Goal: Task Accomplishment & Management: Manage account settings

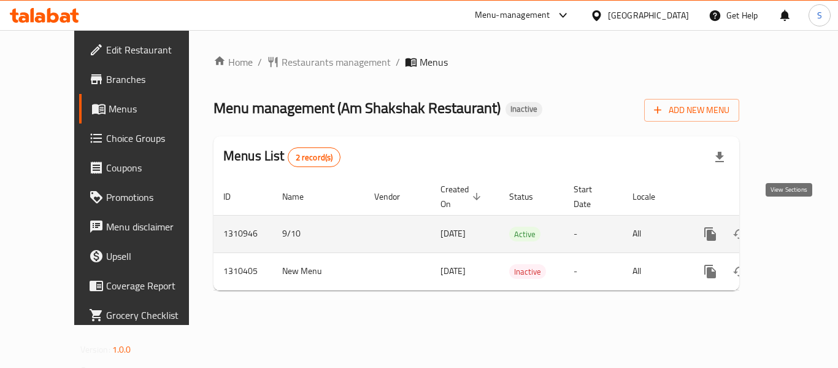
click at [793, 228] on icon "enhanced table" at bounding box center [798, 233] width 11 height 11
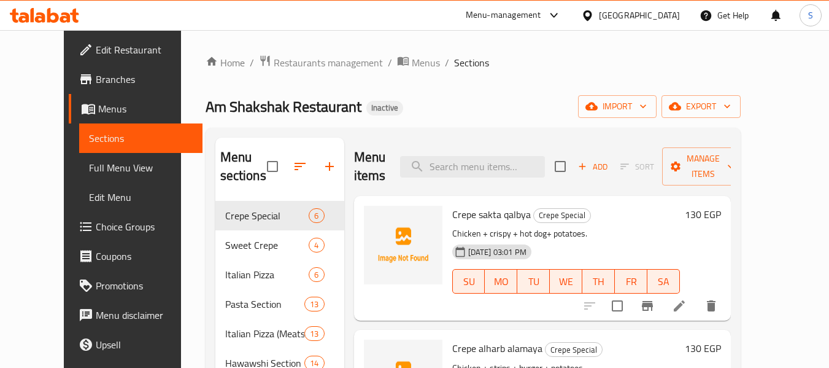
scroll to position [61, 0]
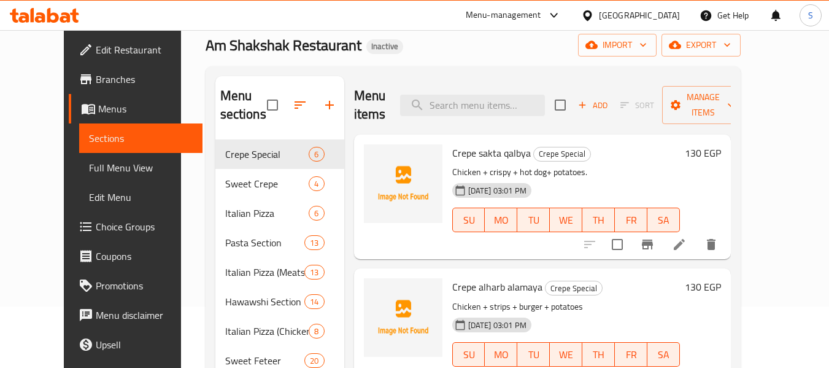
click at [89, 163] on span "Full Menu View" at bounding box center [141, 167] width 104 height 15
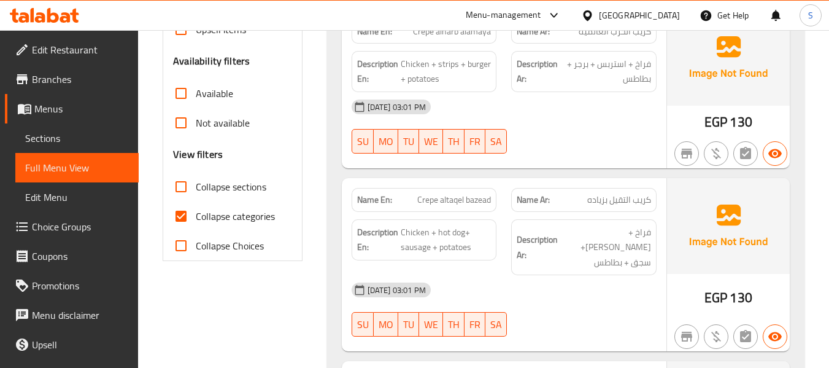
scroll to position [368, 0]
click at [207, 215] on span "Collapse categories" at bounding box center [235, 215] width 79 height 15
click at [196, 215] on input "Collapse categories" at bounding box center [180, 215] width 29 height 29
checkbox input "false"
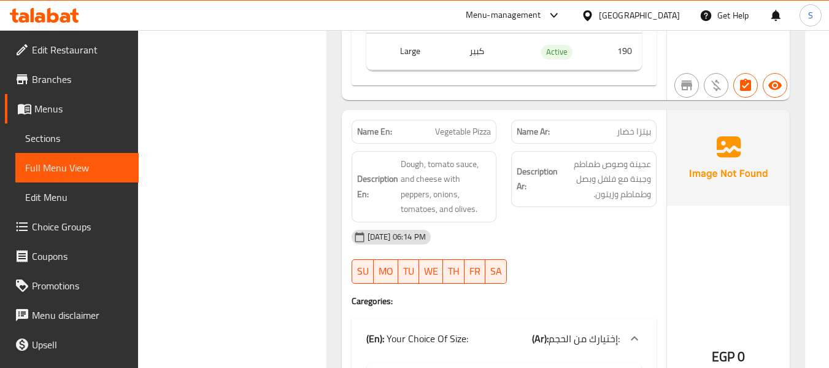
scroll to position [2430, 0]
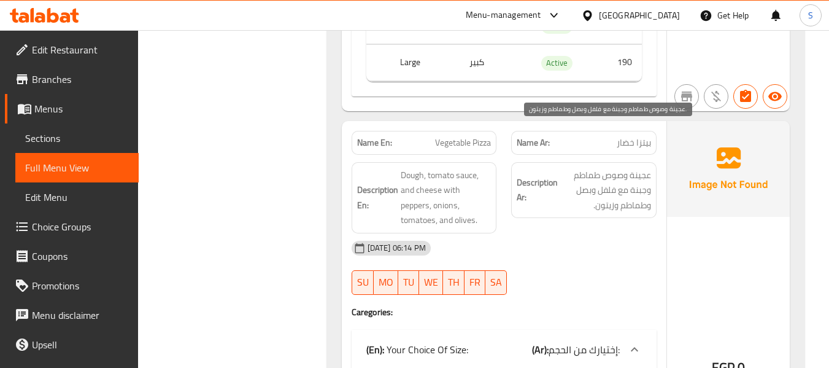
click at [636, 167] on span "عجينة وصوص طماطم وجبنة مع فلفل وبصل وطماطم وزيتون." at bounding box center [605, 189] width 91 height 45
click at [603, 167] on span "عجينة وصوص طماطم وجبنة مع فلفل وبصل وطماطم وزيتون." at bounding box center [605, 189] width 91 height 45
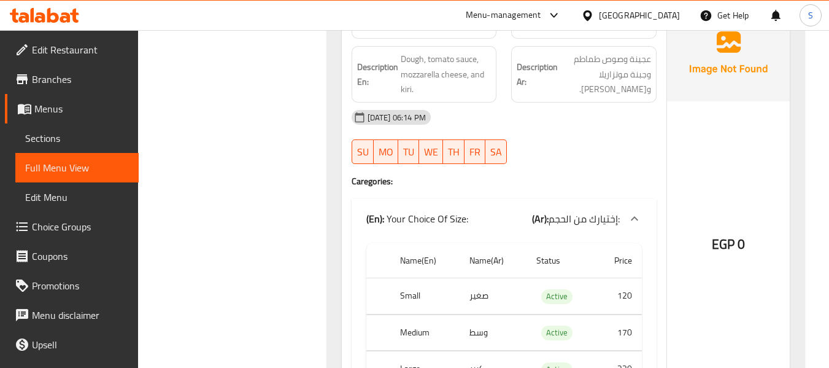
scroll to position [2859, 0]
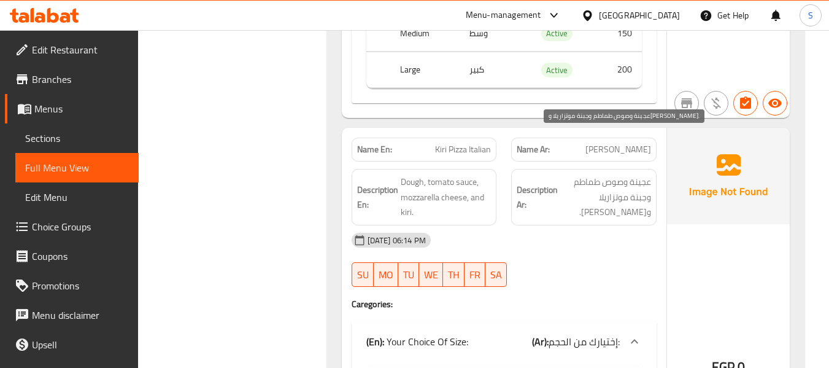
click at [580, 174] on span "عجينة وصوص طماطم وجبنة موتزاريلا وكيري." at bounding box center [605, 196] width 91 height 45
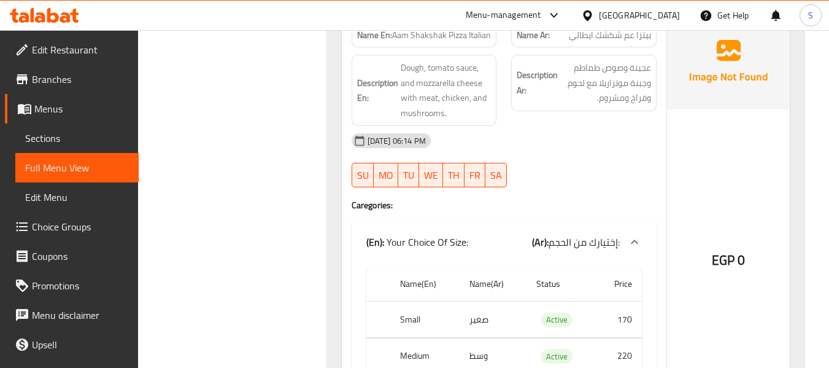
scroll to position [4270, 0]
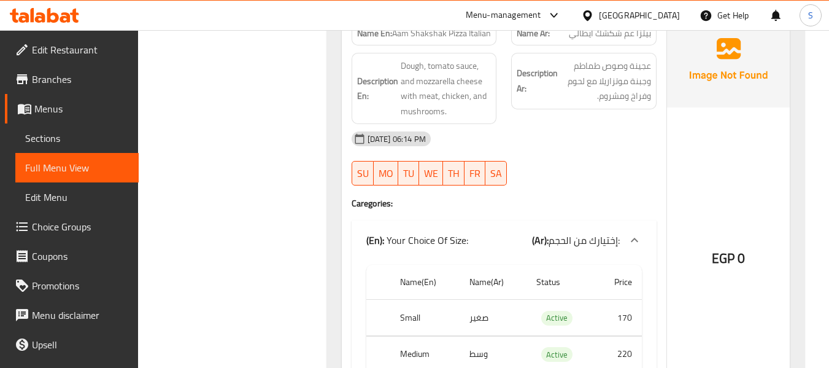
drag, startPoint x: 613, startPoint y: 316, endPoint x: 637, endPoint y: 317, distance: 24.6
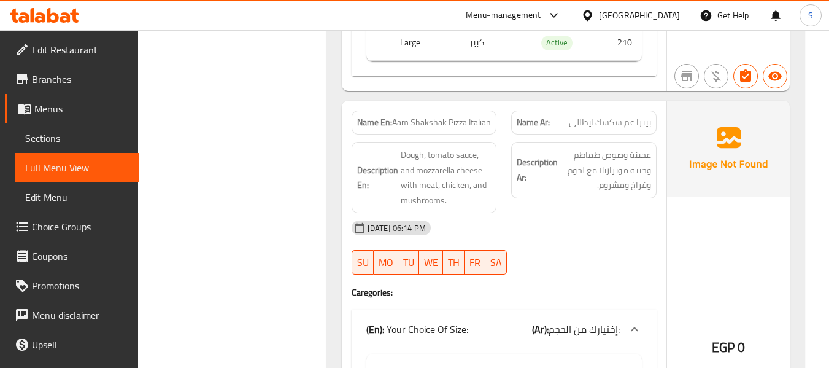
scroll to position [4148, 0]
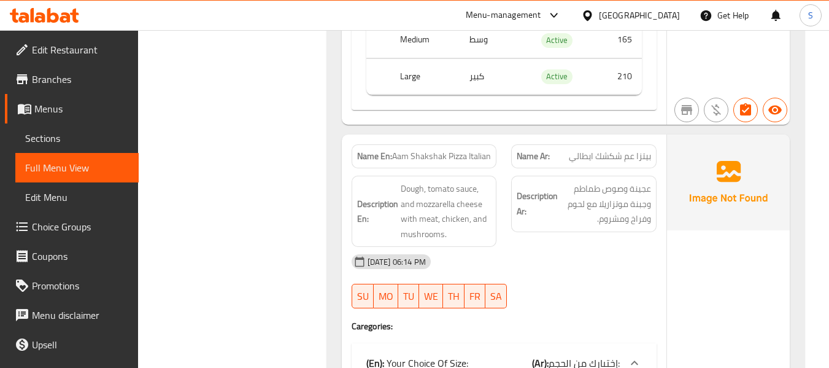
click at [433, 150] on span "Aam Shakshak Pizza Italian" at bounding box center [441, 156] width 99 height 13
copy span "Aam Shakshak Pizza Italian"
click at [445, 150] on span "Aam Shakshak Pizza Italian" at bounding box center [441, 156] width 99 height 13
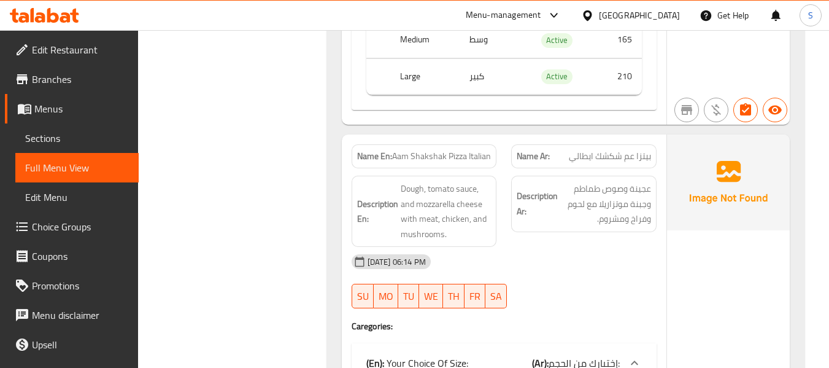
click at [445, 150] on span "Aam Shakshak Pizza Italian" at bounding box center [441, 156] width 99 height 13
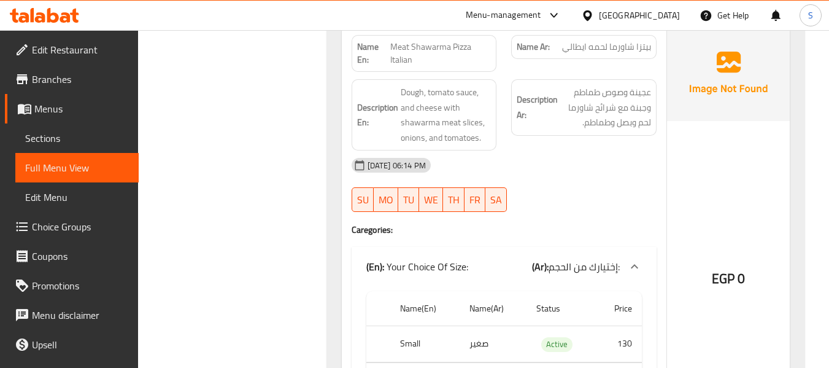
scroll to position [10844, 0]
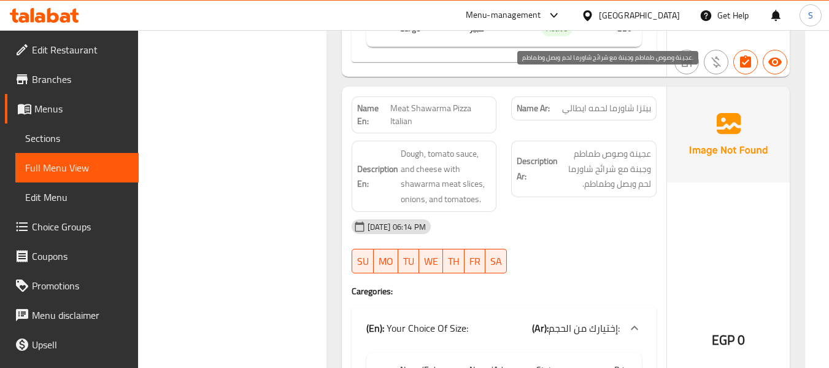
click at [641, 146] on span "عجينة وصوص طماطم وجبنة مع شرائح شاورما لحم وبصل وطماطم." at bounding box center [605, 168] width 91 height 45
click at [602, 146] on span "عجينة وصوص طماطم وجبنة مع شرائح شاورما لحم وبصل وطماطم." at bounding box center [605, 168] width 91 height 45
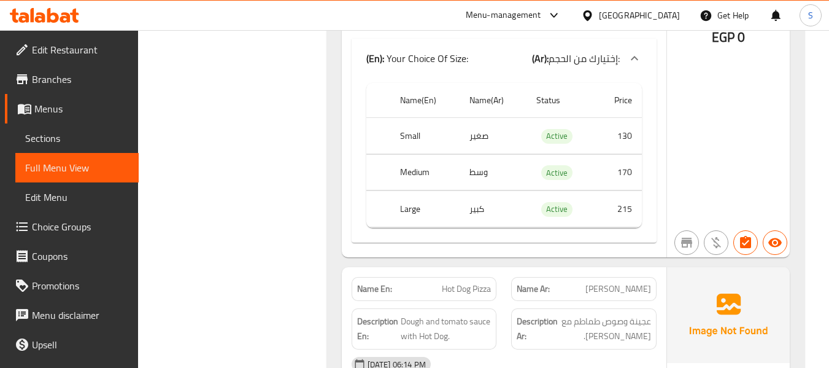
scroll to position [40854, 0]
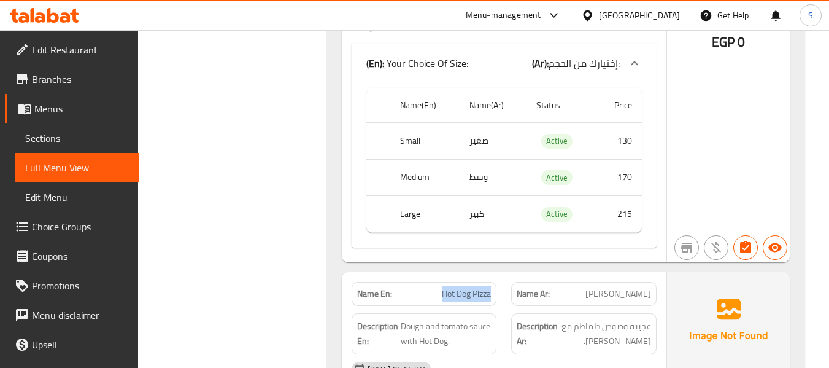
drag, startPoint x: 439, startPoint y: 87, endPoint x: 492, endPoint y: 93, distance: 53.1
click at [492, 282] on div "Name En: Hot Dog Pizza" at bounding box center [424, 294] width 145 height 24
copy span "Hot Dog Pizza"
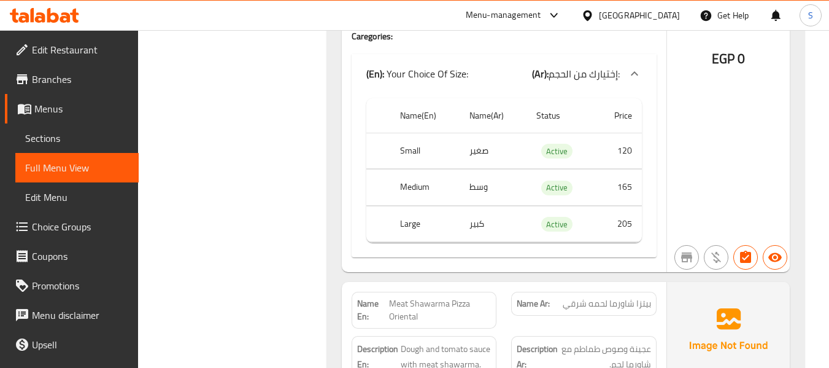
scroll to position [40240, 0]
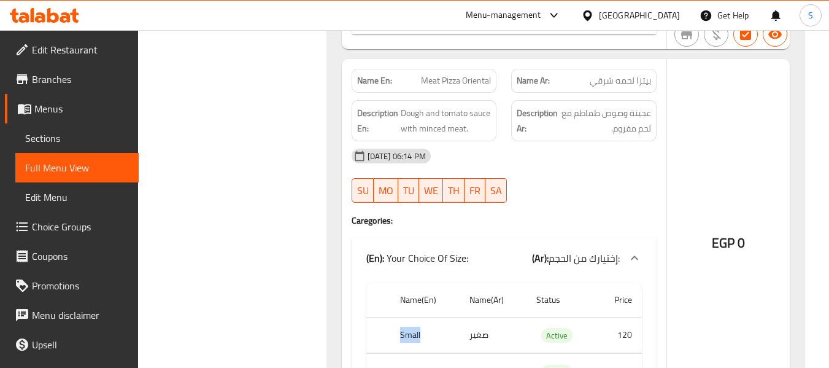
drag, startPoint x: 397, startPoint y: 126, endPoint x: 447, endPoint y: 129, distance: 50.4
click at [447, 317] on th "Small" at bounding box center [424, 335] width 69 height 36
copy th "Small"
click at [418, 353] on th "Medium" at bounding box center [424, 371] width 69 height 36
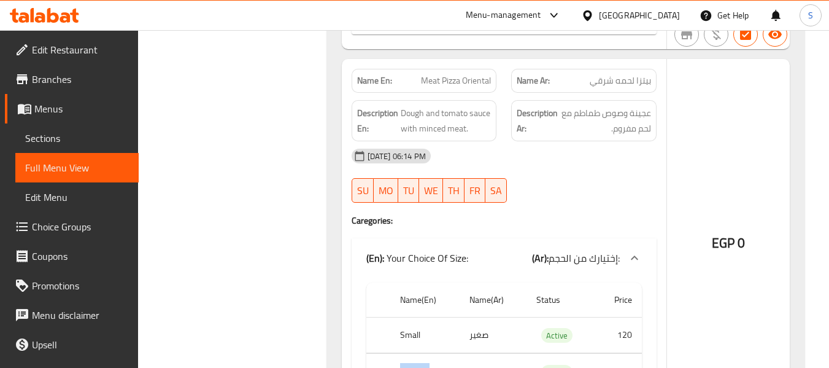
copy th "Medium"
copy th "Large"
click at [484, 317] on td "صغير" at bounding box center [493, 335] width 67 height 36
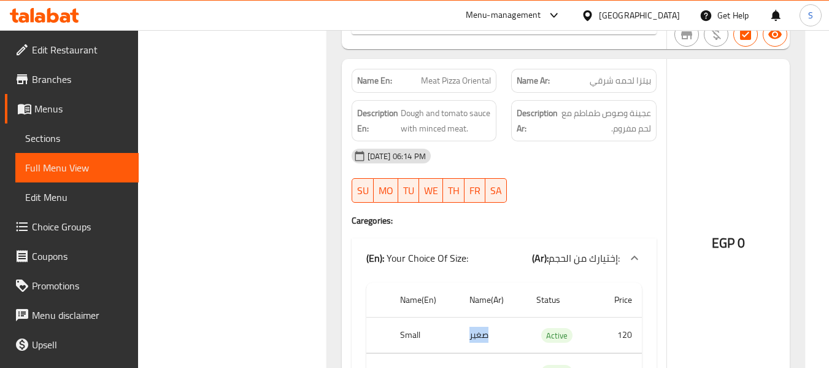
click at [484, 317] on td "صغير" at bounding box center [493, 335] width 67 height 36
copy td "صغير"
click at [483, 353] on td "وسط" at bounding box center [493, 371] width 67 height 36
copy td "وسط"
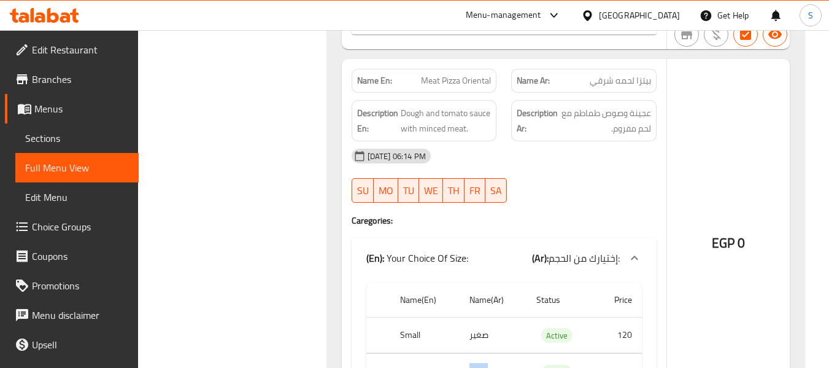
copy td "كبير"
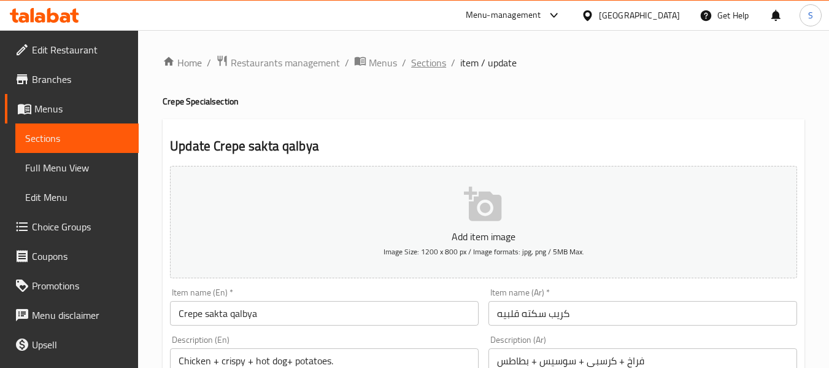
click at [439, 66] on span "Sections" at bounding box center [428, 62] width 35 height 15
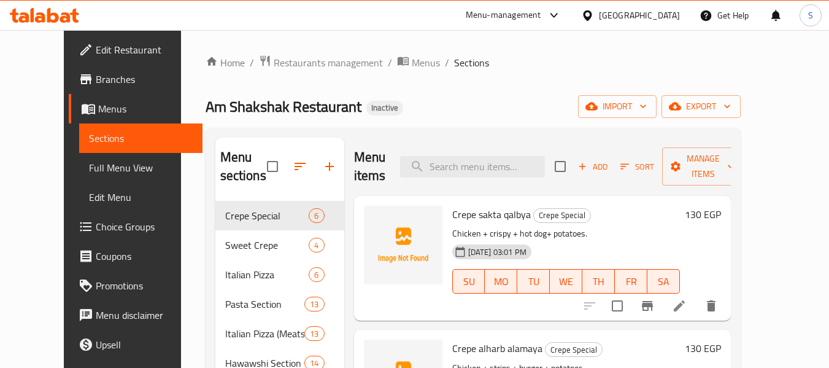
scroll to position [61, 0]
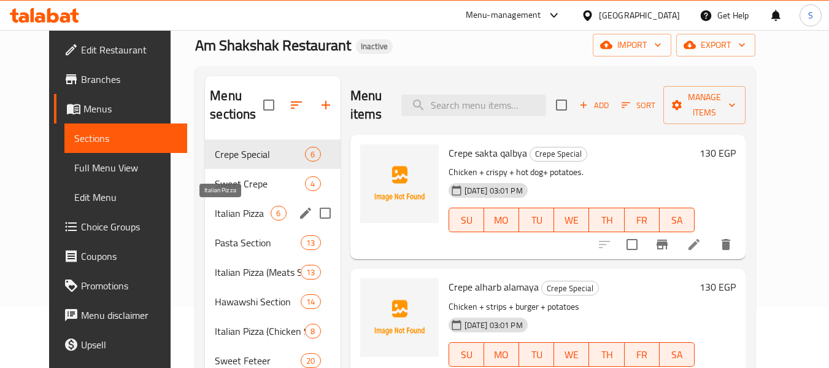
click at [223, 215] on span "Italian Pizza" at bounding box center [243, 213] width 56 height 15
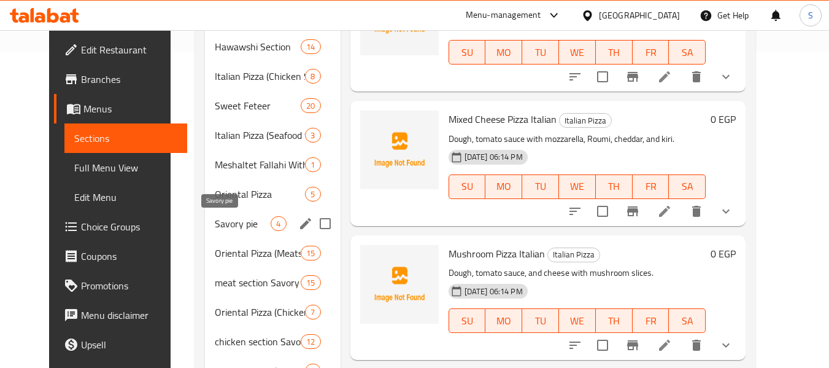
scroll to position [277, 0]
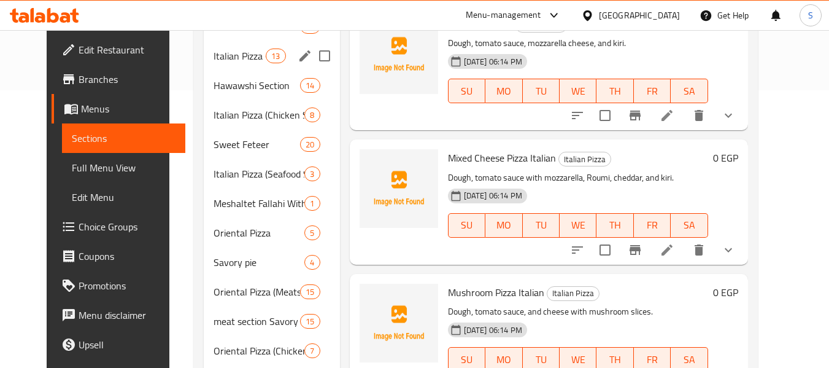
click at [234, 63] on div "Italian Pizza (Meats Section) 13" at bounding box center [272, 55] width 136 height 29
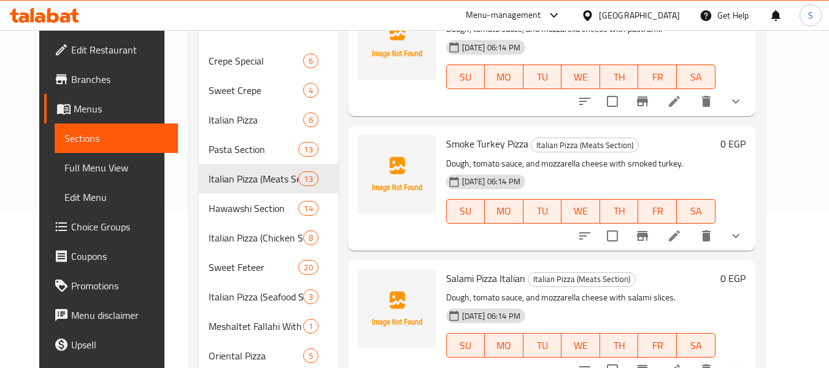
scroll to position [626, 0]
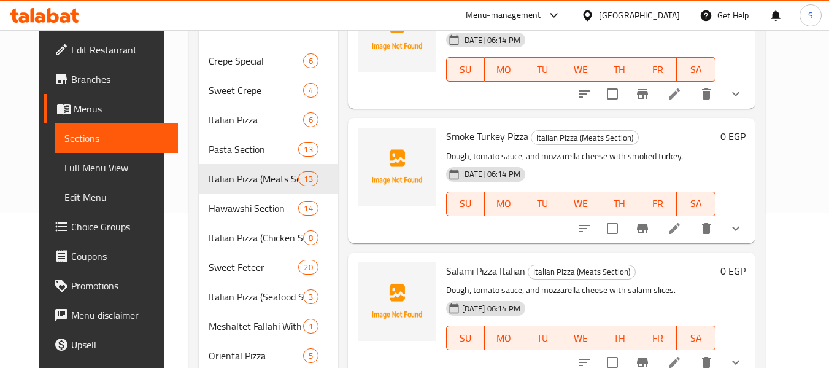
drag, startPoint x: 382, startPoint y: 215, endPoint x: 496, endPoint y: 217, distance: 114.1
click at [382, 215] on div "Menu items Add Sort Manage items Sausage Pizza Italian Pizza (Meats Section) Do…" at bounding box center [546, 311] width 417 height 657
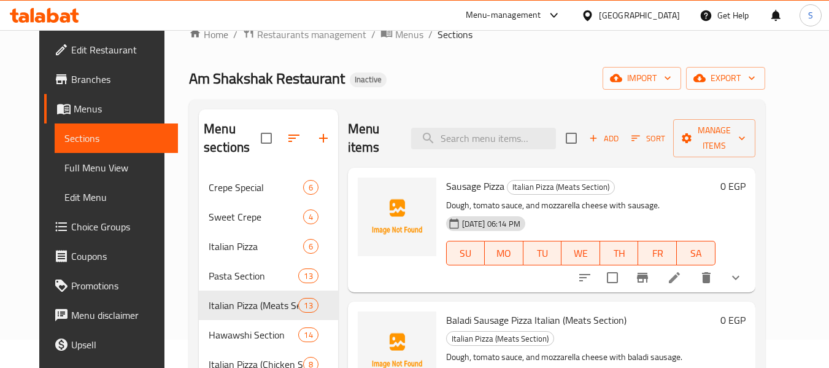
scroll to position [0, 0]
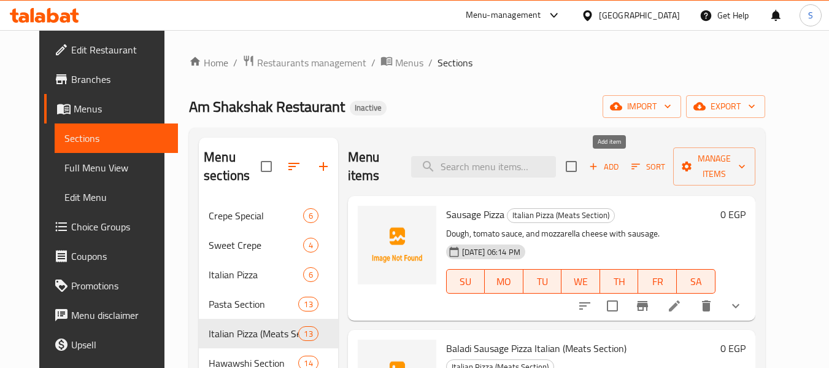
click at [612, 166] on span "Add" at bounding box center [603, 167] width 33 height 14
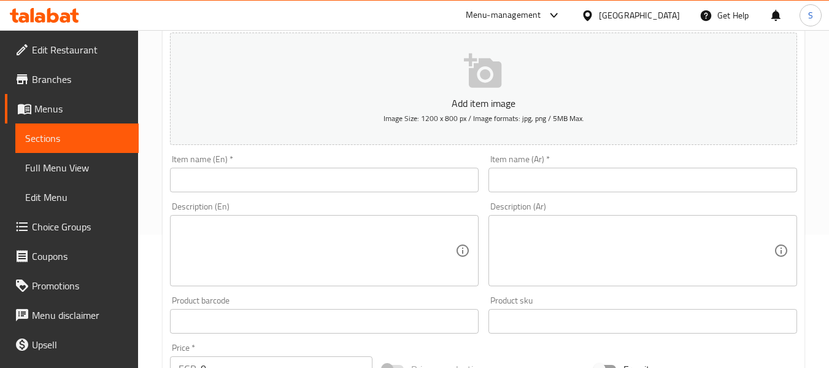
scroll to position [184, 0]
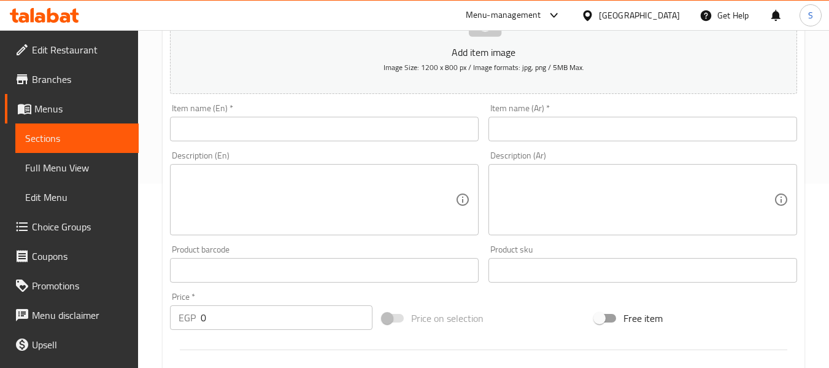
click at [290, 134] on input "text" at bounding box center [324, 129] width 309 height 25
paste input "hot dog italian pizza"
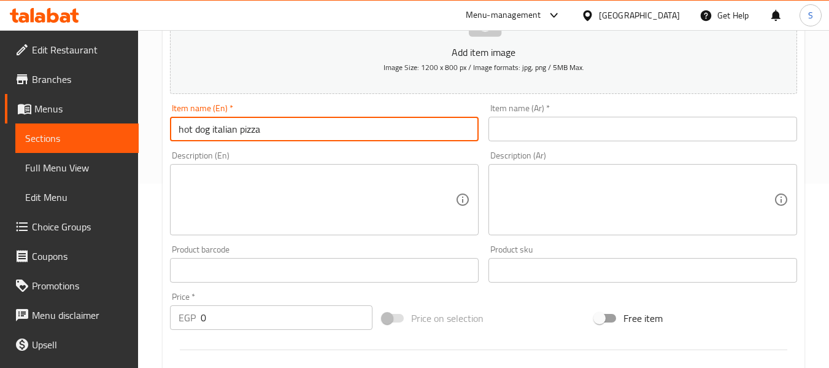
type input "hot dog italian pizza"
click at [568, 135] on input "text" at bounding box center [642, 129] width 309 height 25
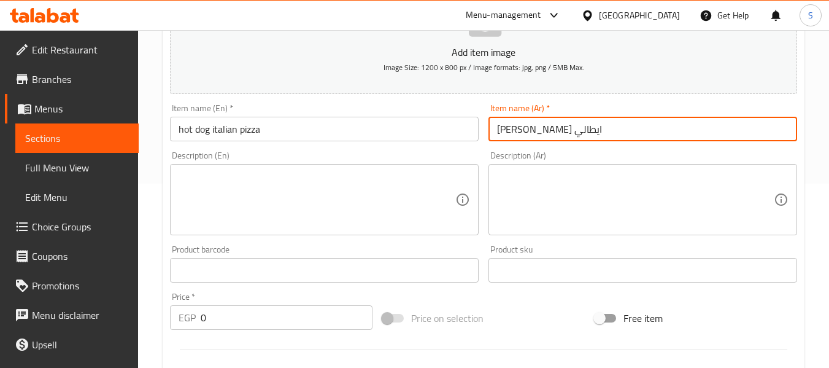
type input "بيتزا سوسيس ايطالي"
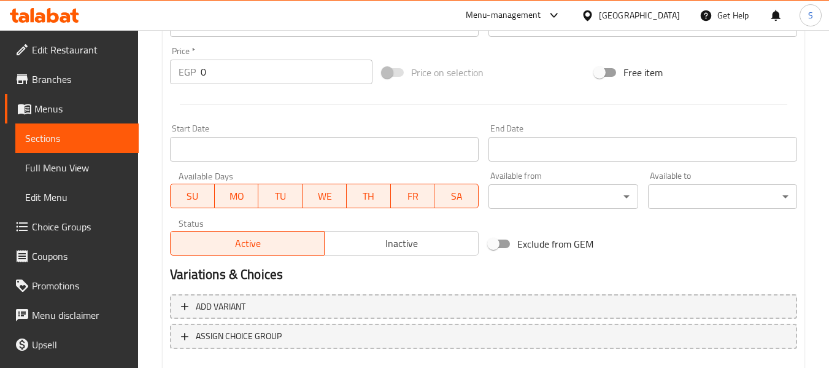
scroll to position [499, 0]
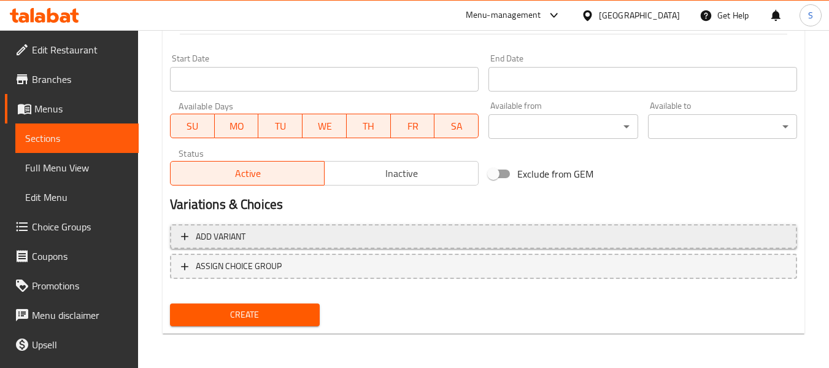
click at [279, 239] on span "Add variant" at bounding box center [483, 236] width 605 height 15
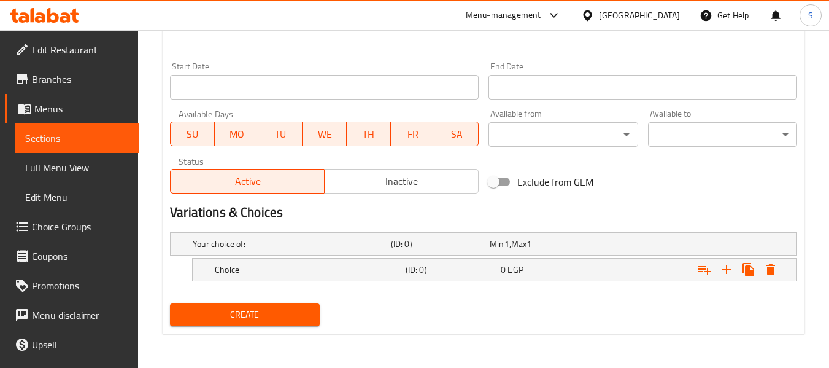
scroll to position [491, 0]
click at [726, 271] on icon "Expand" at bounding box center [726, 269] width 9 height 9
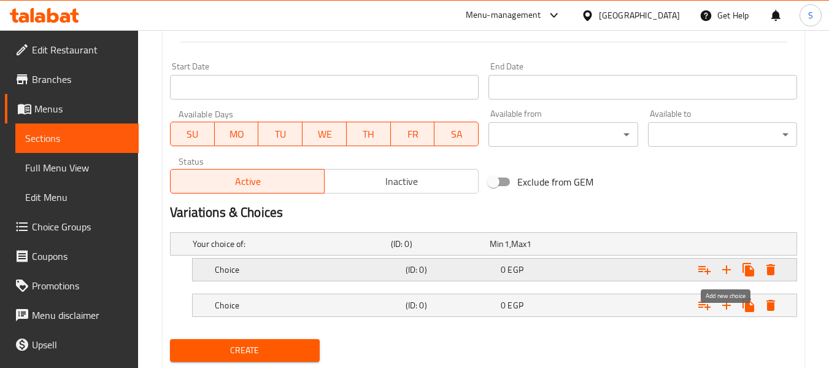
click at [726, 270] on icon "Expand" at bounding box center [726, 269] width 9 height 9
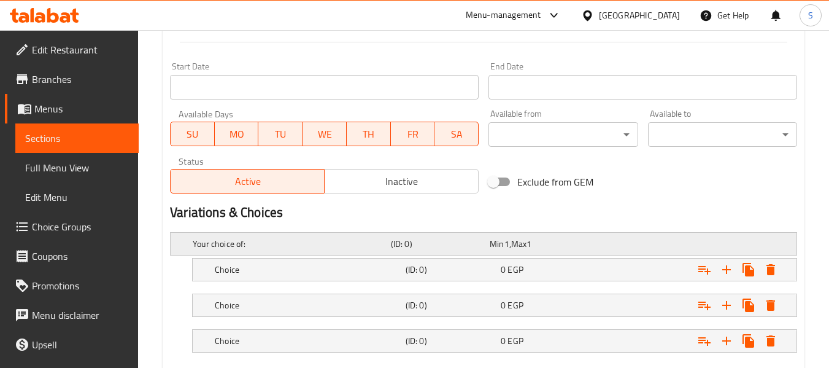
scroll to position [563, 0]
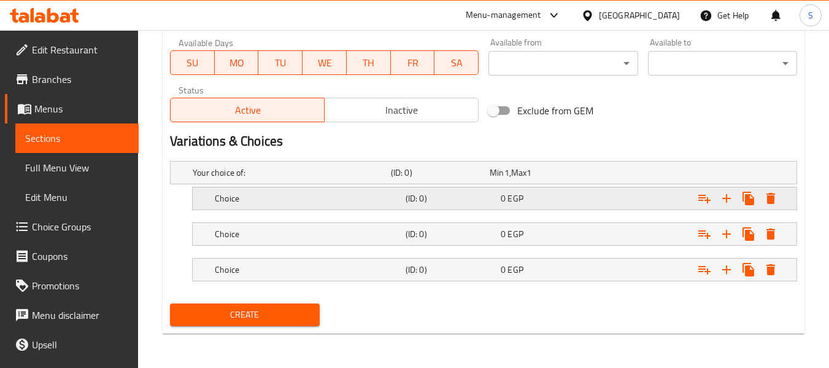
click at [390, 198] on h5 "Choice" at bounding box center [308, 198] width 186 height 12
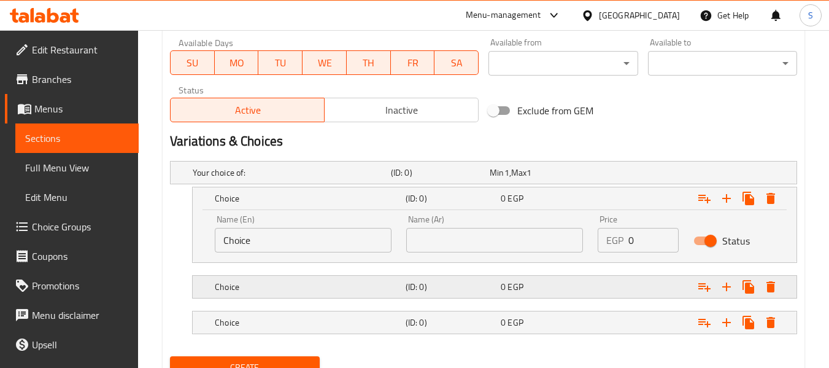
click at [363, 282] on h5 "Choice" at bounding box center [308, 286] width 186 height 12
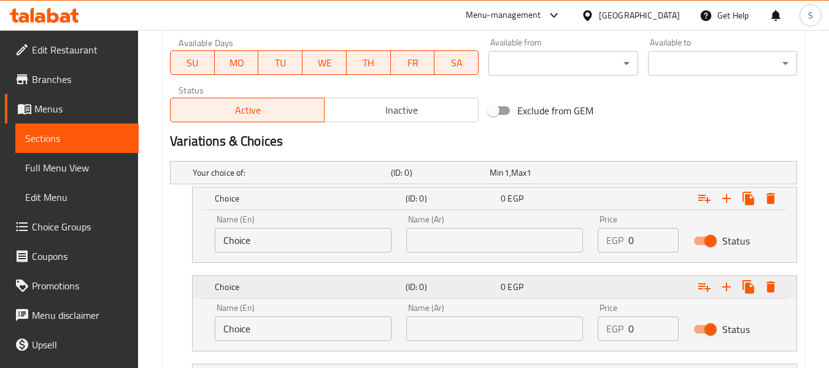
scroll to position [668, 0]
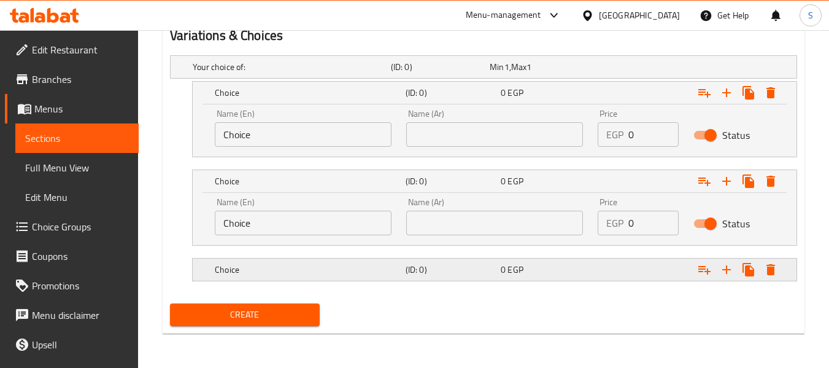
click at [355, 279] on div "Choice (ID: 0) 0 EGP" at bounding box center [498, 269] width 572 height 27
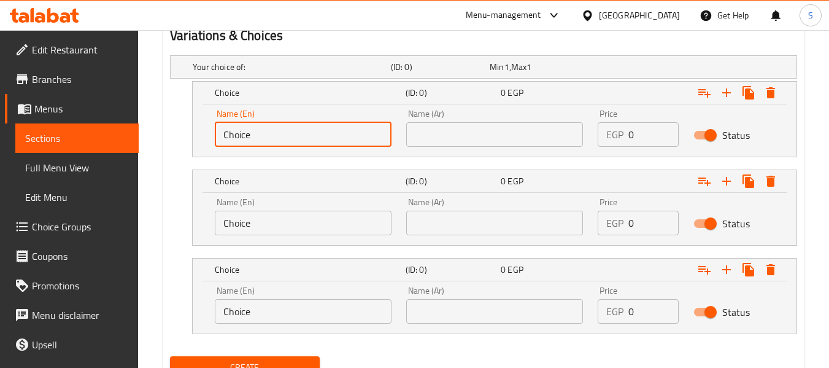
click at [309, 129] on input "Choice" at bounding box center [303, 134] width 177 height 25
paste input "Small"
type input "Small"
click at [313, 223] on input "Choice" at bounding box center [303, 222] width 177 height 25
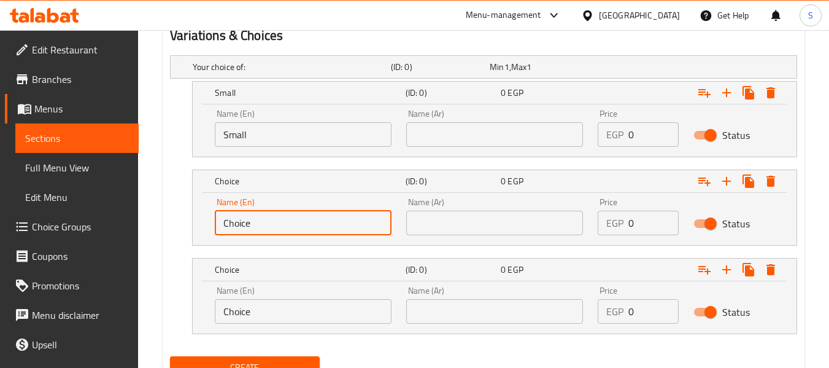
click at [313, 223] on input "Choice" at bounding box center [303, 222] width 177 height 25
paste input "Medium"
type input "Medium"
click at [290, 314] on input "Choice" at bounding box center [303, 311] width 177 height 25
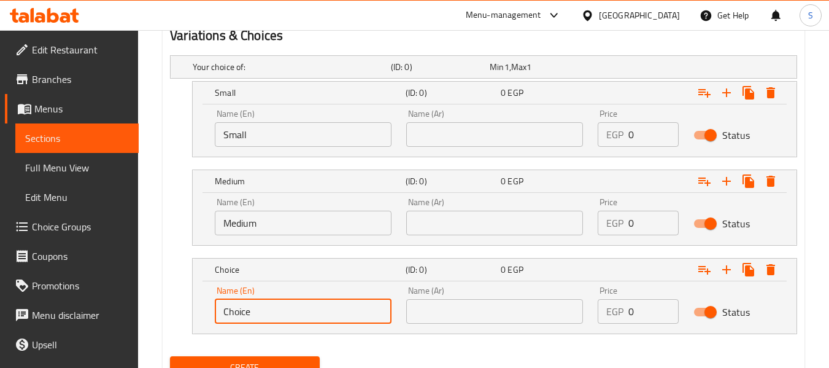
click at [290, 314] on input "Choice" at bounding box center [303, 311] width 177 height 25
paste input "Larg"
type input "Large"
click at [483, 141] on input "text" at bounding box center [494, 134] width 177 height 25
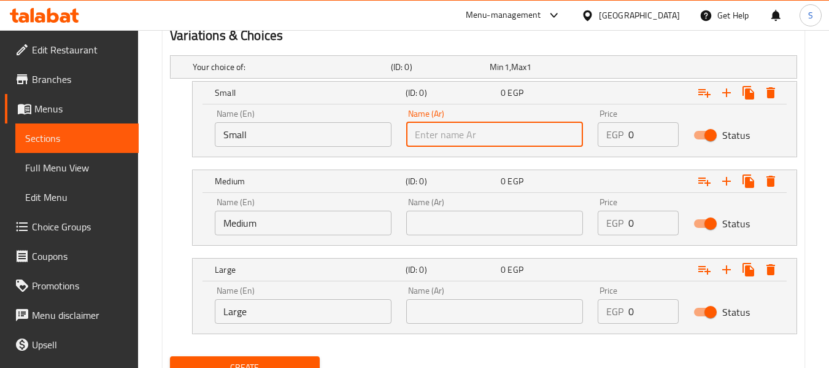
paste input "صغير"
type input "صغير"
click at [467, 227] on input "text" at bounding box center [494, 222] width 177 height 25
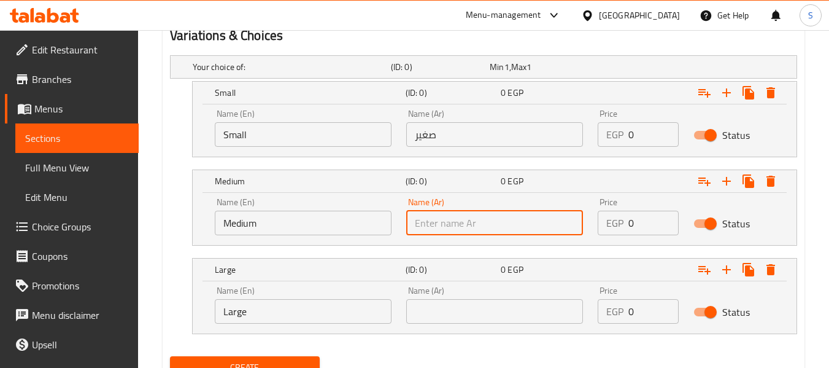
paste input "وسط"
type input "وسط"
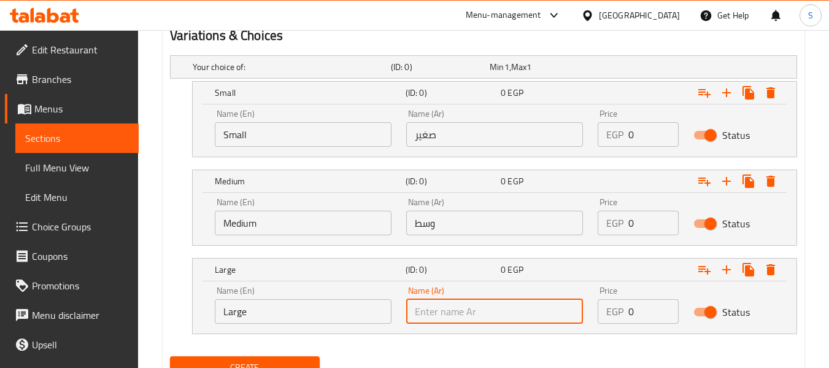
click at [441, 306] on input "text" at bounding box center [494, 311] width 177 height 25
paste input "كبير"
type input "كبير"
click at [644, 141] on input "0" at bounding box center [653, 134] width 50 height 25
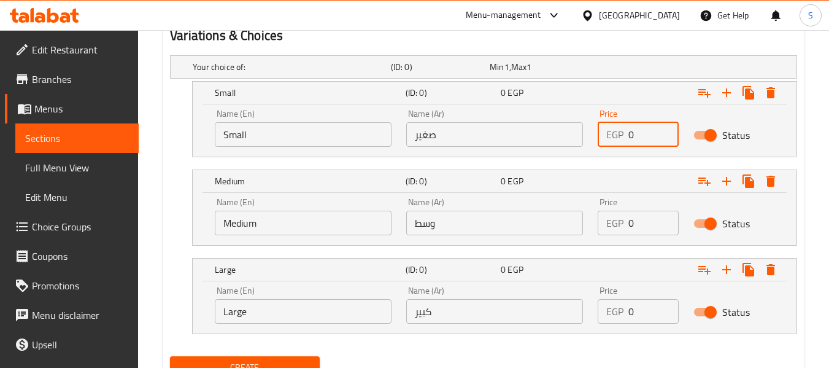
click at [644, 141] on input "0" at bounding box center [653, 134] width 50 height 25
type input "120"
click at [636, 219] on input "0" at bounding box center [653, 222] width 50 height 25
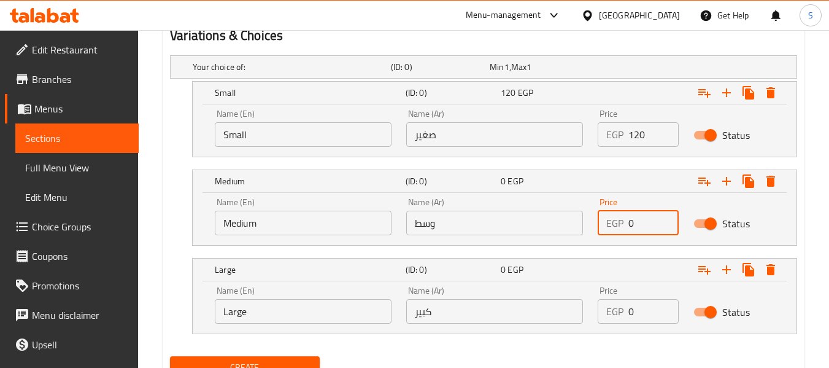
click at [636, 219] on input "0" at bounding box center [653, 222] width 50 height 25
type input "165"
click at [632, 318] on input "0" at bounding box center [653, 311] width 50 height 25
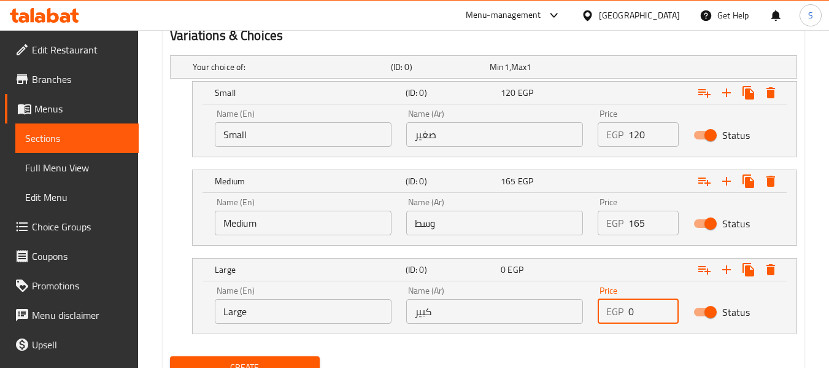
click at [632, 318] on input "0" at bounding box center [653, 311] width 50 height 25
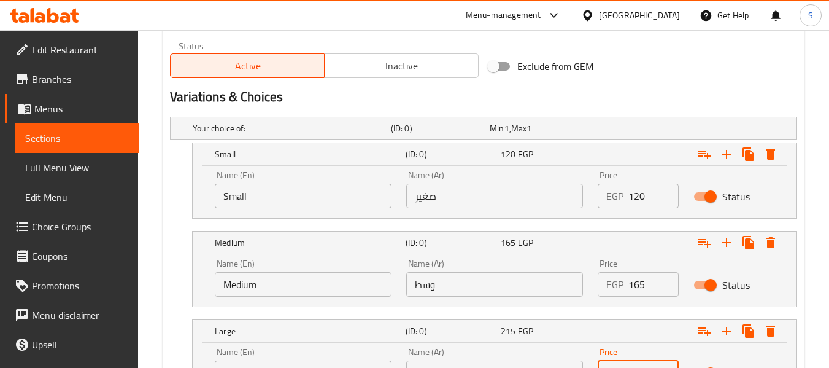
scroll to position [721, 0]
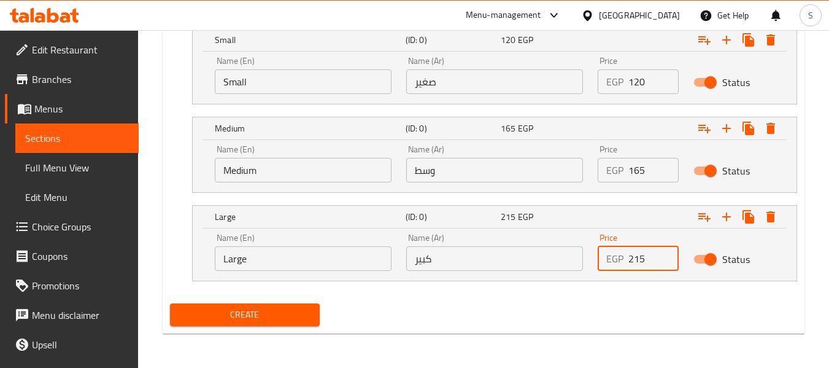
type input "215"
click at [270, 312] on span "Create" at bounding box center [244, 314] width 129 height 15
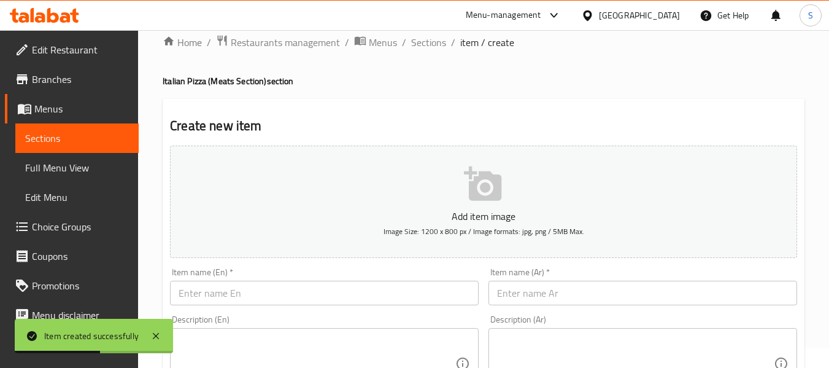
scroll to position [0, 0]
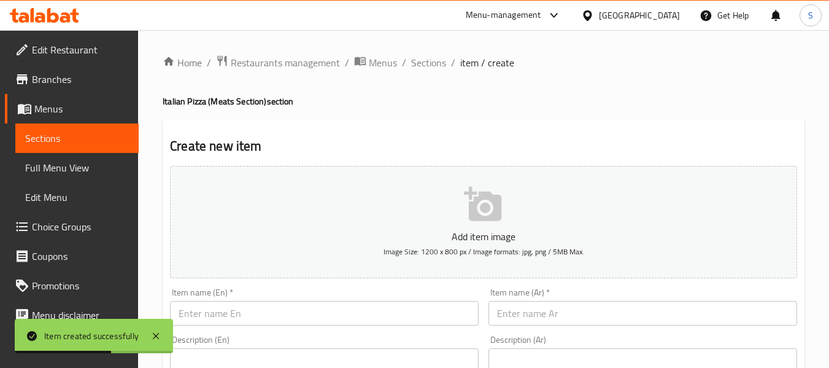
drag, startPoint x: 433, startPoint y: 69, endPoint x: 382, endPoint y: 88, distance: 54.4
click at [433, 69] on span "Sections" at bounding box center [428, 62] width 35 height 15
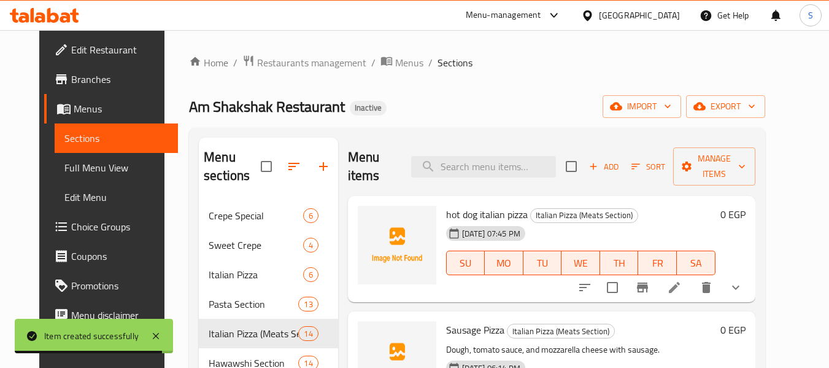
click at [476, 217] on span "hot dog italian pizza" at bounding box center [487, 214] width 82 height 18
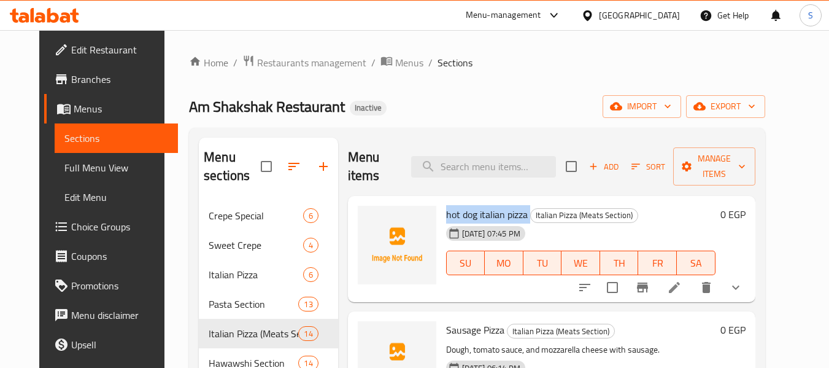
copy h6 "hot dog italian pizza"
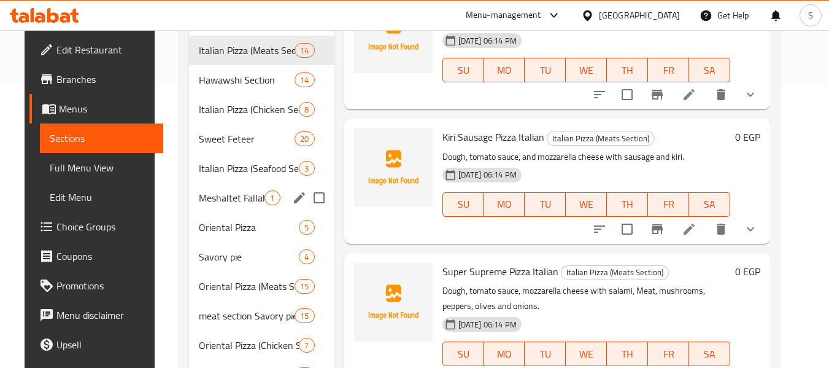
scroll to position [277, 0]
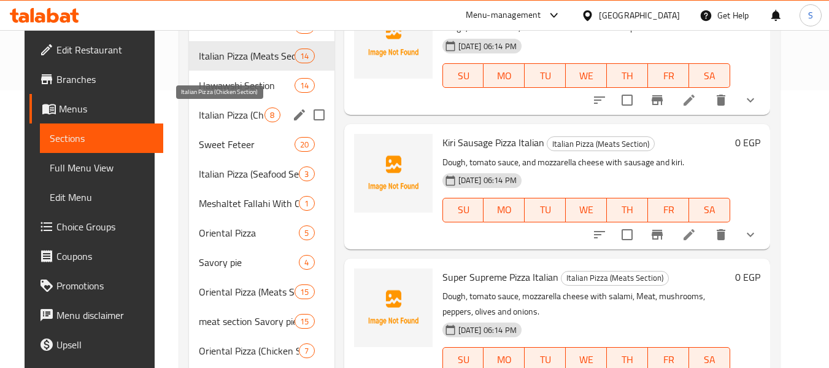
click at [216, 110] on span "Italian Pizza (Chicken Section)" at bounding box center [232, 114] width 66 height 15
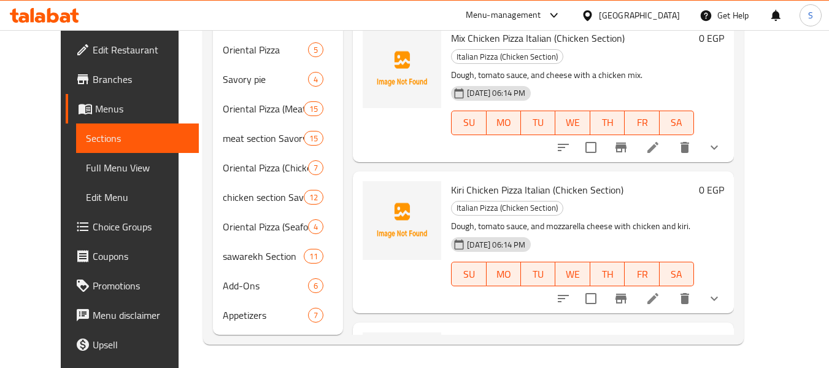
scroll to position [461, 0]
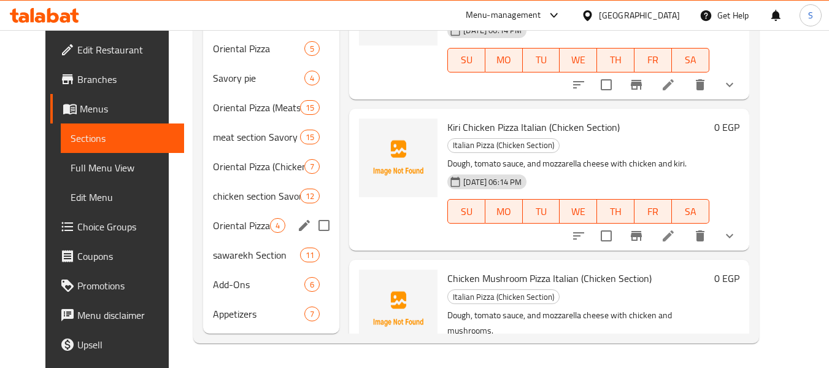
click at [240, 233] on div "Oriental Pizza (Seafood Section) 4" at bounding box center [271, 224] width 136 height 29
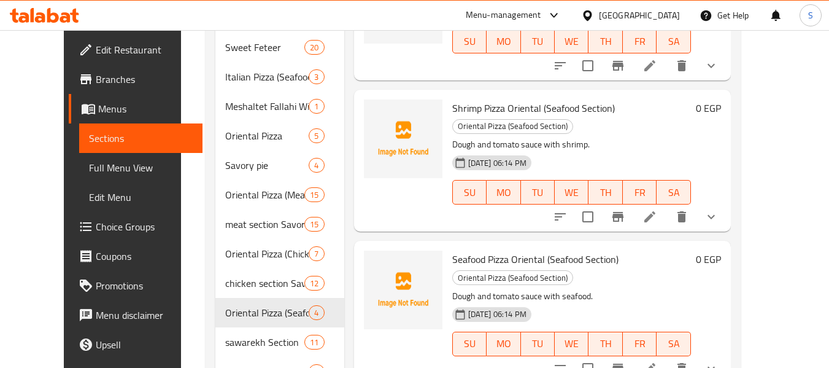
scroll to position [375, 0]
click at [181, 247] on div "Home / Restaurants management / Menus / Sections Am Shakshak Restaurant Inactiv…" at bounding box center [473, 54] width 584 height 799
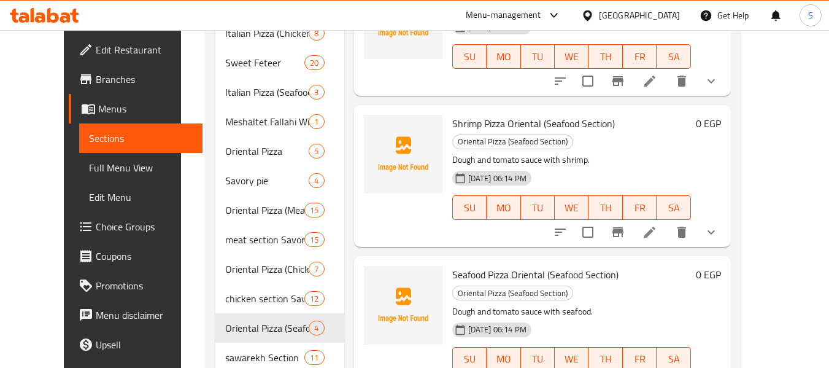
scroll to position [339, 0]
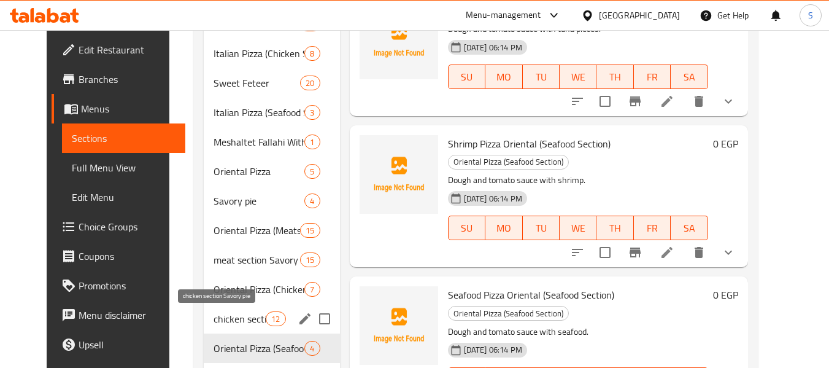
click at [223, 320] on span "chicken section Savory pie" at bounding box center [240, 318] width 52 height 15
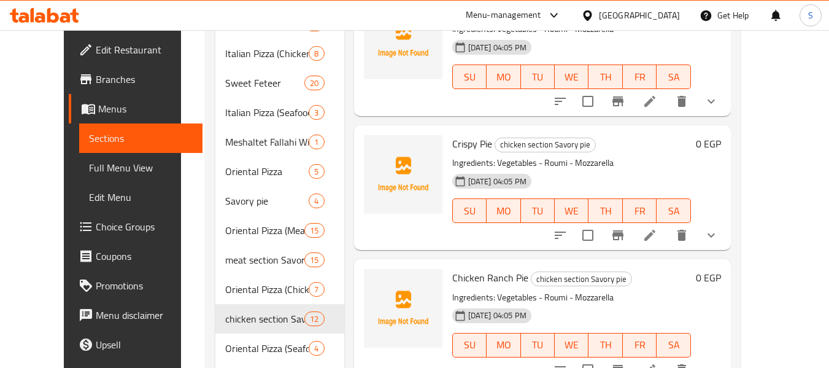
click at [611, 44] on div "10-09-2025 04:05 PM SU MO TU WE TH FR SA" at bounding box center [571, 68] width 248 height 66
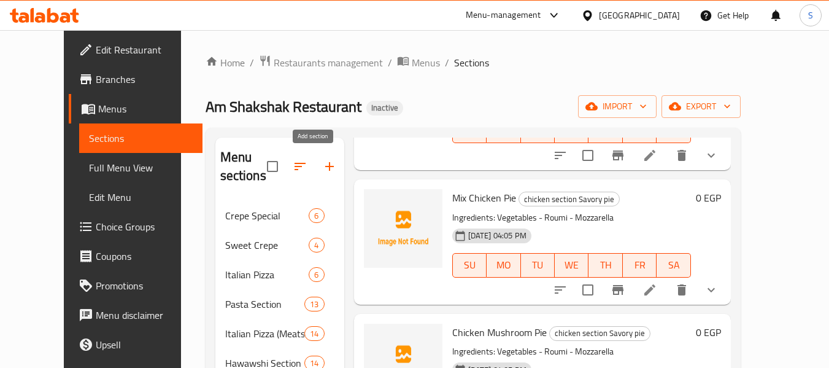
click at [325, 170] on icon "button" at bounding box center [329, 166] width 9 height 9
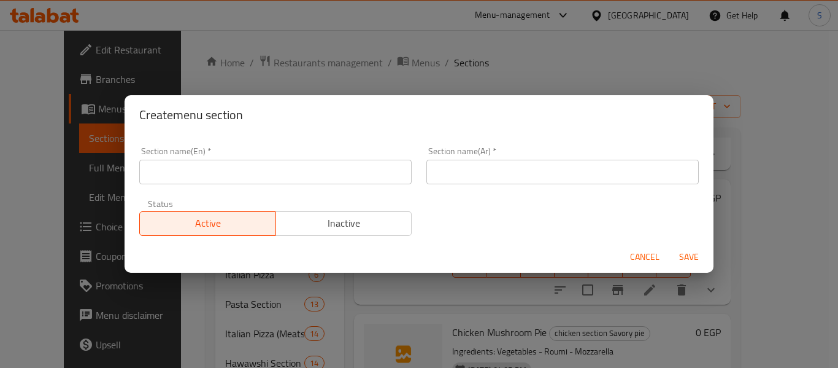
click at [682, 258] on span "Save" at bounding box center [688, 256] width 29 height 15
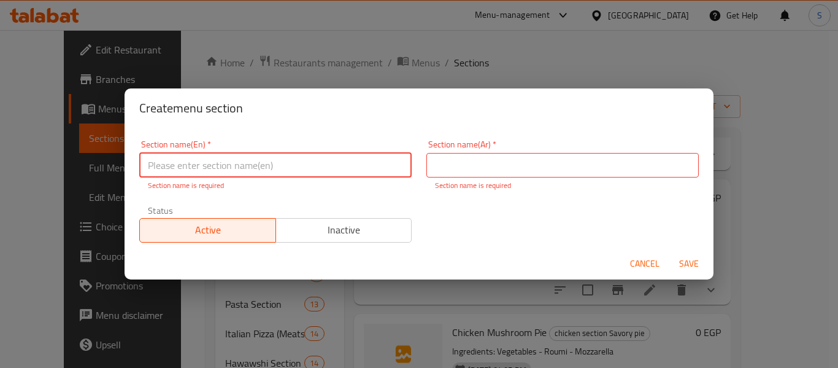
click at [652, 269] on span "Cancel" at bounding box center [644, 263] width 29 height 15
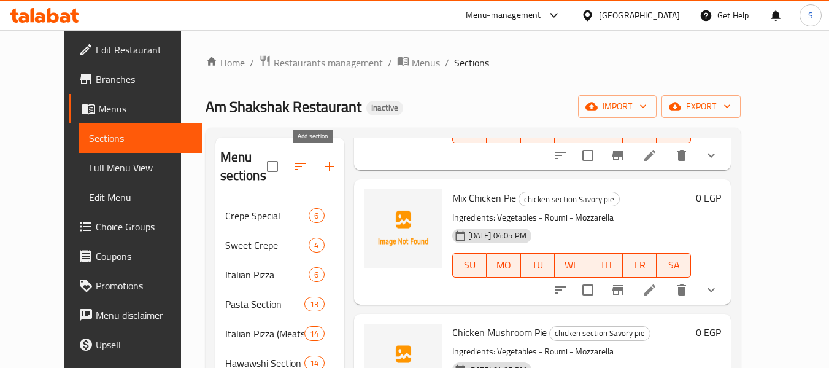
click at [322, 168] on icon "button" at bounding box center [329, 166] width 15 height 15
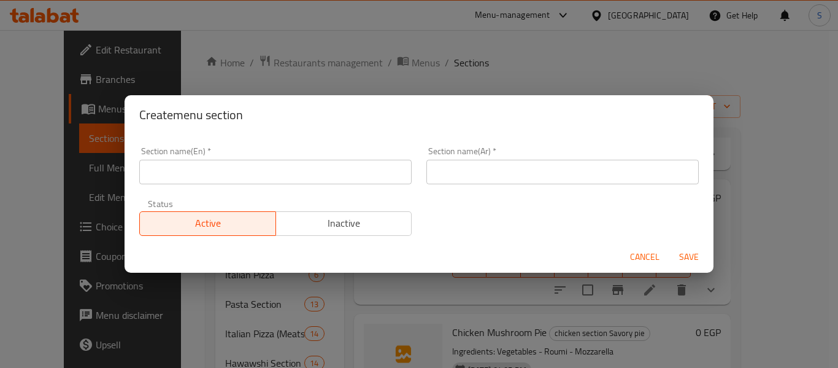
click at [310, 168] on input "text" at bounding box center [275, 172] width 272 height 25
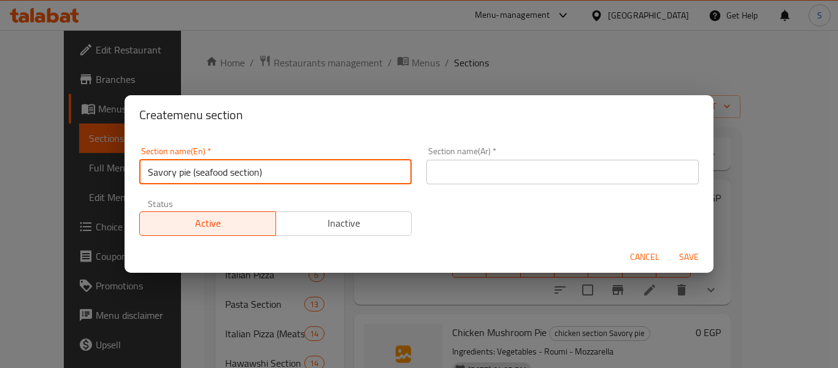
type input "Savory pie (seafood section)"
click at [460, 171] on input "text" at bounding box center [562, 172] width 272 height 25
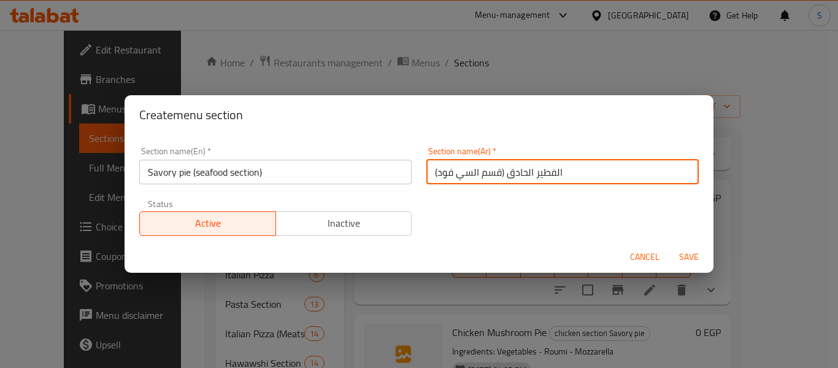
type input "الفطير الحادق (قسم السي فود)"
click at [669, 245] on button "Save" at bounding box center [688, 256] width 39 height 23
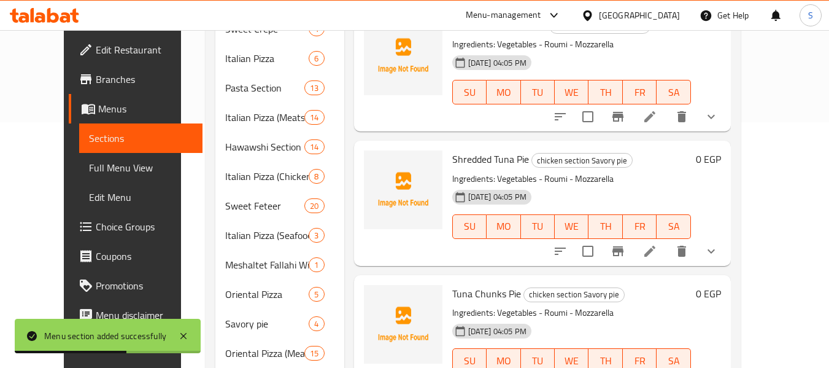
scroll to position [809, 0]
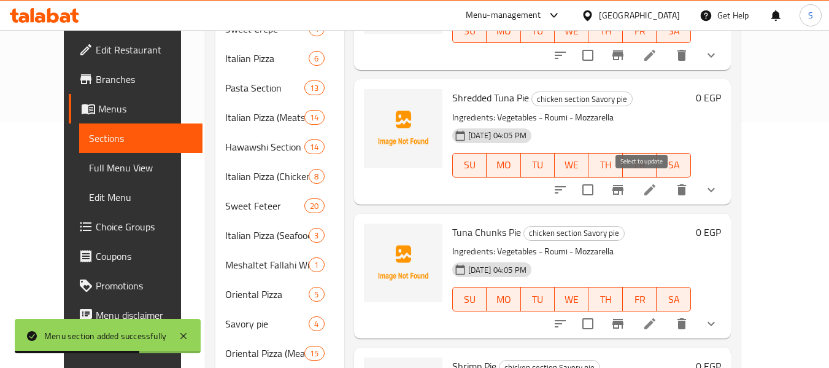
click at [601, 195] on input "checkbox" at bounding box center [588, 190] width 26 height 26
checkbox input "true"
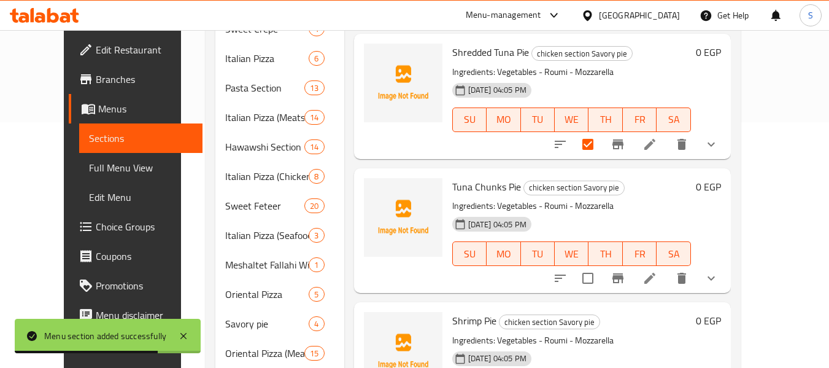
scroll to position [932, 0]
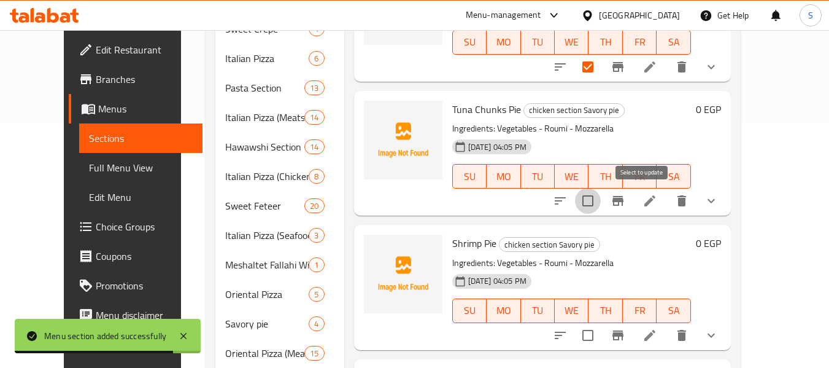
click at [601, 206] on input "checkbox" at bounding box center [588, 201] width 26 height 26
checkbox input "true"
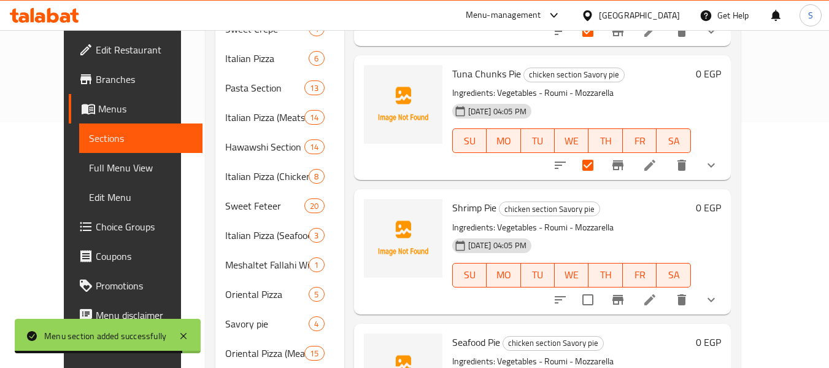
scroll to position [971, 0]
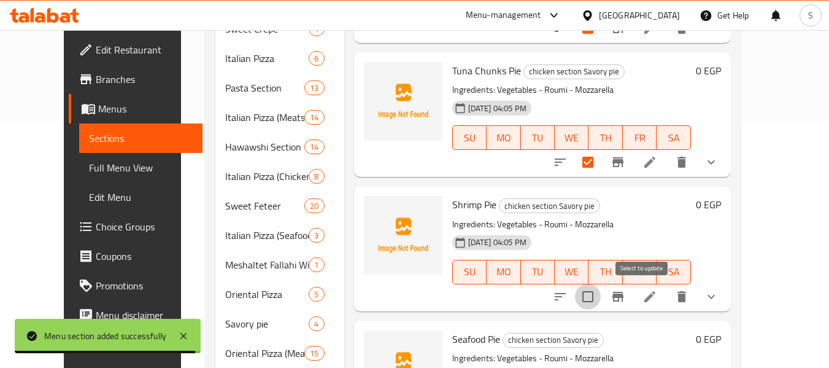
drag, startPoint x: 650, startPoint y: 301, endPoint x: 605, endPoint y: 242, distance: 74.0
click at [601, 301] on input "checkbox" at bounding box center [588, 296] width 26 height 26
checkbox input "true"
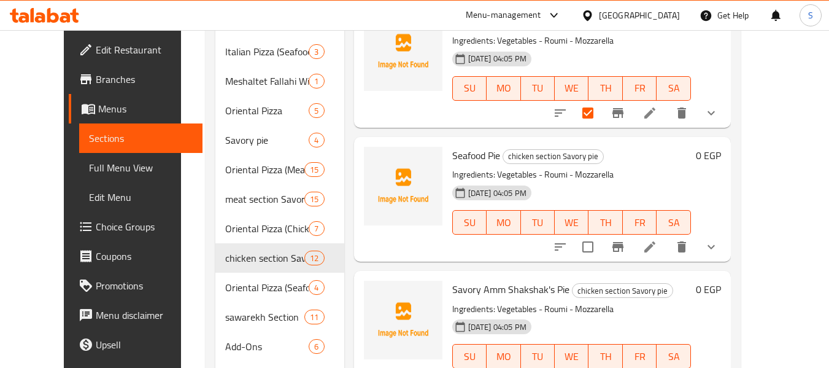
scroll to position [429, 0]
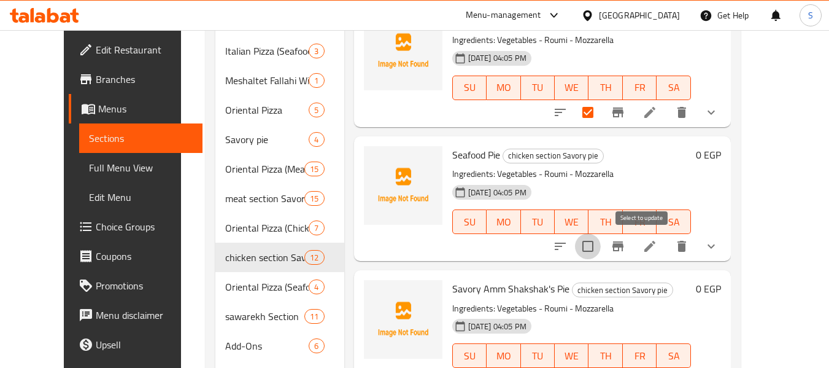
click at [601, 253] on input "checkbox" at bounding box center [588, 246] width 26 height 26
checkbox input "true"
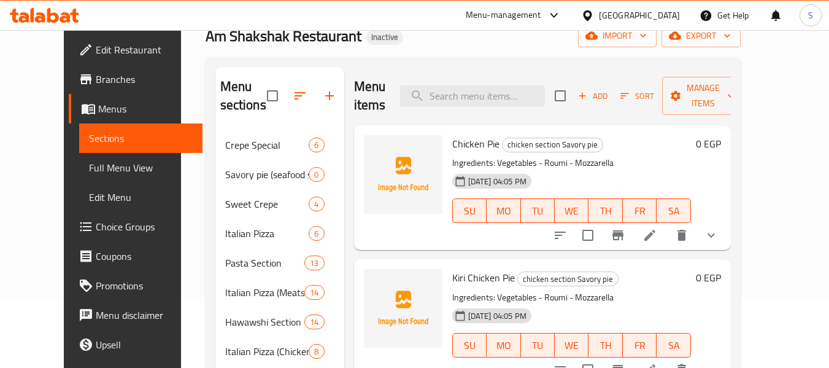
scroll to position [61, 0]
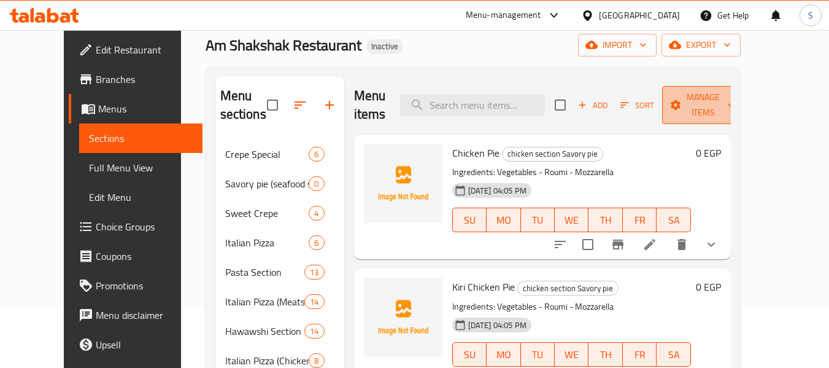
click at [734, 111] on span "Manage items" at bounding box center [703, 105] width 63 height 31
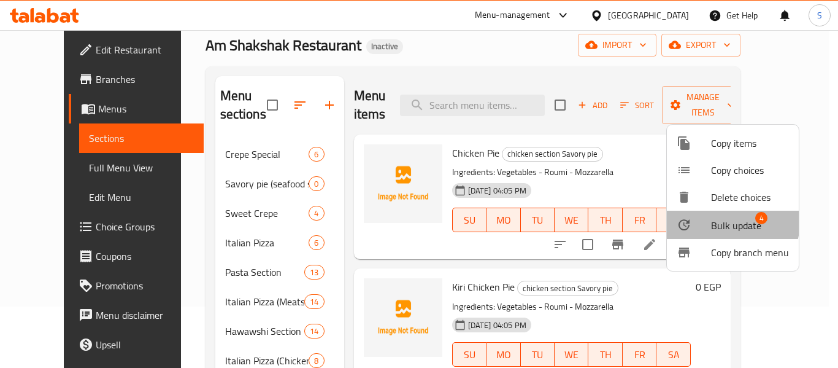
click at [730, 222] on span "Bulk update" at bounding box center [736, 225] width 50 height 15
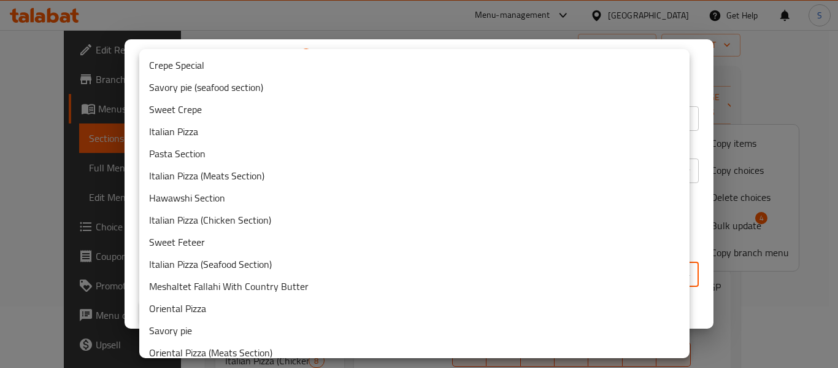
click at [352, 276] on body "​ Menu-management Egypt Get Help S Edit Restaurant Branches Menus Sections Full…" at bounding box center [419, 137] width 838 height 337
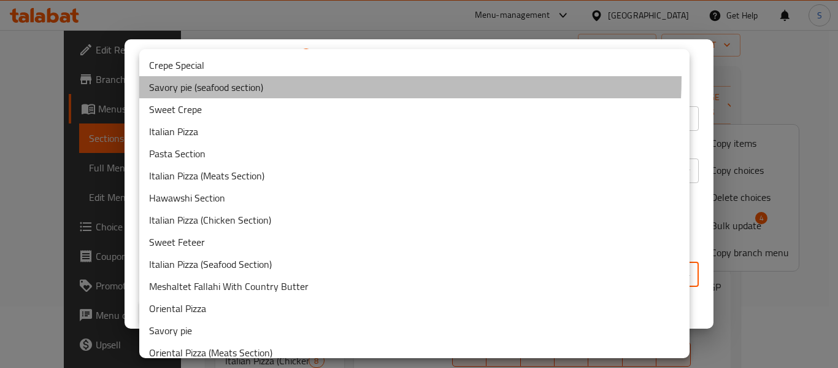
click at [291, 77] on li "Savory pie (seafood section)" at bounding box center [414, 87] width 550 height 22
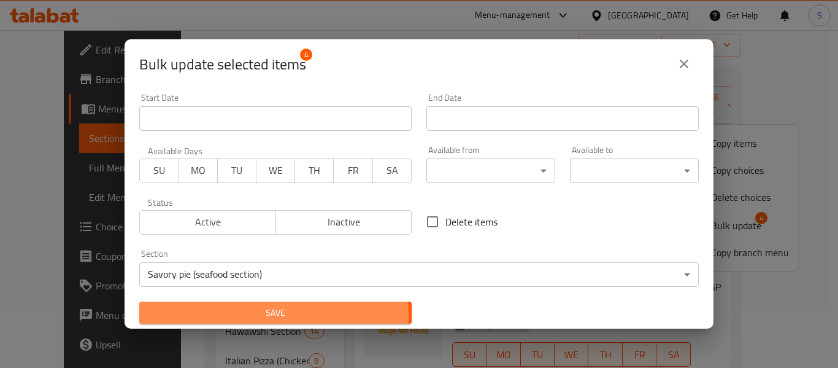
click at [269, 315] on span "Save" at bounding box center [275, 312] width 253 height 15
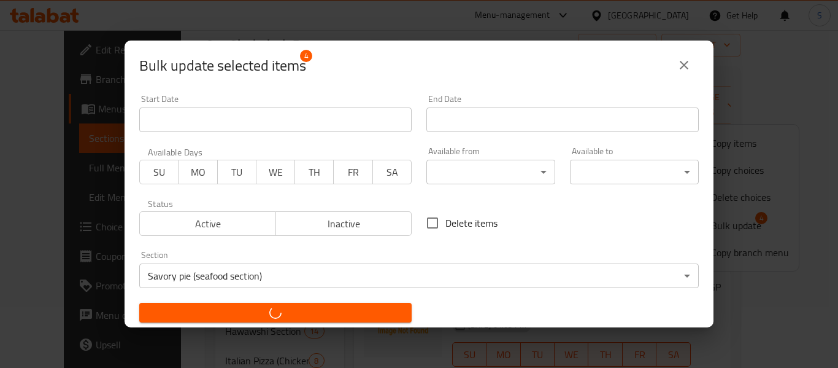
checkbox input "false"
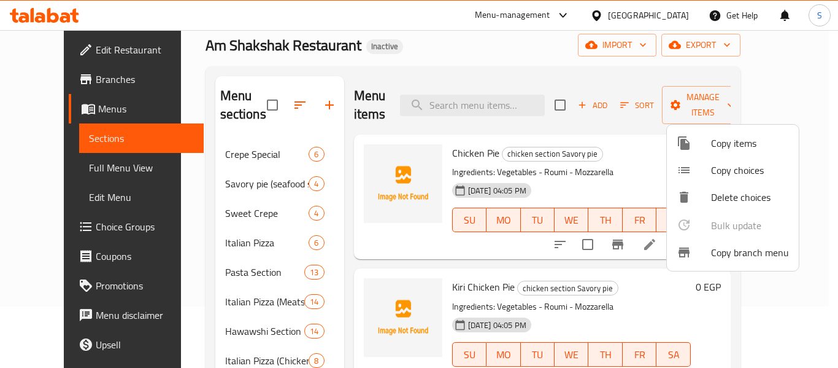
click at [358, 257] on div at bounding box center [419, 184] width 838 height 368
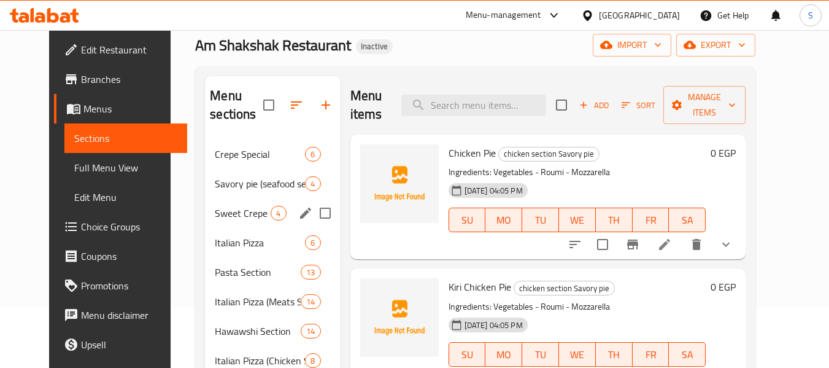
click at [220, 187] on span "Savory pie (seafood section)" at bounding box center [260, 183] width 90 height 15
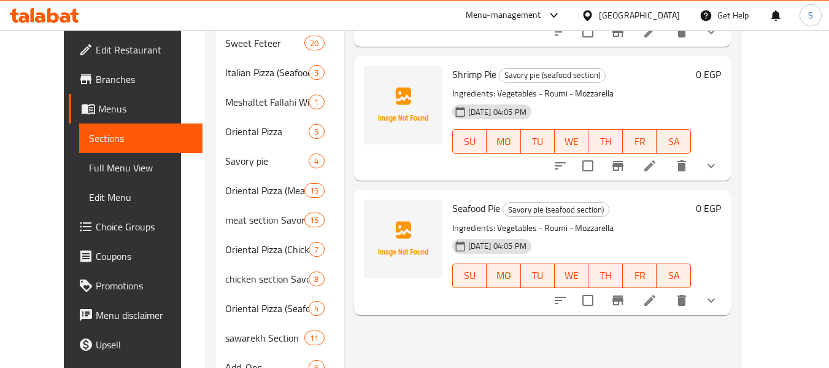
scroll to position [429, 0]
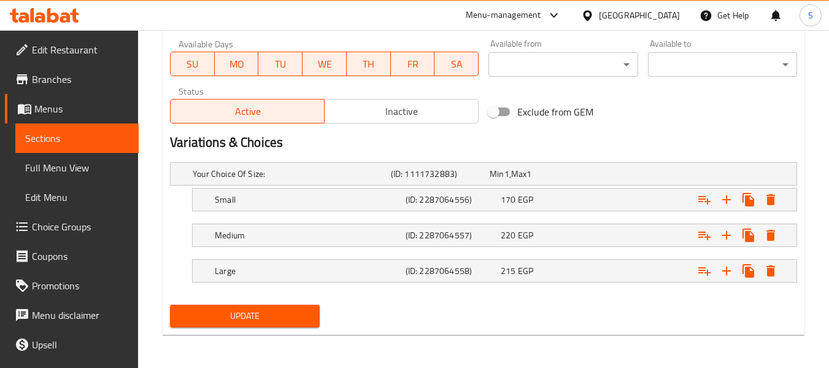
scroll to position [563, 0]
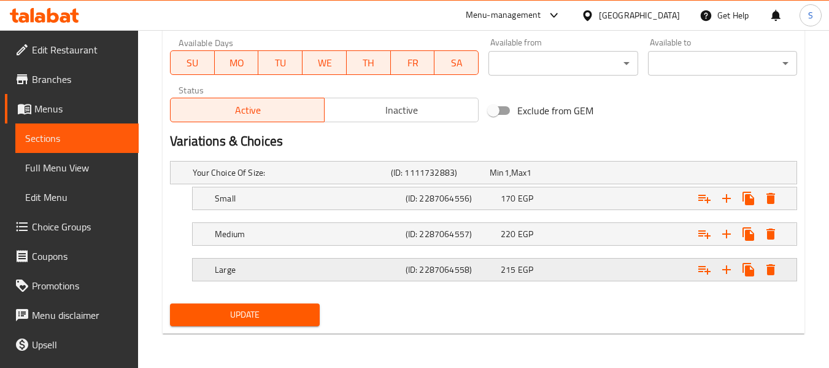
click at [520, 274] on span "EGP" at bounding box center [525, 269] width 15 height 16
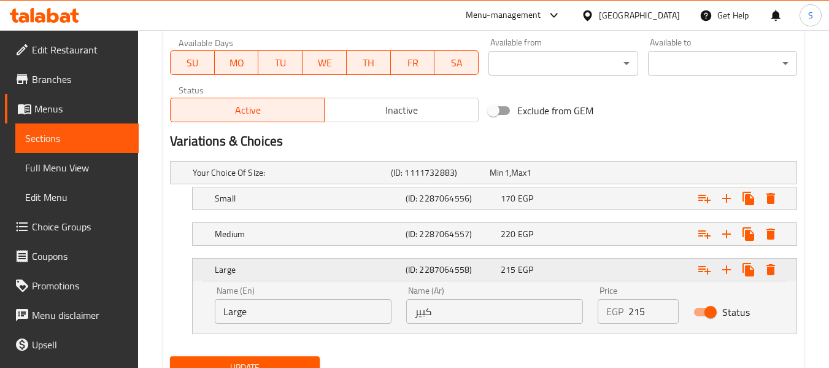
scroll to position [615, 0]
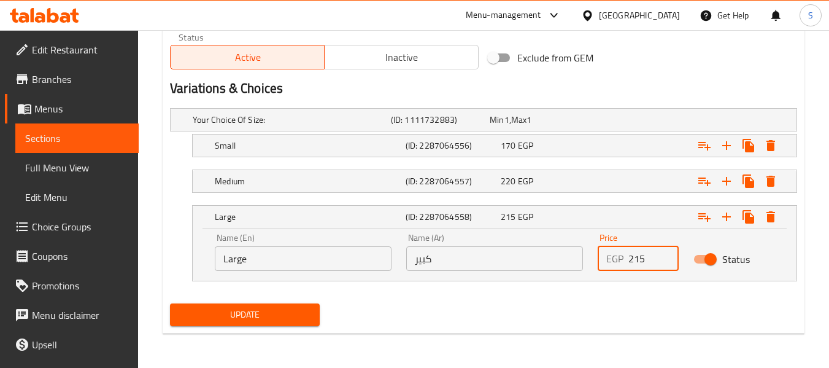
drag, startPoint x: 647, startPoint y: 258, endPoint x: 634, endPoint y: 261, distance: 13.1
click at [634, 261] on input "215" at bounding box center [653, 258] width 50 height 25
type input "270"
click at [271, 310] on span "Update" at bounding box center [244, 314] width 129 height 15
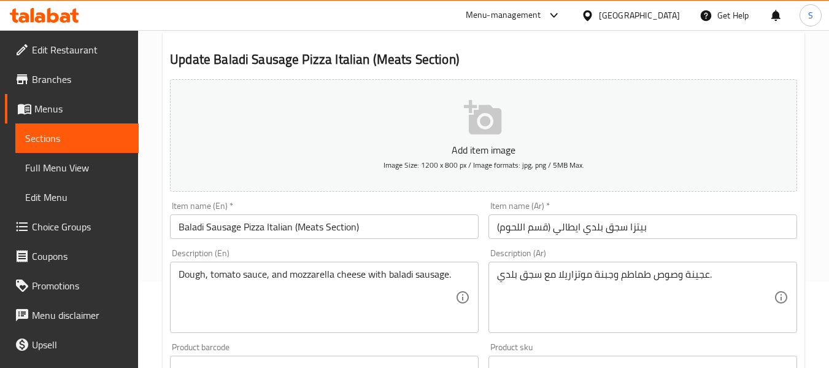
scroll to position [123, 0]
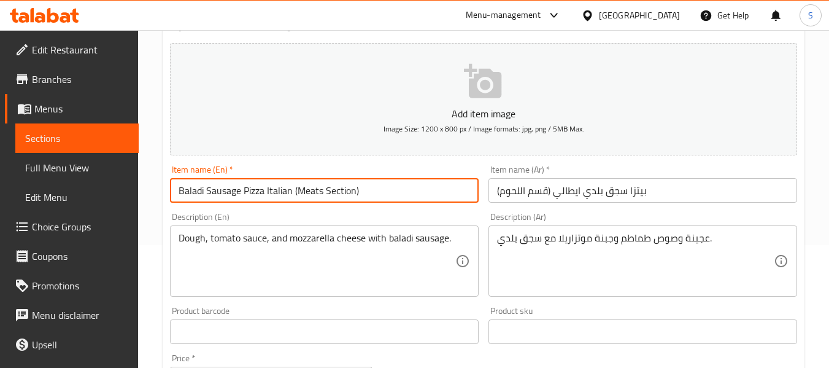
drag, startPoint x: 294, startPoint y: 195, endPoint x: 387, endPoint y: 196, distance: 93.3
click at [387, 196] on input "Baladi Sausage Pizza Italian (Meats Section)" at bounding box center [324, 190] width 309 height 25
type input "Baladi Sausage Pizza Italian"
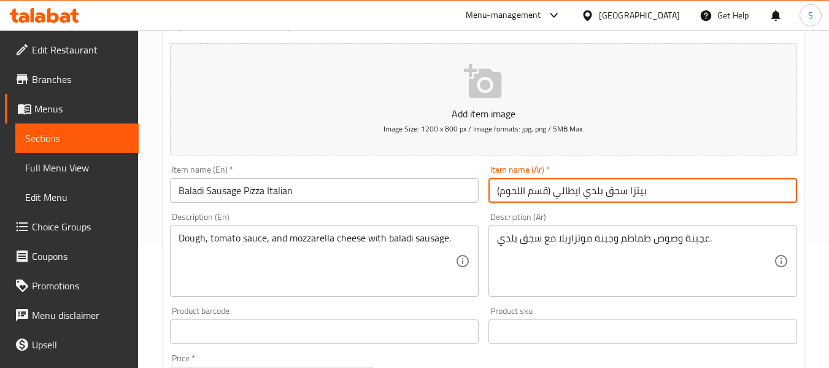
click at [555, 194] on input "بيتزا سجق بلدي ايطالي (قسم اللحوم)" at bounding box center [642, 190] width 309 height 25
drag, startPoint x: 553, startPoint y: 193, endPoint x: 490, endPoint y: 197, distance: 62.7
click at [490, 197] on input "بيتزا سجق بلدي ايطالي (قسم اللحوم)" at bounding box center [642, 190] width 309 height 25
type input "بيتزا سجق بلدي ايطالي"
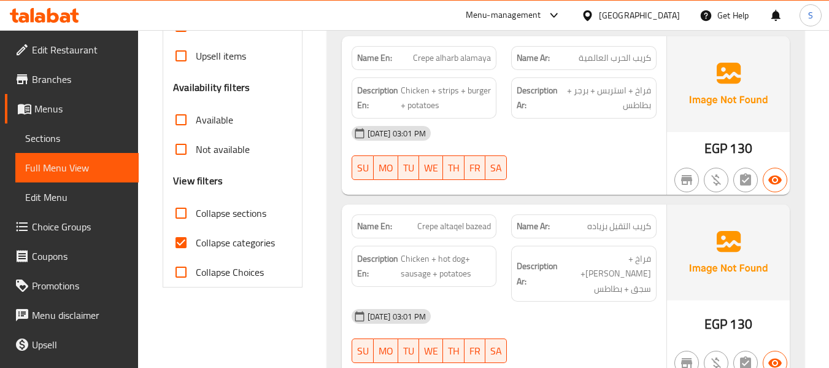
scroll to position [368, 0]
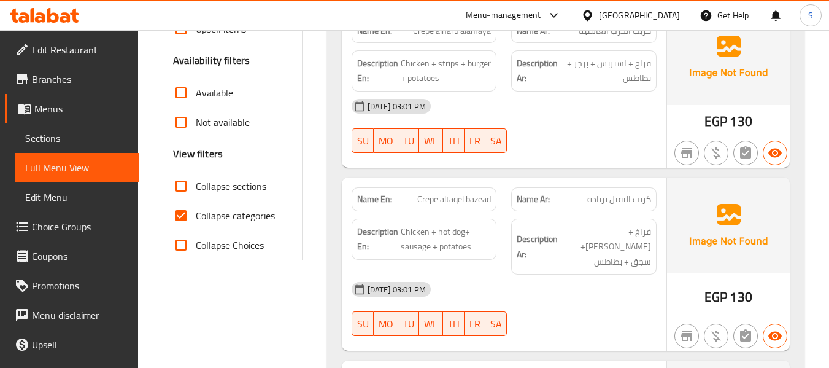
click at [214, 213] on span "Collapse categories" at bounding box center [235, 215] width 79 height 15
click at [196, 213] on input "Collapse categories" at bounding box center [180, 215] width 29 height 29
checkbox input "false"
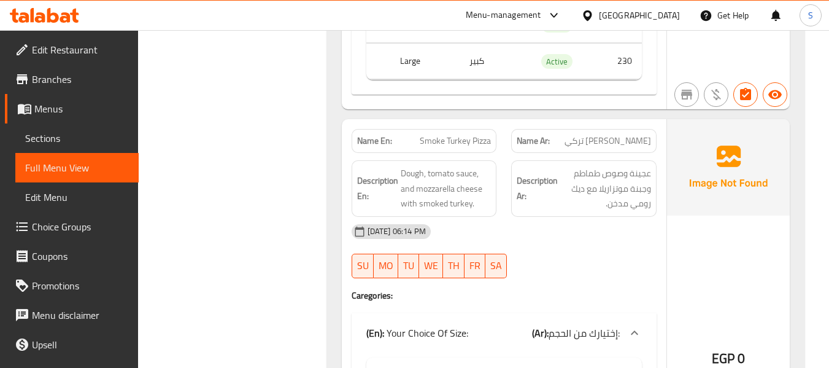
scroll to position [12056, 0]
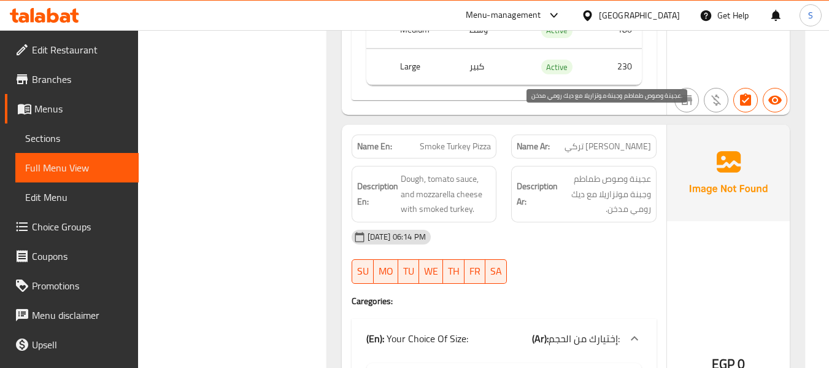
click at [616, 171] on span "عجينة وصوص طماطم وجبنة موتزاريلا مع ديك رومي مدخن." at bounding box center [605, 193] width 91 height 45
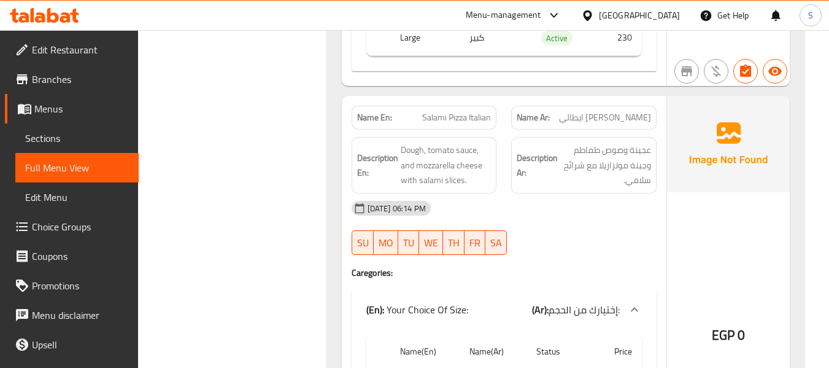
scroll to position [12485, 0]
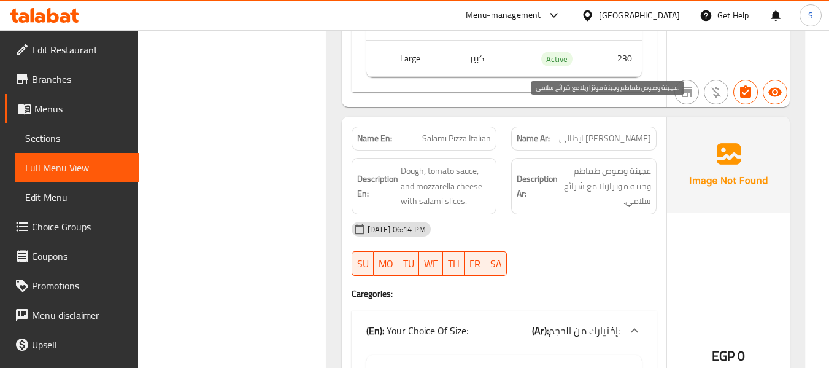
click at [633, 163] on span "عجينة وصوص طماطم وجبنة موتزاريلا مع شرائح سلامي." at bounding box center [605, 185] width 91 height 45
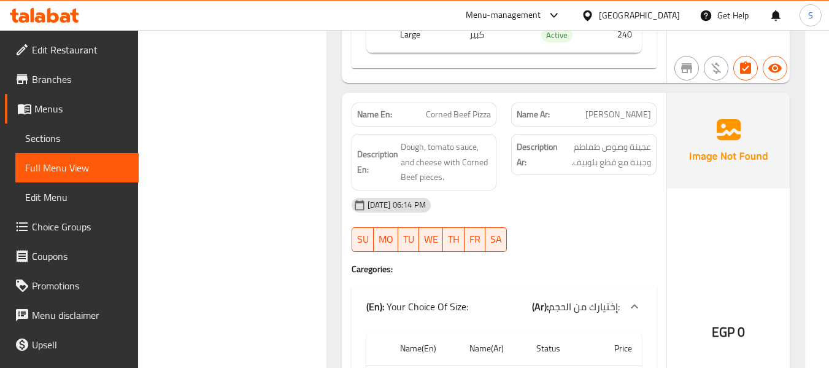
scroll to position [13773, 0]
click at [586, 140] on span "عجينة وصوص طماطم وجبنة مع قطع بلوبيف." at bounding box center [605, 155] width 91 height 30
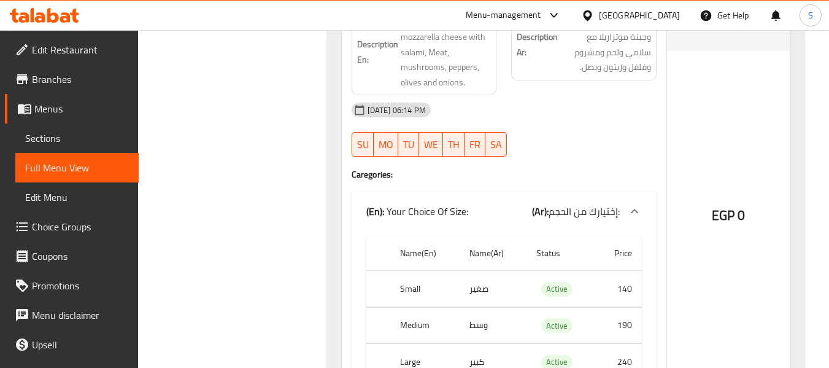
scroll to position [14632, 0]
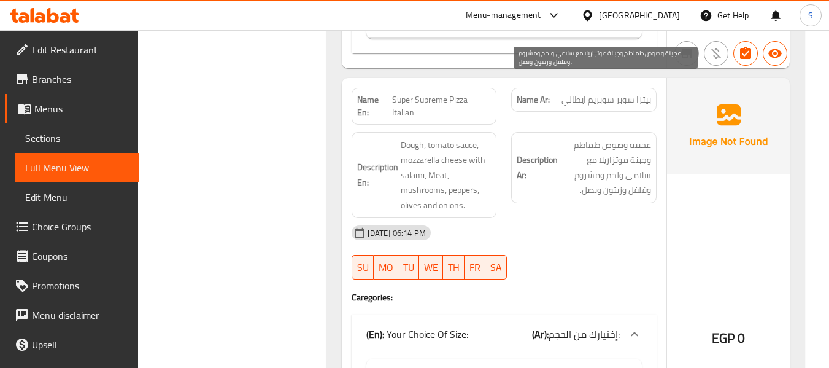
click at [599, 137] on span "عجينة وصوص طماطم وجبنة موتزاريلا مع سلامي ولحم ومشروم وفلفل وزيتون وبصل." at bounding box center [605, 167] width 91 height 60
click at [592, 137] on span "عجينة وصوص طماطم وجبنة موتزاريلا مع سلامي ولحم ومشروم وفلفل وزيتون وبصل." at bounding box center [605, 167] width 91 height 60
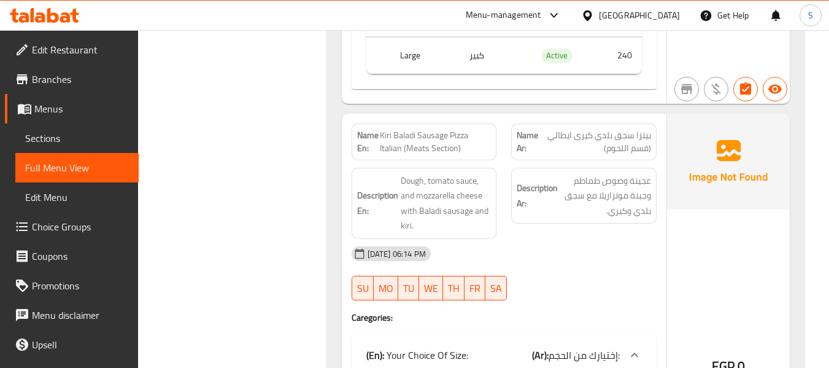
scroll to position [15062, 0]
click at [413, 128] on span "Kiri Baladi Sausage Pizza Italian (Meats Section)" at bounding box center [436, 141] width 112 height 26
copy span "Kiri Baladi Sausage Pizza Italian (Meats Section)"
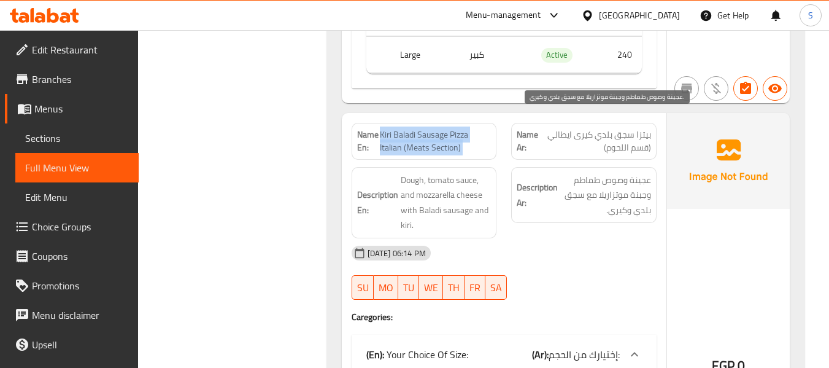
click at [614, 172] on span "عجينة وصوص طماطم وجبنة موتزاريلا مع سجق بلدي وكيري." at bounding box center [605, 194] width 91 height 45
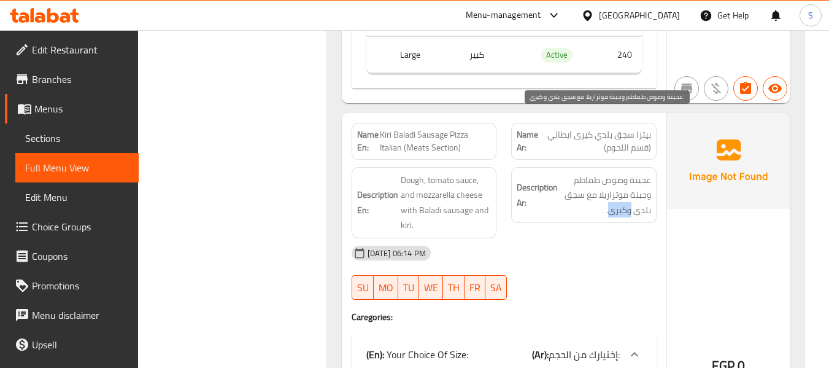
click at [614, 172] on span "عجينة وصوص طماطم وجبنة موتزاريلا مع سجق بلدي وكيري." at bounding box center [605, 194] width 91 height 45
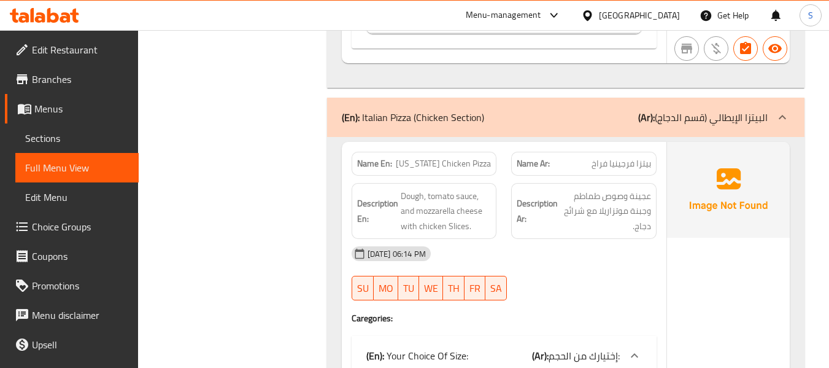
scroll to position [20886, 0]
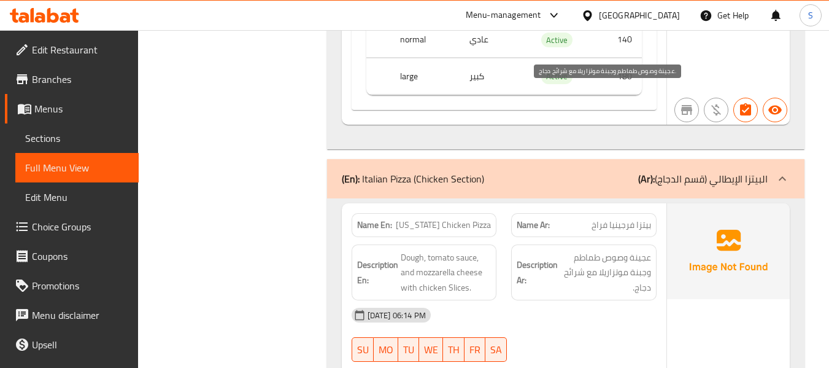
click at [641, 250] on span "عجينة وصوص طماطم وجبنة موتزاريلا مع شرائح دجاج." at bounding box center [605, 272] width 91 height 45
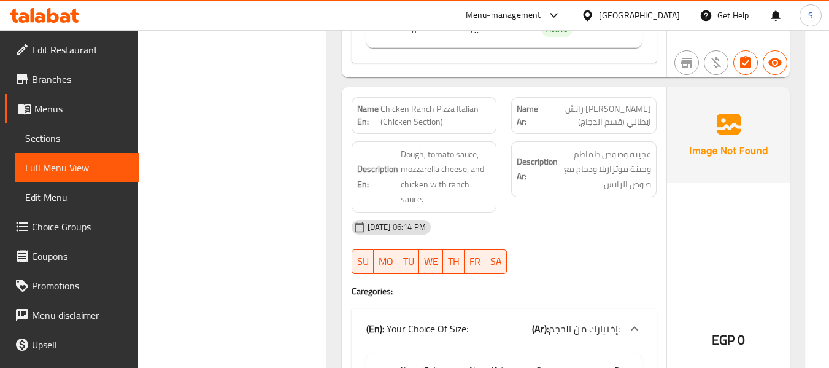
scroll to position [22175, 0]
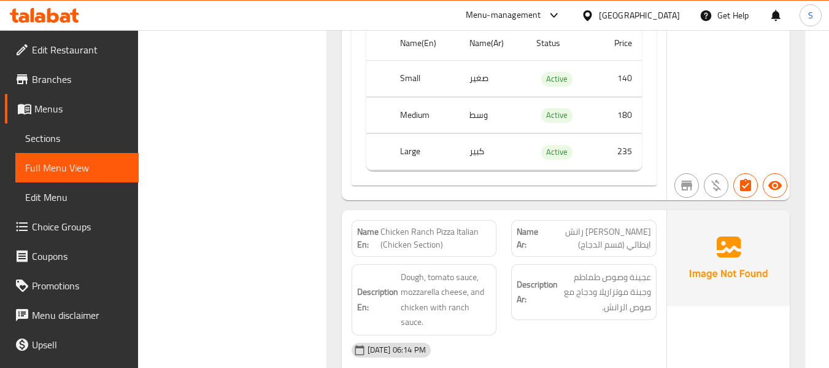
click at [425, 225] on span "Chicken Ranch Pizza Italian (Chicken Section)" at bounding box center [435, 238] width 110 height 26
copy span "Chicken Ranch Pizza Italian (Chicken Section)"
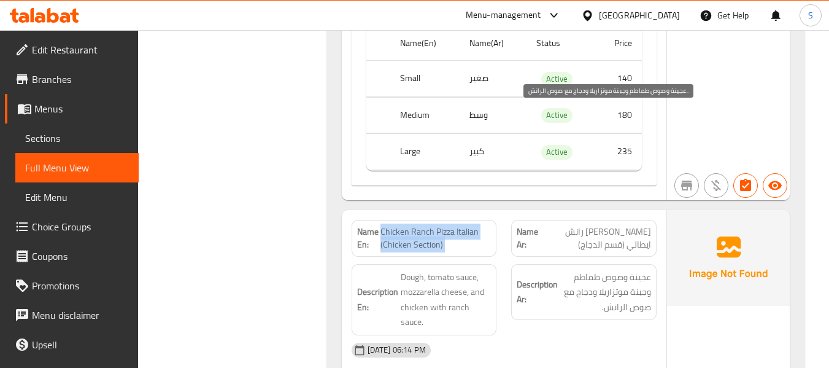
click at [615, 269] on span "عجينة وصوص طماطم وجبنة موتزاريلا ودجاج مع صوص الرانش." at bounding box center [605, 291] width 91 height 45
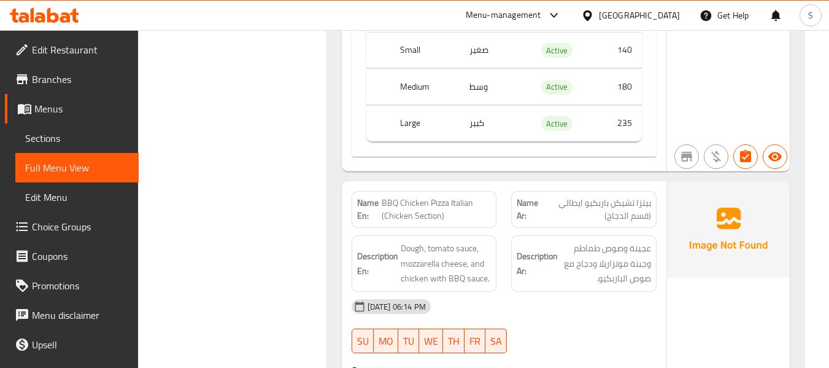
scroll to position [22604, 0]
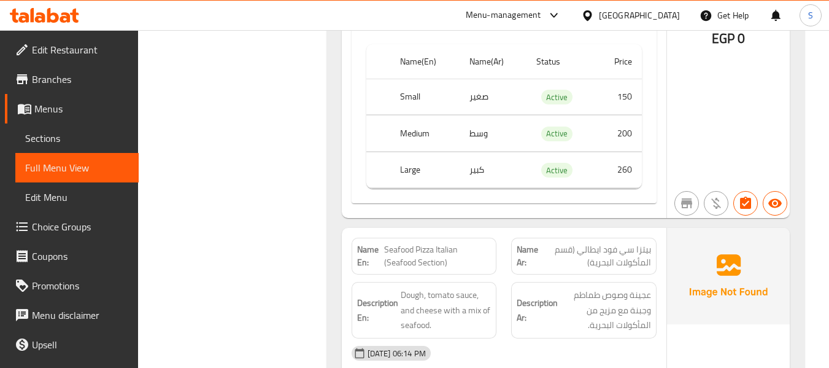
scroll to position [33661, 0]
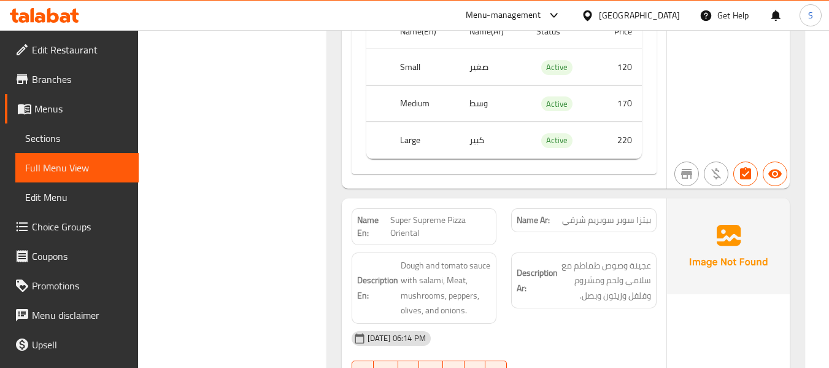
scroll to position [43328, 0]
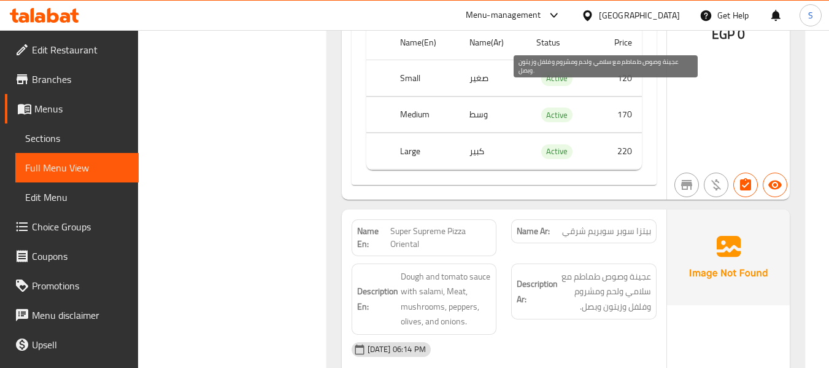
click at [591, 269] on span "عجينة وصوص طماطم مع سلامي ولحم ومشروم وفلفل وزيتون وبصل." at bounding box center [605, 291] width 91 height 45
click at [588, 269] on span "عجينة وصوص طماطم مع سلامي ولحم ومشروم وفلفل وزيتون وبصل." at bounding box center [605, 291] width 91 height 45
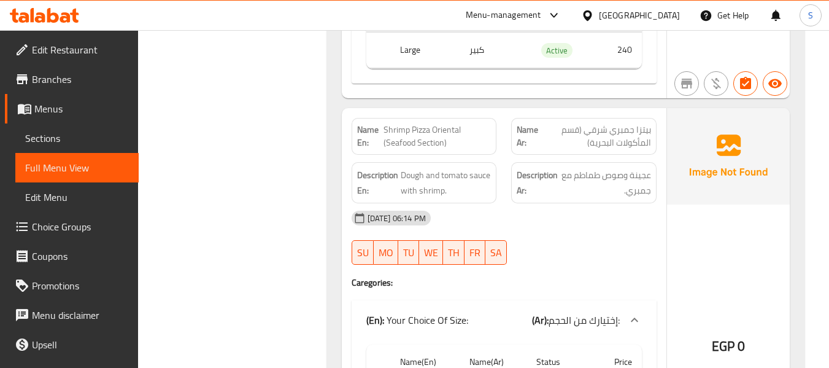
scroll to position [59633, 0]
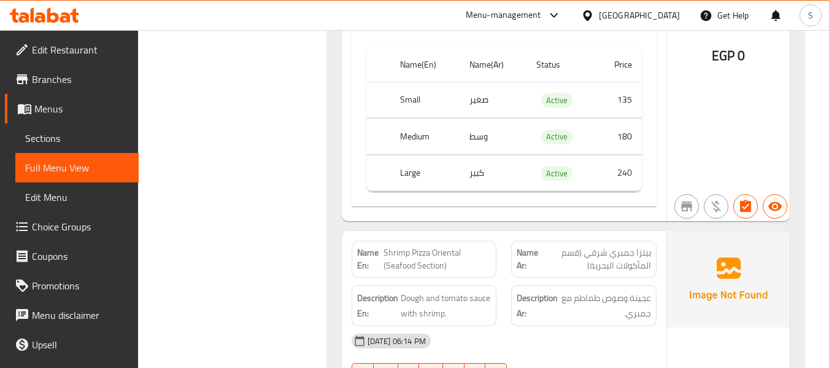
click at [409, 246] on span "Shrimp Pizza Oriental (Seafood Section)" at bounding box center [437, 259] width 108 height 26
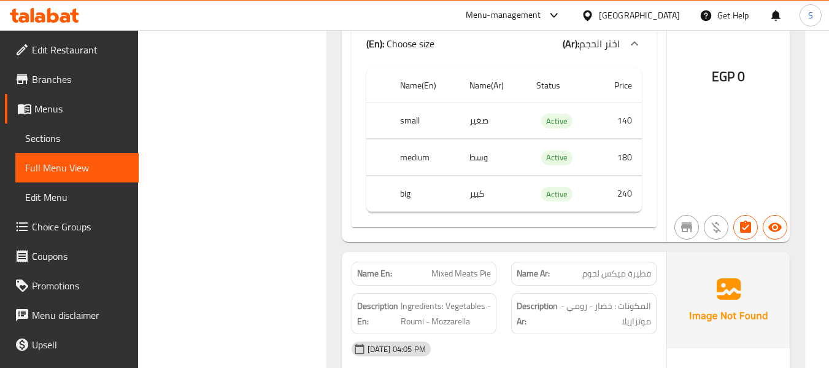
scroll to position [50311, 0]
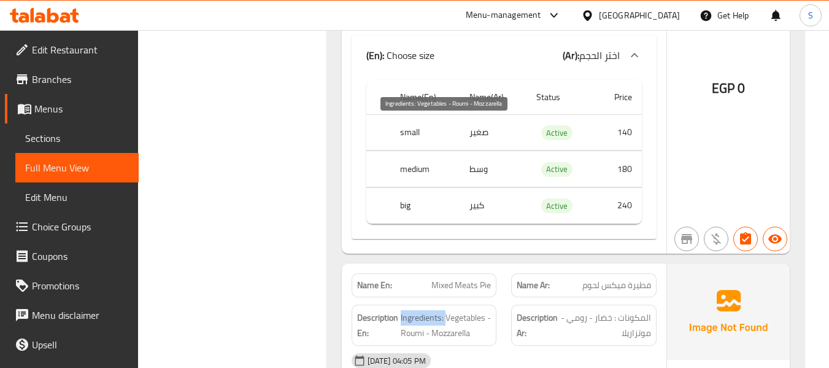
drag, startPoint x: 399, startPoint y: 123, endPoint x: 447, endPoint y: 126, distance: 48.0
click at [447, 310] on h6 "Description En: Ingredients: Vegetables - Roumi - Mozzarella" at bounding box center [424, 325] width 134 height 30
copy span "Ingredients: V"
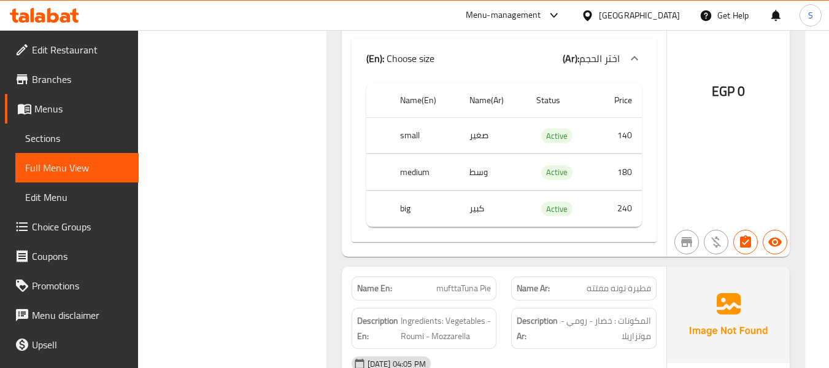
scroll to position [56696, 0]
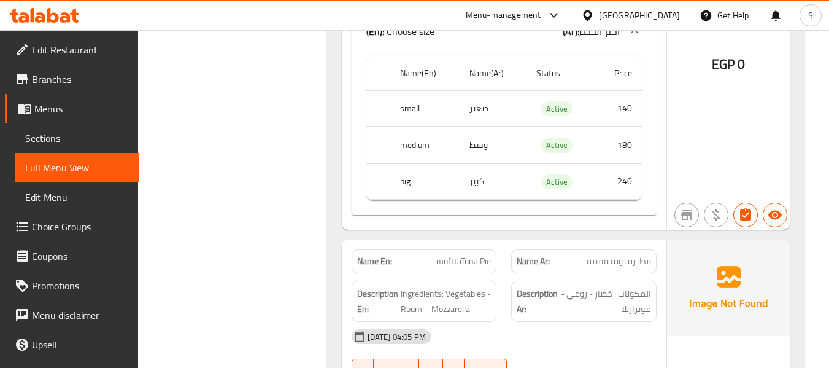
click at [592, 255] on span "فطيرة تونه مفتته" at bounding box center [619, 261] width 64 height 13
copy span "مفتته"
drag, startPoint x: 588, startPoint y: 70, endPoint x: 587, endPoint y: 77, distance: 6.9
click at [588, 255] on span "فطيرة تونه مفتته" at bounding box center [619, 261] width 64 height 13
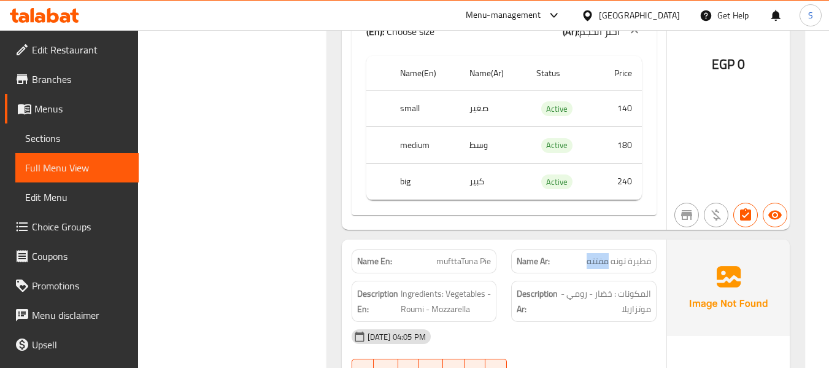
click at [596, 255] on span "فطيرة تونه مفتته" at bounding box center [619, 261] width 64 height 13
click at [455, 255] on span "mufttaTuna Pie" at bounding box center [463, 261] width 55 height 13
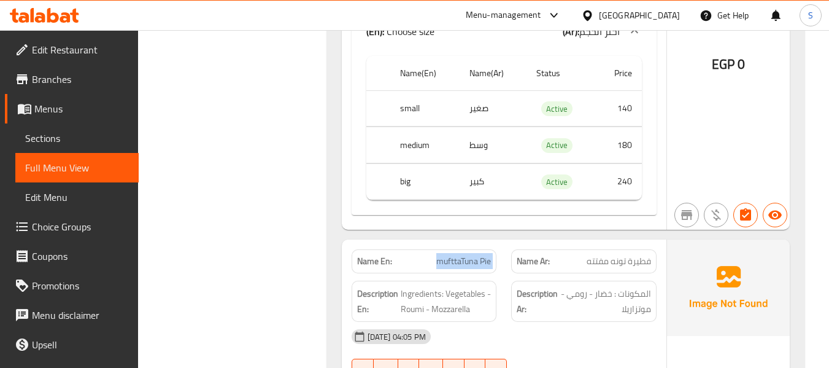
click at [455, 255] on span "mufttaTuna Pie" at bounding box center [463, 261] width 55 height 13
copy span "mufttaTuna Pie"
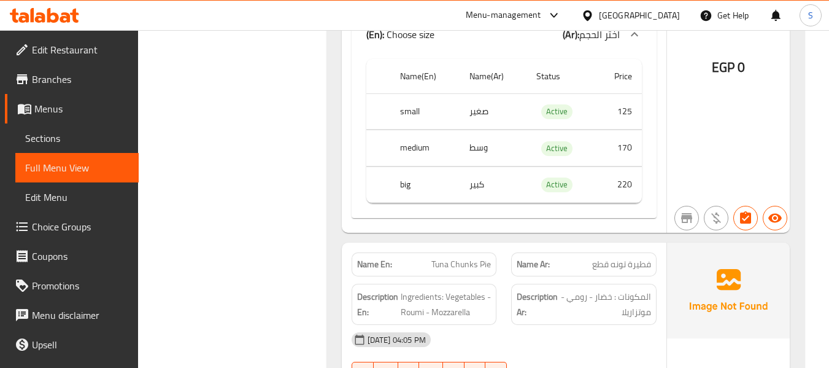
scroll to position [57126, 0]
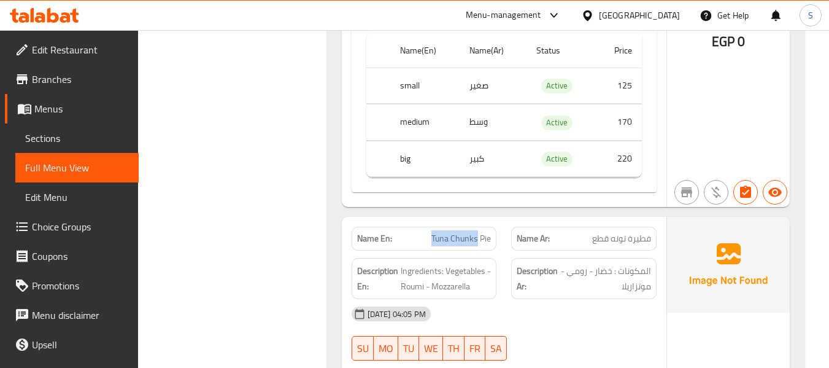
drag, startPoint x: 432, startPoint y: 54, endPoint x: 477, endPoint y: 44, distance: 46.0
click at [477, 232] on span "Tuna Chunks Pie" at bounding box center [461, 238] width 60 height 13
copy span "Tuna Chunks"
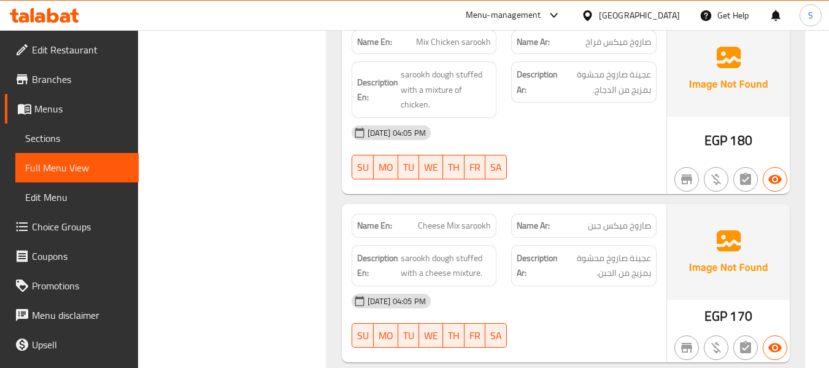
scroll to position [62151, 0]
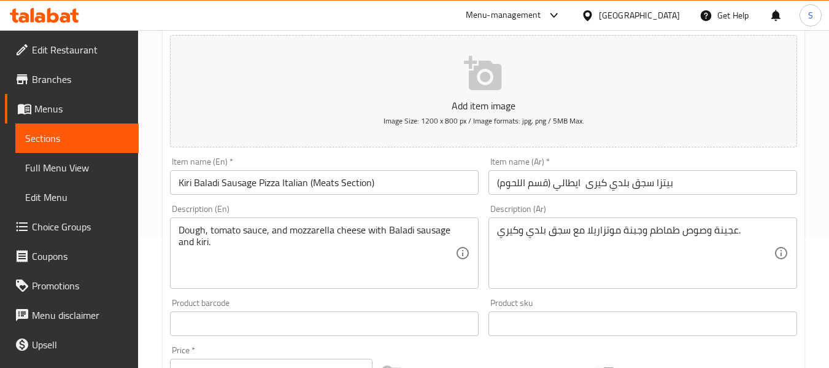
scroll to position [184, 0]
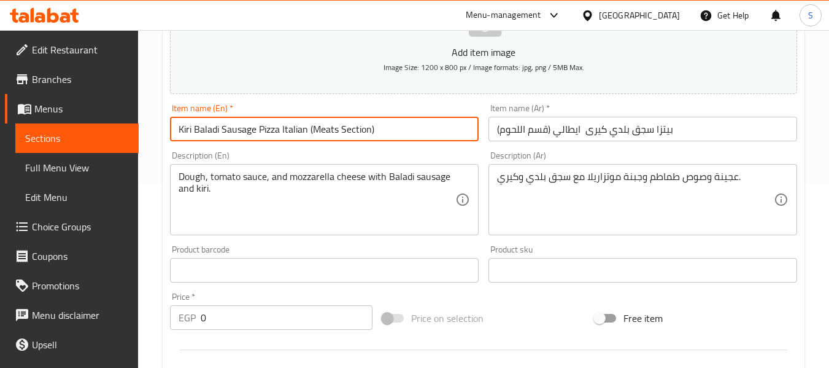
drag, startPoint x: 307, startPoint y: 128, endPoint x: 396, endPoint y: 131, distance: 88.4
click at [396, 131] on input "Kiri Baladi Sausage Pizza Italian (Meats Section)" at bounding box center [324, 129] width 309 height 25
type input "Kiri Baladi Sausage Pizza Italian"
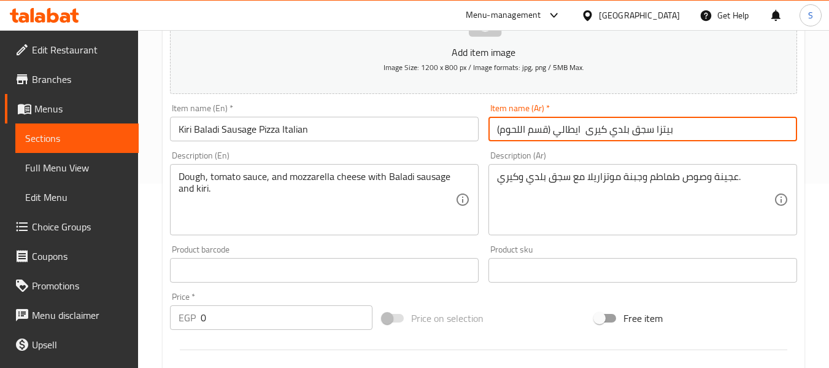
drag, startPoint x: 506, startPoint y: 132, endPoint x: 499, endPoint y: 132, distance: 7.4
click at [499, 132] on input "بيتزا سجق بلدي كيرى ايطالي (قسم اللحوم)" at bounding box center [642, 129] width 309 height 25
drag, startPoint x: 617, startPoint y: 125, endPoint x: 631, endPoint y: 126, distance: 13.5
click at [631, 126] on input "بيتزا سجق بلدي كيرى ايطالي)" at bounding box center [642, 129] width 309 height 25
type input "بيتزا سجق بلدي كيرى ايطالي"
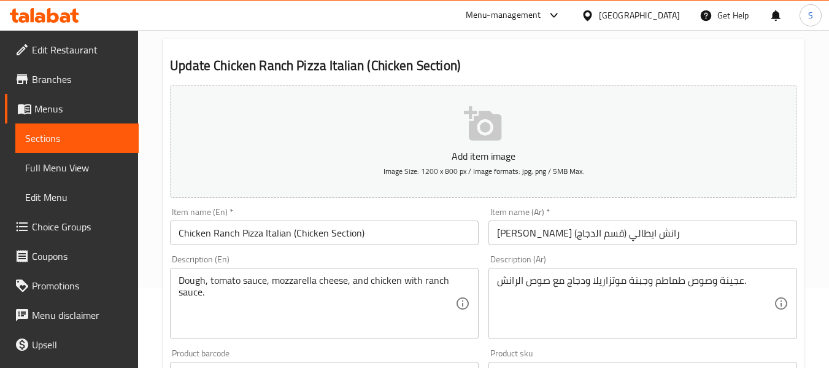
scroll to position [123, 0]
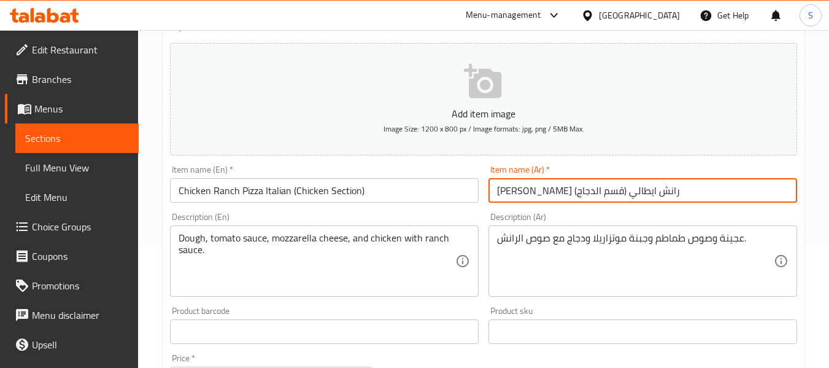
drag, startPoint x: 552, startPoint y: 185, endPoint x: 487, endPoint y: 190, distance: 65.3
click at [487, 190] on div "Item name (Ar)   * [PERSON_NAME] رانش ايطالي (قسم الدجاج) Item name (Ar) *" at bounding box center [642, 183] width 318 height 47
type input "[PERSON_NAME] رانش ايطالي"
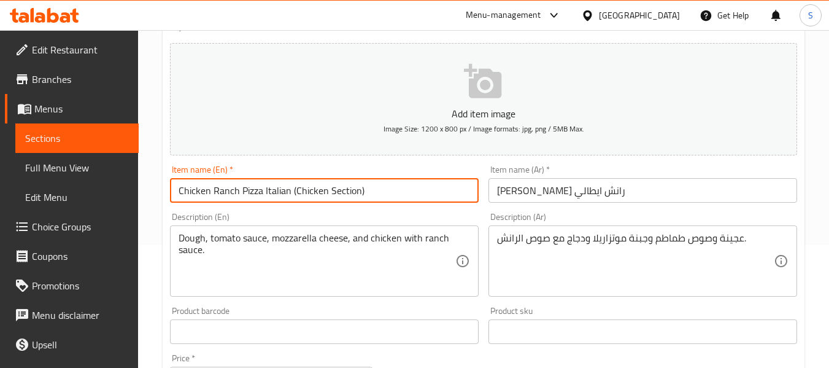
drag, startPoint x: 289, startPoint y: 191, endPoint x: 368, endPoint y: 191, distance: 79.1
click at [368, 191] on input "Chicken Ranch Pizza Italian (Chicken Section)" at bounding box center [324, 190] width 309 height 25
type input "Chicken Ranch Pizza Italian"
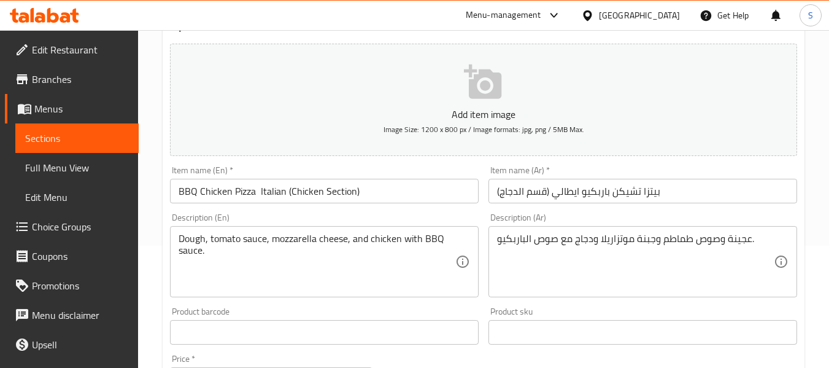
scroll to position [123, 0]
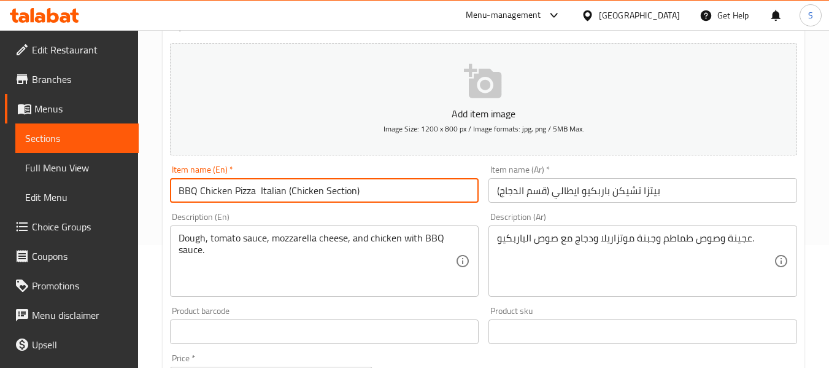
drag, startPoint x: 285, startPoint y: 194, endPoint x: 382, endPoint y: 194, distance: 96.9
click at [382, 194] on input "BBQ Chicken Pizza Italian (Chicken Section)" at bounding box center [324, 190] width 309 height 25
type input "BBQ Chicken Pizza Italian"
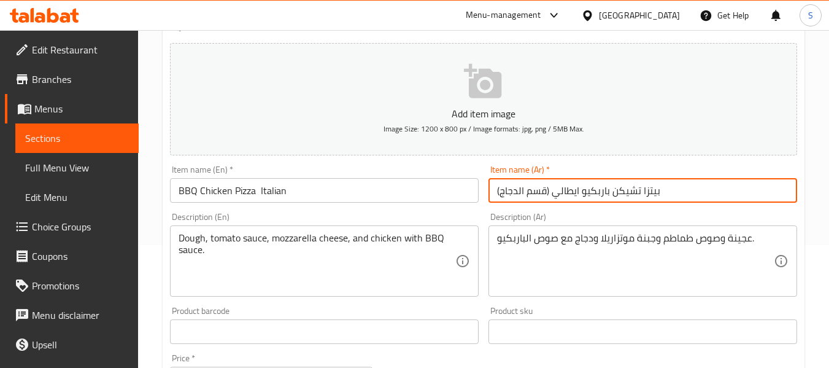
drag, startPoint x: 552, startPoint y: 198, endPoint x: 474, endPoint y: 194, distance: 78.0
click at [474, 194] on div "Add item image Image Size: 1200 x 800 px / Image formats: jpg, png / 5MB Max. I…" at bounding box center [483, 302] width 637 height 529
click at [526, 194] on input "[PERSON_NAME] باربكيو ايطالي" at bounding box center [642, 190] width 309 height 25
type input "[PERSON_NAME] باربكيو ايطالي"
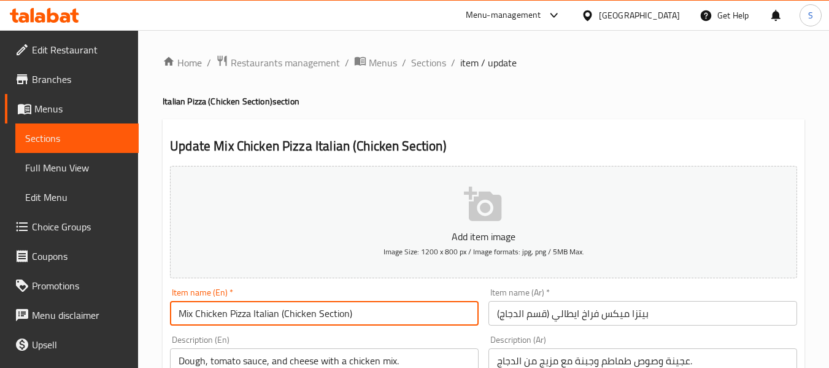
drag, startPoint x: 280, startPoint y: 318, endPoint x: 370, endPoint y: 321, distance: 89.6
click at [370, 321] on input "Mix Chicken Pizza Italian (Chicken Section)" at bounding box center [324, 313] width 309 height 25
type input "Mix Chicken Pizza Italian"
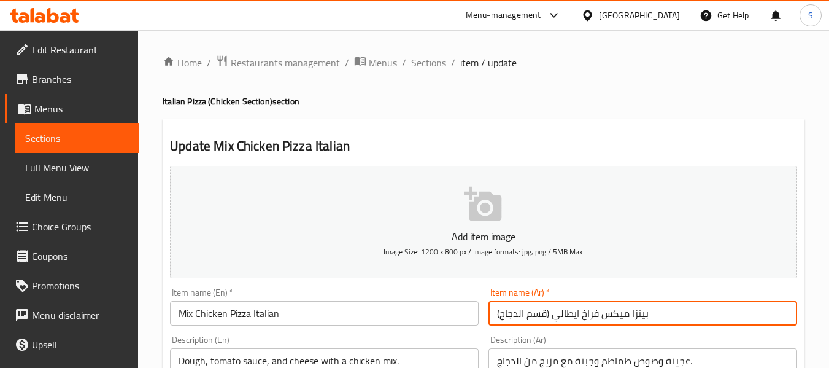
drag, startPoint x: 551, startPoint y: 312, endPoint x: 477, endPoint y: 318, distance: 73.8
type input "بيتزا ميكس فراخ ايطالي"
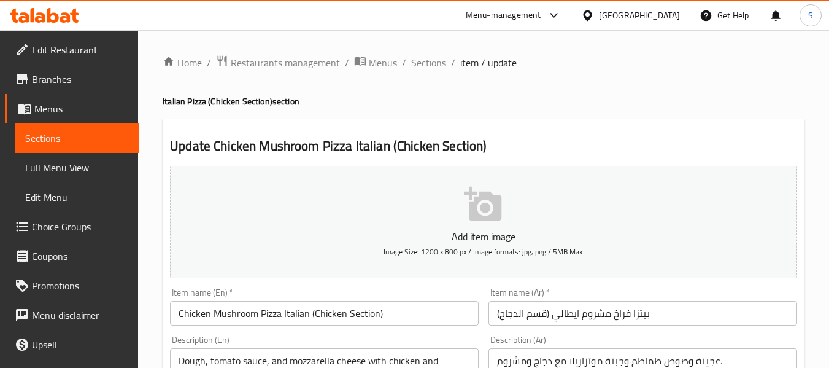
scroll to position [61, 0]
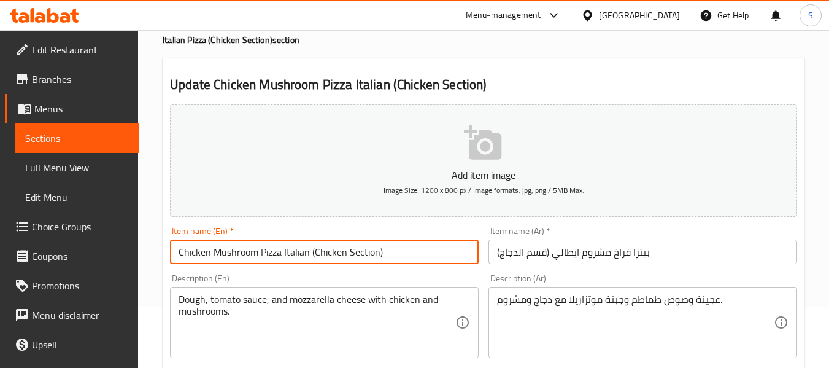
drag, startPoint x: 316, startPoint y: 253, endPoint x: 405, endPoint y: 253, distance: 89.0
click at [405, 253] on input "Chicken Mushroom Pizza Italian (Chicken Section)" at bounding box center [324, 251] width 309 height 25
type input "Chicken Mushroom Pizza Italian"
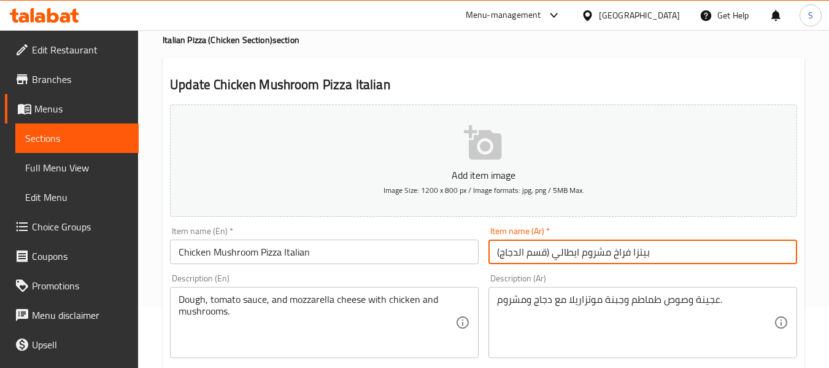
drag, startPoint x: 552, startPoint y: 261, endPoint x: 483, endPoint y: 264, distance: 68.8
click at [483, 264] on div "Add item image Image Size: 1200 x 800 px / Image formats: jpg, png / 5MB Max. I…" at bounding box center [483, 363] width 637 height 529
type input "بيتزا فراخ مشروم ايطالي"
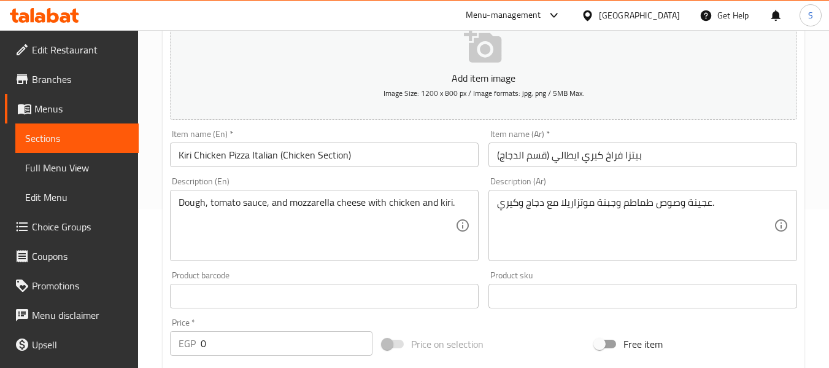
scroll to position [184, 0]
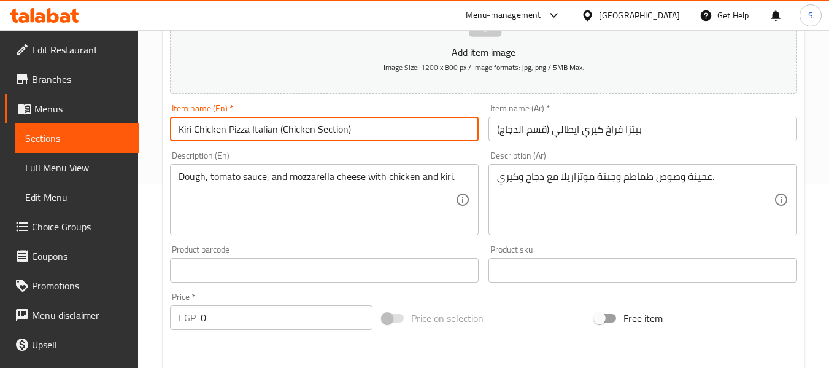
drag, startPoint x: 278, startPoint y: 134, endPoint x: 366, endPoint y: 130, distance: 87.8
click at [366, 130] on input "Kiri Chicken Pizza Italian (Chicken Section)" at bounding box center [324, 129] width 309 height 25
type input "Kiri Chicken Pizza Italian"
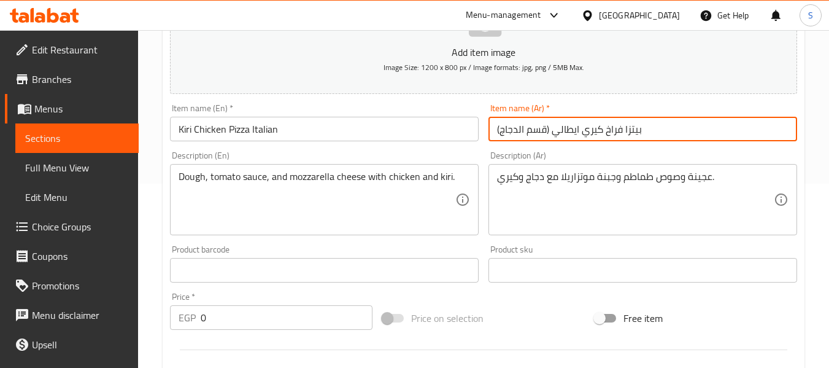
drag, startPoint x: 552, startPoint y: 134, endPoint x: 491, endPoint y: 135, distance: 60.7
click at [491, 135] on input "بيتزا فراخ كيري ايطالي (قسم الدجاج)" at bounding box center [642, 129] width 309 height 25
type input "بيتزا فراخ [PERSON_NAME]"
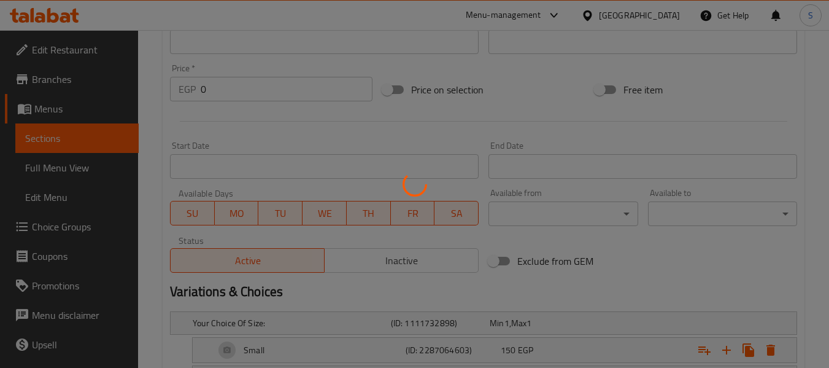
scroll to position [532, 0]
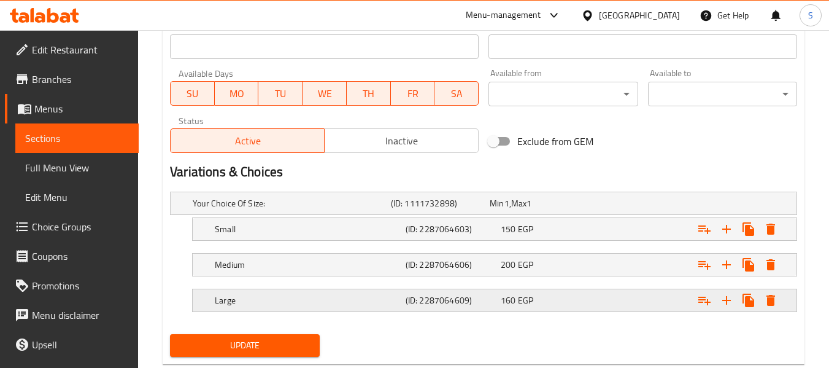
click at [544, 306] on div "160 EGP" at bounding box center [545, 299] width 95 height 17
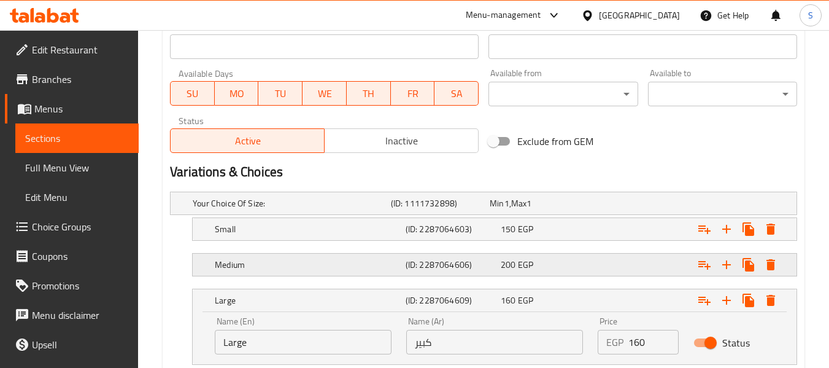
scroll to position [615, 0]
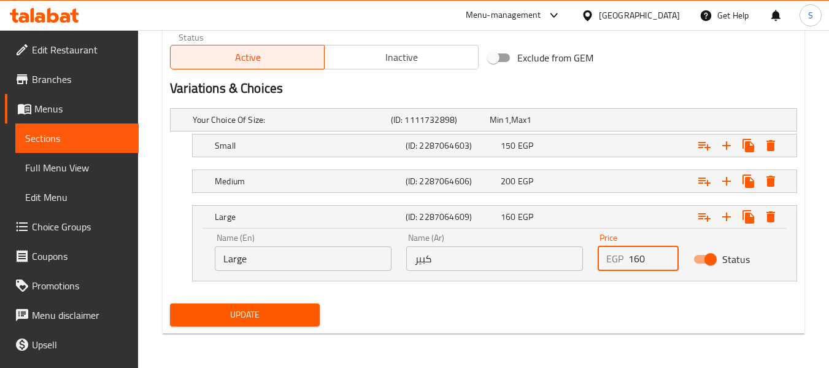
click at [656, 260] on input "160" at bounding box center [653, 258] width 50 height 25
type input "260"
click at [294, 309] on span "Update" at bounding box center [244, 314] width 129 height 15
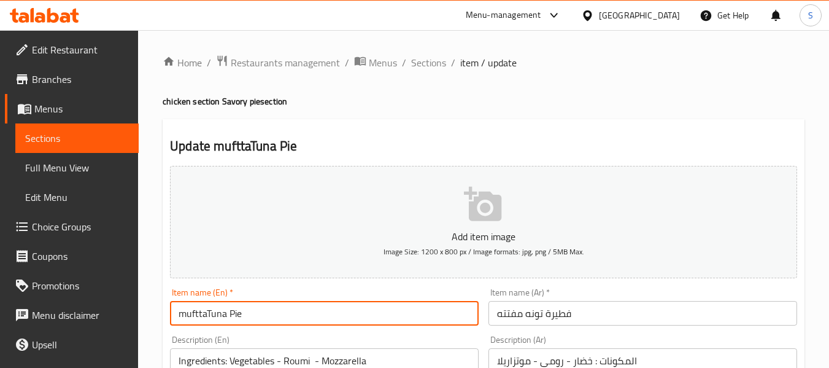
drag, startPoint x: 206, startPoint y: 315, endPoint x: 168, endPoint y: 317, distance: 37.5
click at [168, 317] on div "Item name (En)   * mufttaTuna Pie Item name (En) *" at bounding box center [324, 306] width 318 height 47
type input "Shredded Tuna Pie"
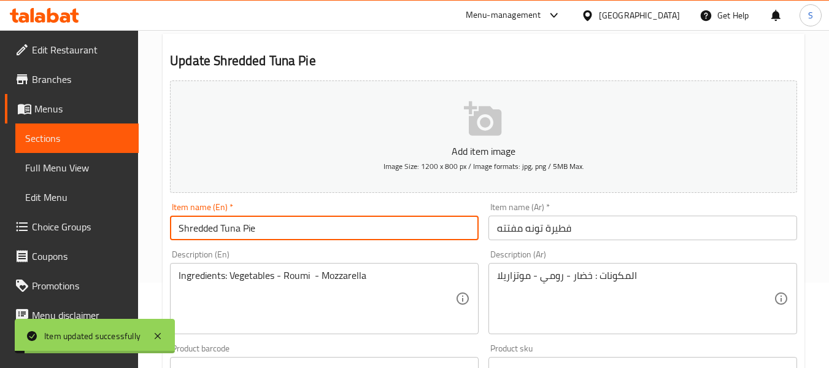
scroll to position [123, 0]
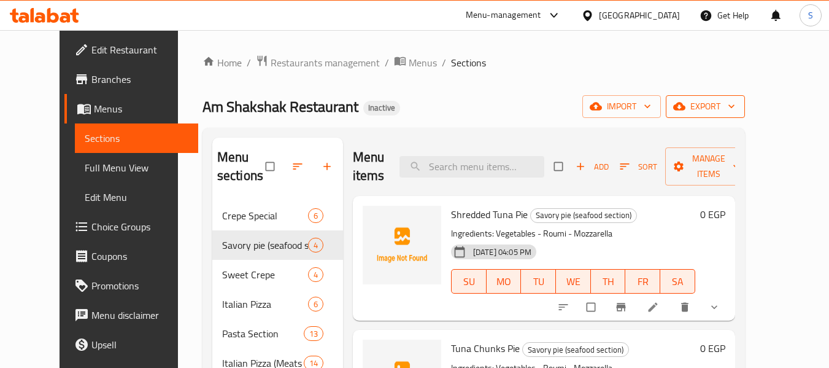
click at [735, 99] on span "export" at bounding box center [706, 106] width 60 height 15
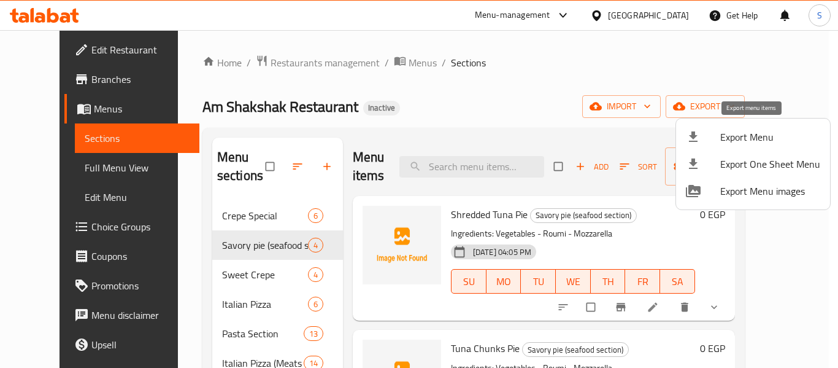
click at [751, 138] on span "Export Menu" at bounding box center [770, 136] width 100 height 15
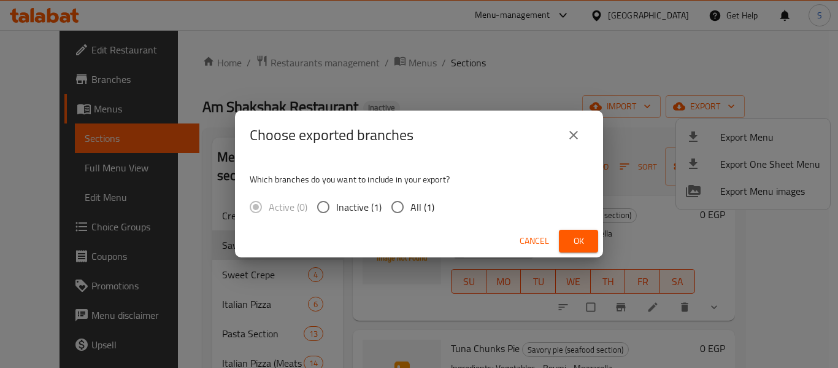
click at [572, 124] on button "close" at bounding box center [573, 134] width 29 height 29
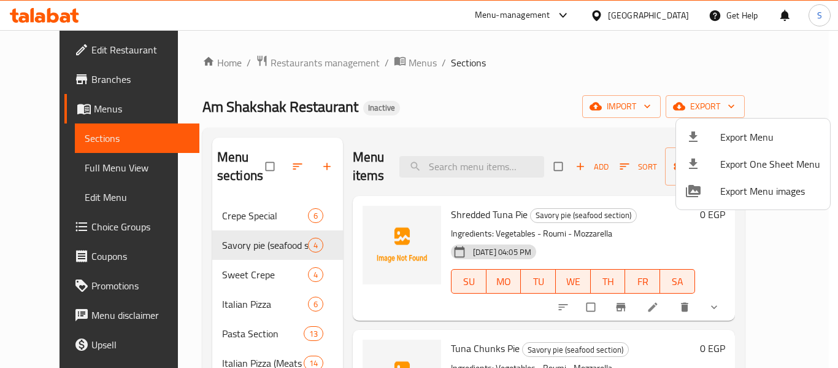
click at [556, 88] on div at bounding box center [419, 184] width 838 height 368
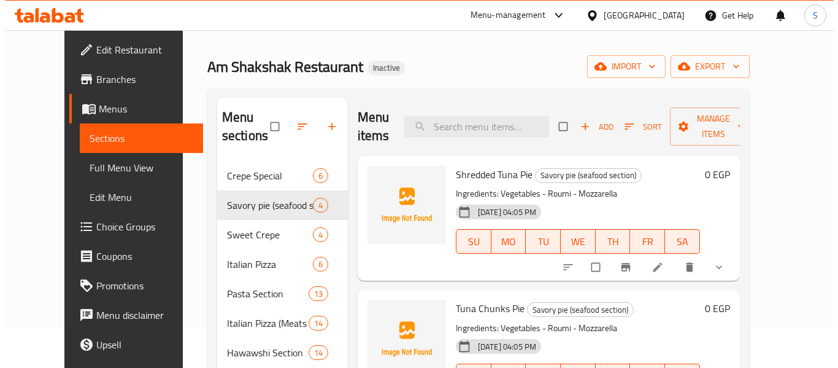
scroll to position [61, 0]
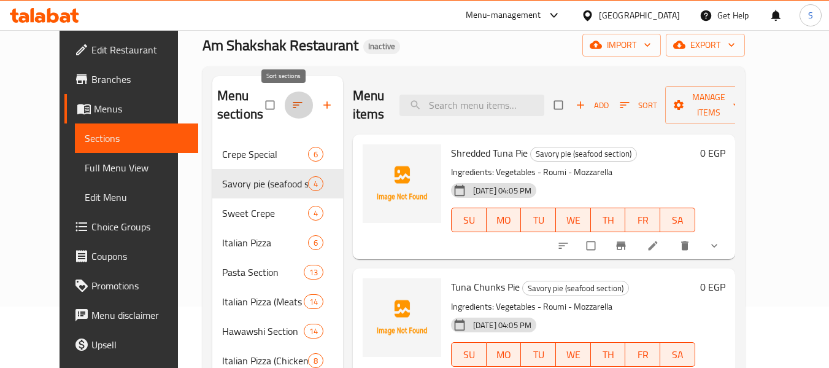
click at [291, 104] on icon "button" at bounding box center [297, 105] width 12 height 12
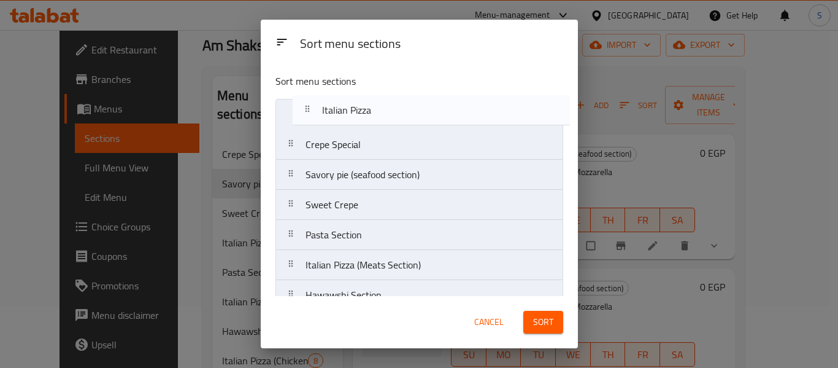
drag, startPoint x: 367, startPoint y: 217, endPoint x: 383, endPoint y: 115, distance: 103.8
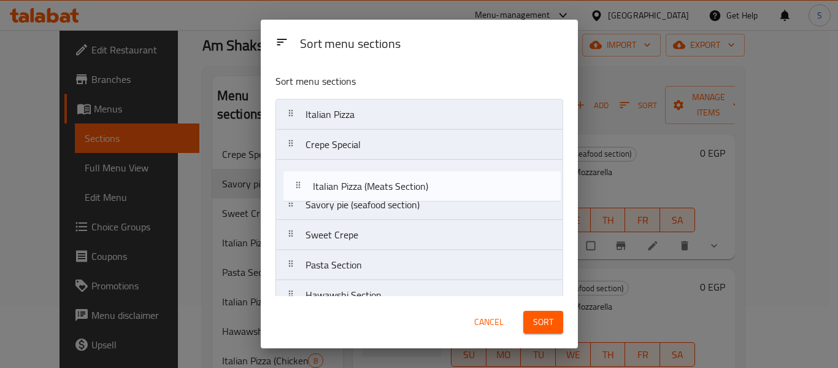
scroll to position [1, 0]
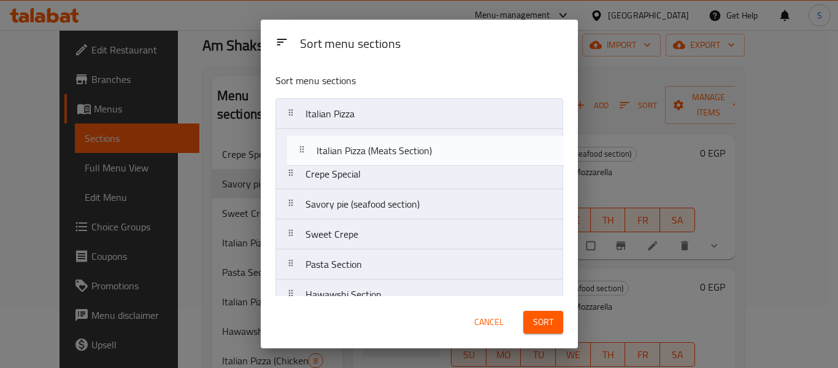
drag, startPoint x: 368, startPoint y: 269, endPoint x: 379, endPoint y: 150, distance: 118.9
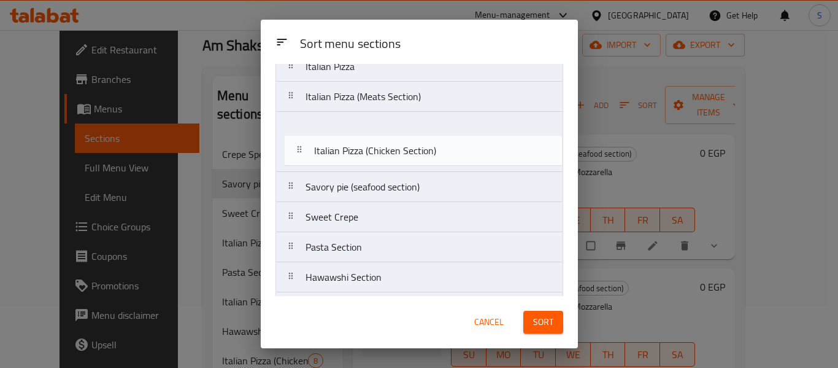
scroll to position [26, 0]
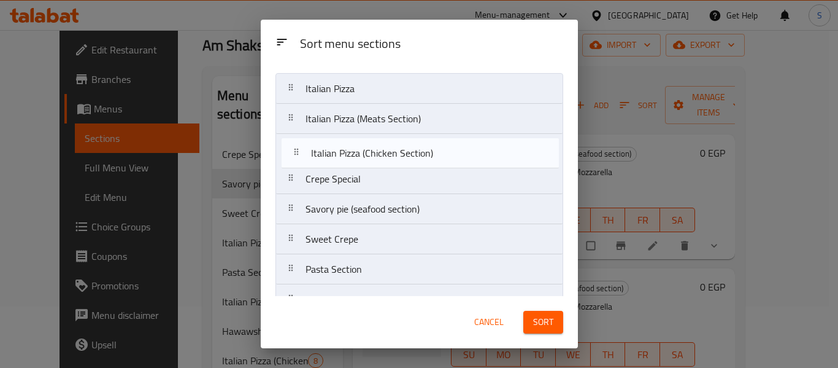
drag, startPoint x: 397, startPoint y: 206, endPoint x: 402, endPoint y: 154, distance: 51.8
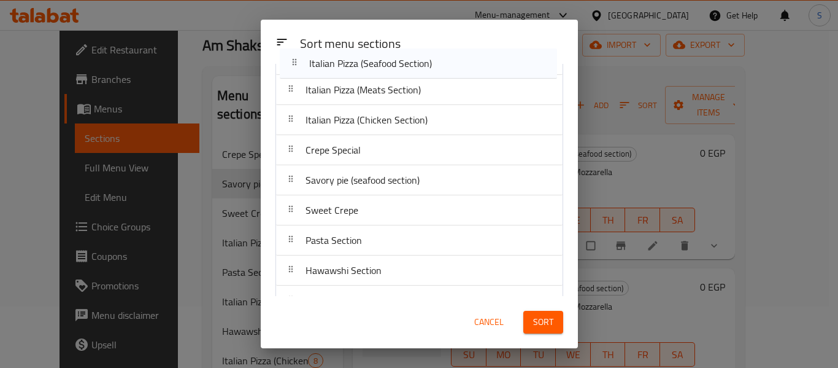
scroll to position [0, 0]
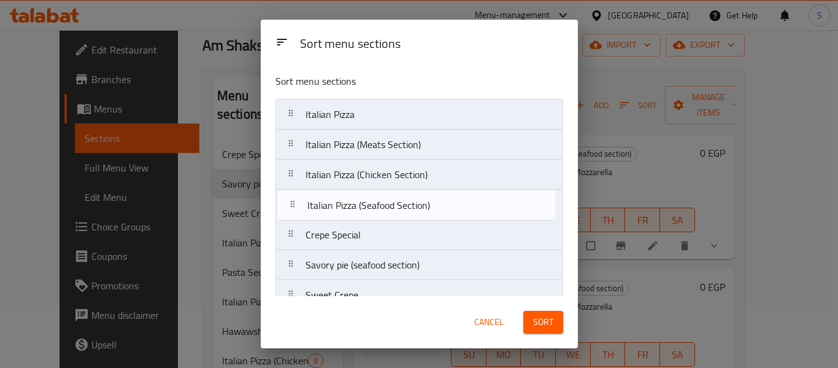
drag, startPoint x: 393, startPoint y: 247, endPoint x: 395, endPoint y: 207, distance: 39.3
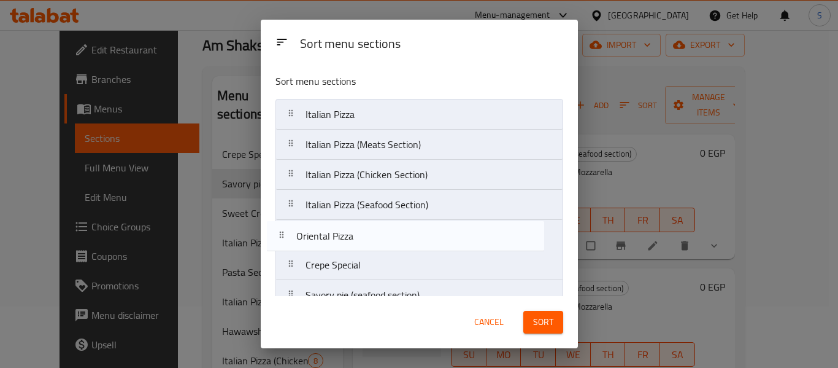
drag, startPoint x: 395, startPoint y: 207, endPoint x: 387, endPoint y: 231, distance: 25.2
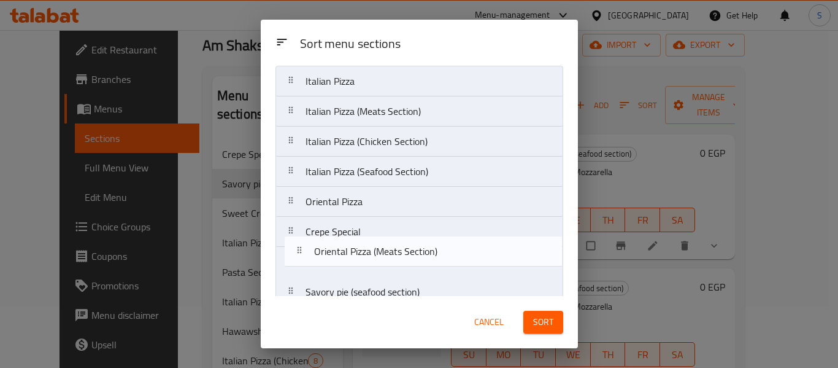
drag, startPoint x: 409, startPoint y: 204, endPoint x: 419, endPoint y: 252, distance: 49.0
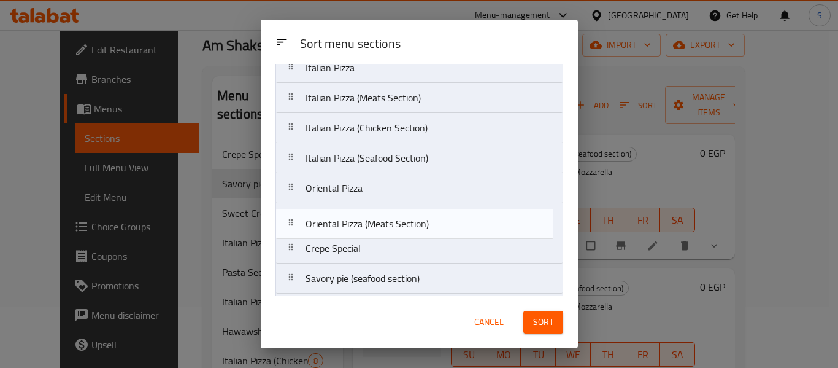
drag, startPoint x: 406, startPoint y: 253, endPoint x: 406, endPoint y: 221, distance: 31.9
click at [406, 221] on nav "Italian Pizza Italian Pizza (Meats Section) Italian Pizza (Chicken Section) Ita…" at bounding box center [419, 368] width 288 height 633
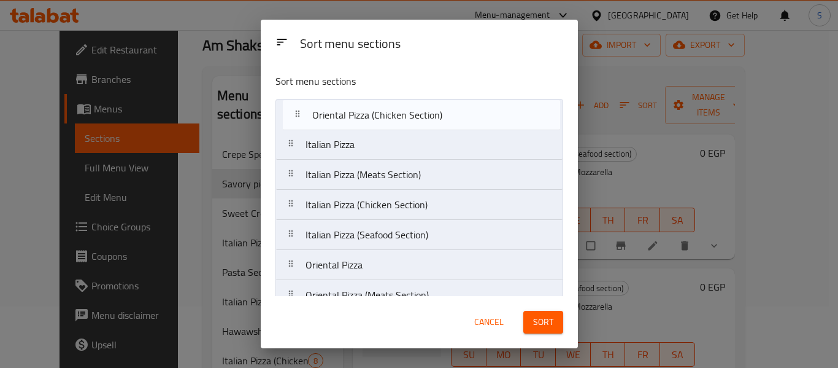
scroll to position [0, 0]
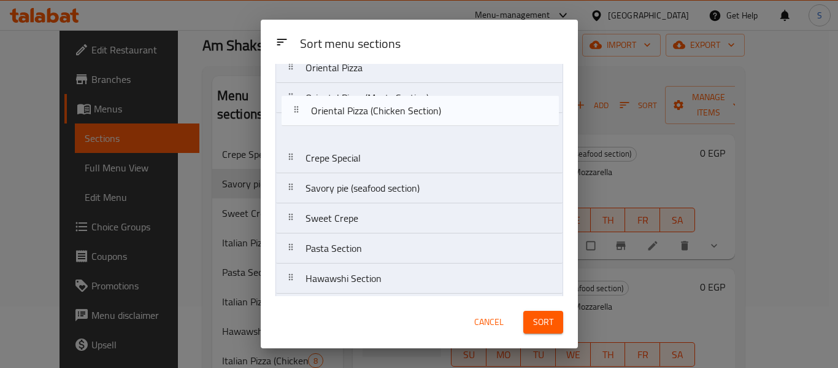
drag, startPoint x: 414, startPoint y: 217, endPoint x: 420, endPoint y: 112, distance: 105.1
click at [420, 112] on nav "Italian Pizza Italian Pizza (Meats Section) Italian Pizza (Chicken Section) Ita…" at bounding box center [419, 248] width 288 height 633
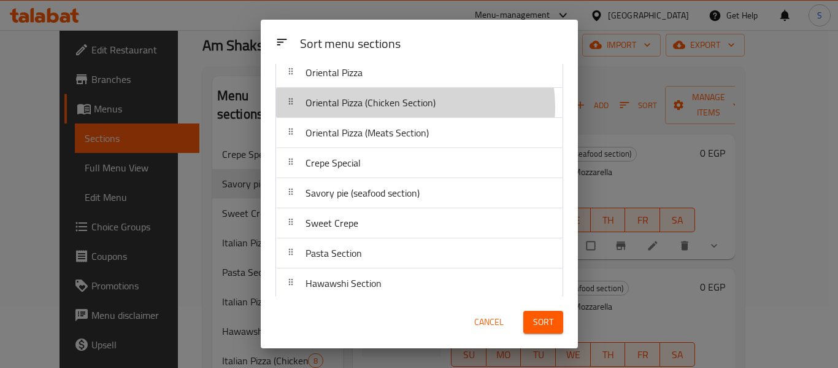
scroll to position [160, 0]
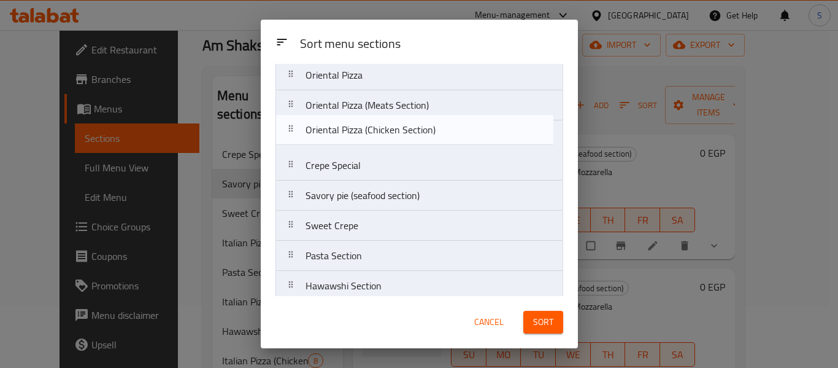
drag, startPoint x: 413, startPoint y: 107, endPoint x: 413, endPoint y: 139, distance: 32.5
click at [413, 139] on nav "Italian Pizza Italian Pizza (Meats Section) Italian Pizza (Chicken Section) Ita…" at bounding box center [419, 255] width 288 height 633
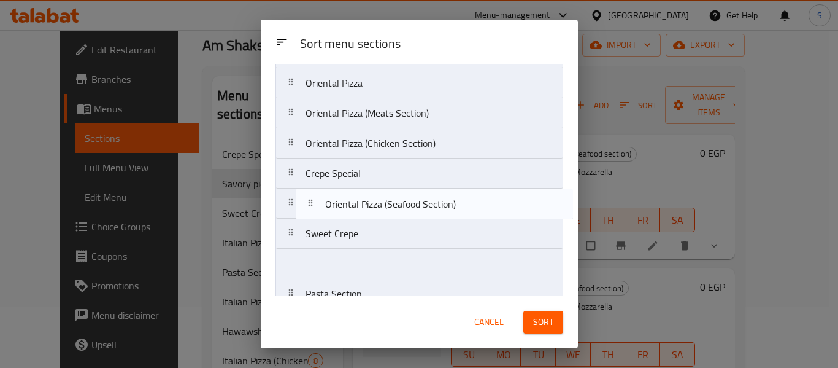
scroll to position [207, 0]
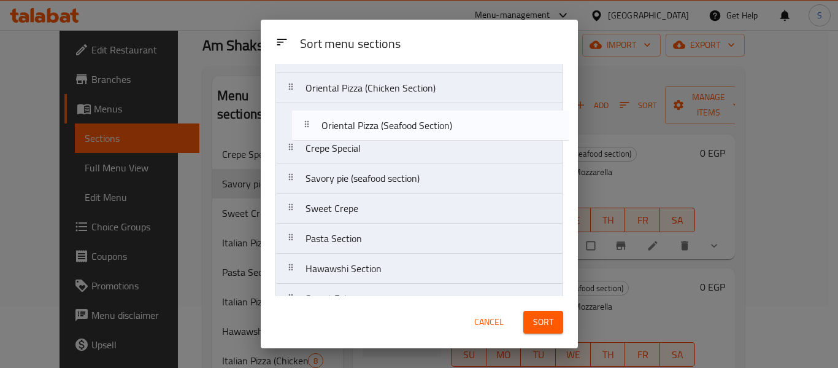
drag, startPoint x: 404, startPoint y: 188, endPoint x: 420, endPoint y: 125, distance: 65.2
click at [420, 125] on nav "Italian Pizza Italian Pizza (Meats Section) Italian Pizza (Chicken Section) Ita…" at bounding box center [419, 208] width 288 height 633
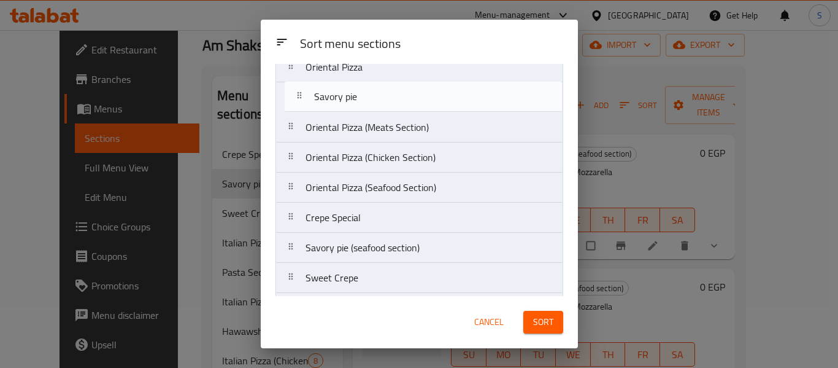
scroll to position [166, 0]
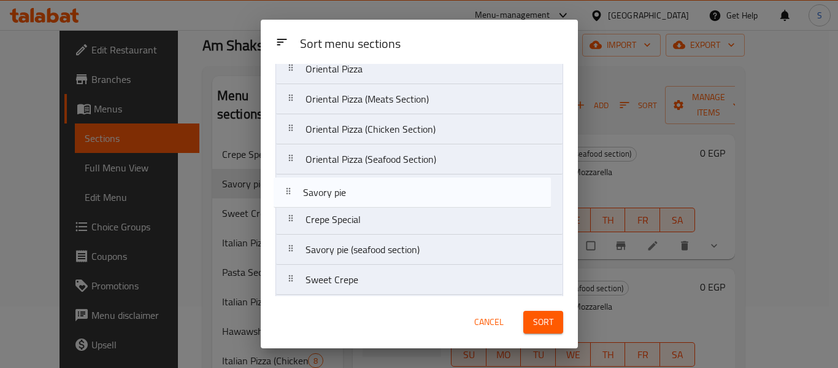
drag, startPoint x: 369, startPoint y: 239, endPoint x: 366, endPoint y: 192, distance: 47.3
click at [366, 192] on nav "Italian Pizza Italian Pizza (Meats Section) Italian Pizza (Chicken Section) Ita…" at bounding box center [419, 249] width 288 height 633
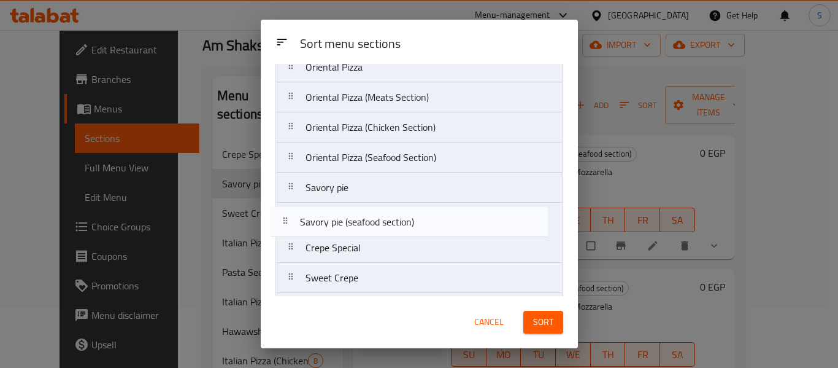
drag, startPoint x: 409, startPoint y: 255, endPoint x: 402, endPoint y: 221, distance: 33.8
click at [402, 221] on nav "Italian Pizza Italian Pizza (Meats Section) Italian Pizza (Chicken Section) Ita…" at bounding box center [419, 247] width 288 height 633
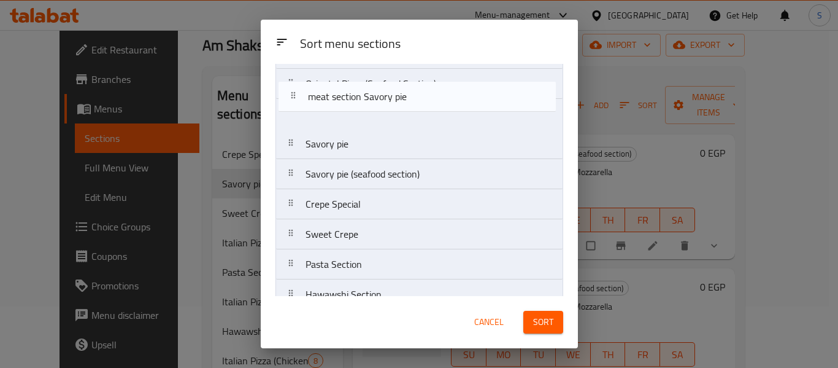
scroll to position [231, 0]
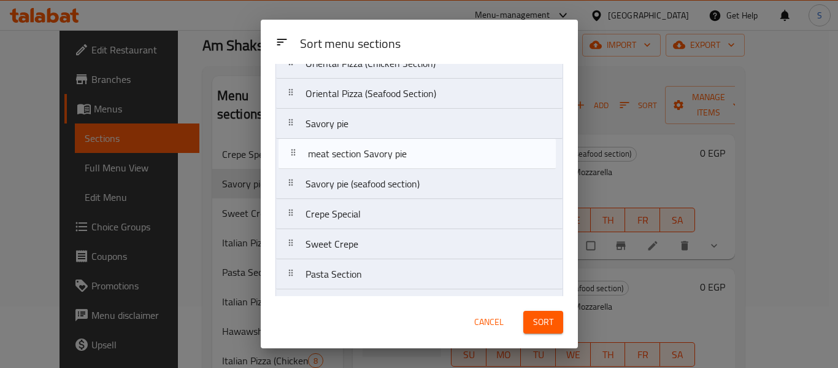
drag, startPoint x: 409, startPoint y: 191, endPoint x: 411, endPoint y: 156, distance: 35.1
click at [411, 156] on nav "Italian Pizza Italian Pizza (Meats Section) Italian Pizza (Chicken Section) Ita…" at bounding box center [419, 183] width 288 height 633
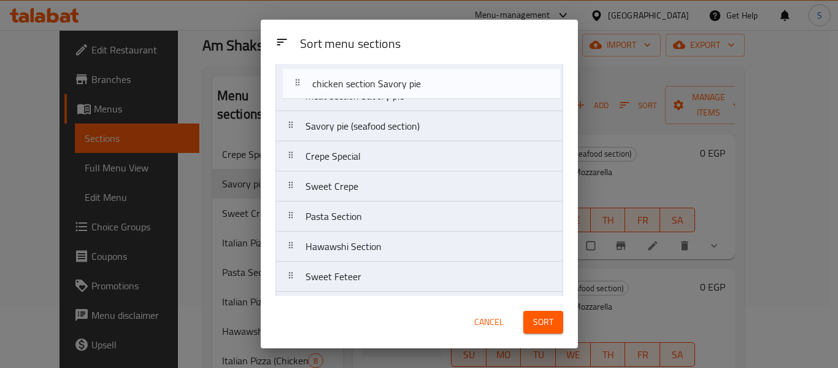
scroll to position [200, 0]
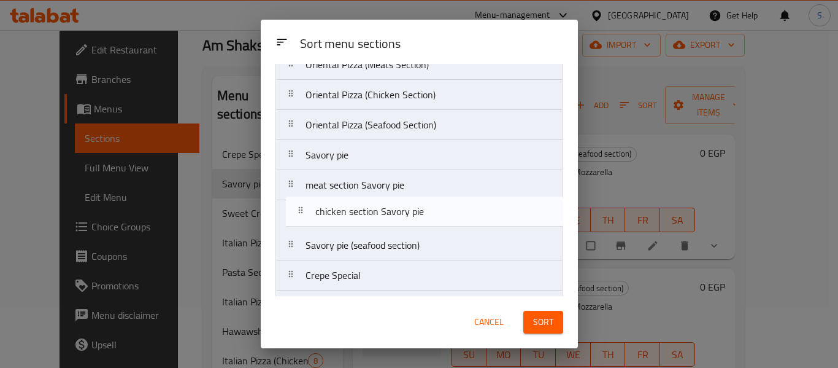
drag, startPoint x: 403, startPoint y: 190, endPoint x: 413, endPoint y: 209, distance: 21.4
click at [413, 209] on nav "Italian Pizza Italian Pizza (Meats Section) Italian Pizza (Chicken Section) Ita…" at bounding box center [419, 215] width 288 height 633
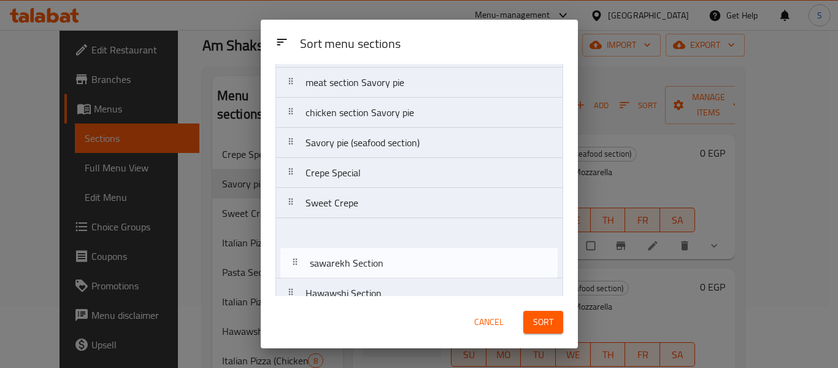
scroll to position [316, 0]
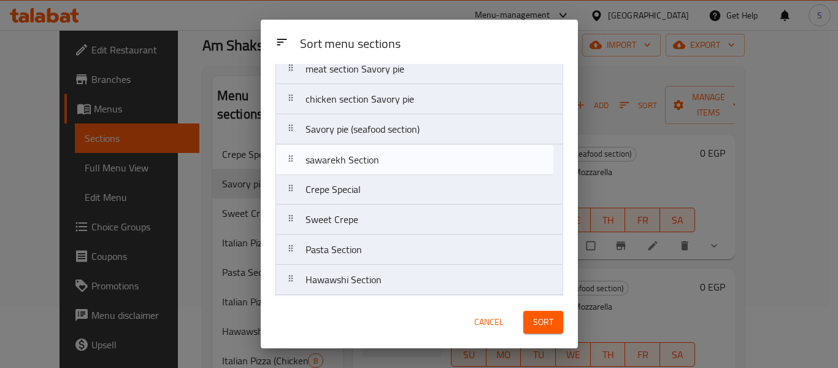
drag, startPoint x: 412, startPoint y: 221, endPoint x: 413, endPoint y: 156, distance: 65.0
click at [413, 156] on nav "Italian Pizza Italian Pizza (Meats Section) Italian Pizza (Chicken Section) Ita…" at bounding box center [419, 99] width 288 height 633
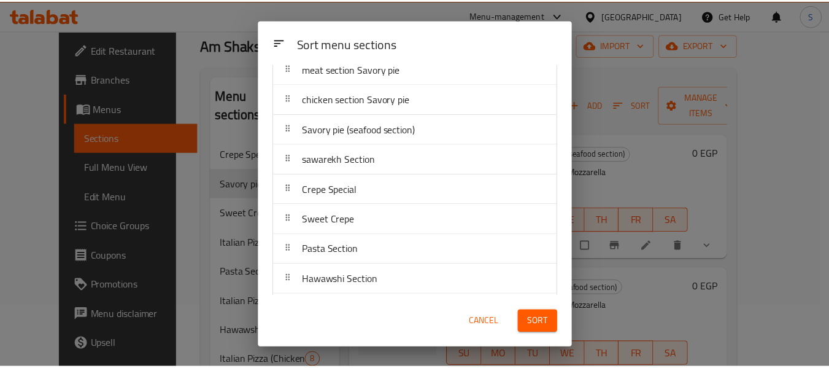
scroll to position [255, 0]
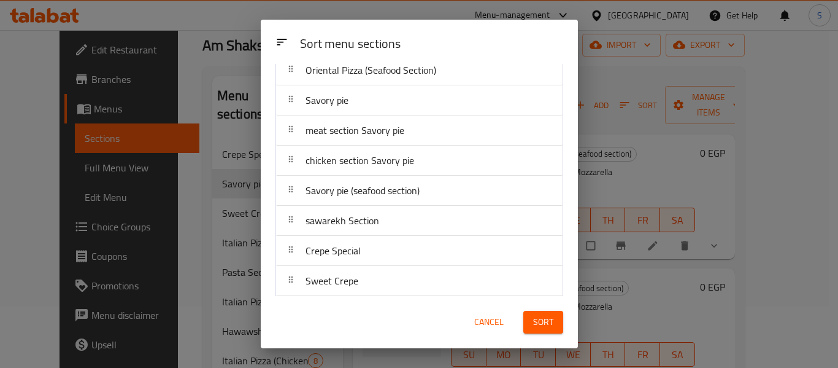
click at [537, 318] on span "Sort" at bounding box center [543, 321] width 20 height 15
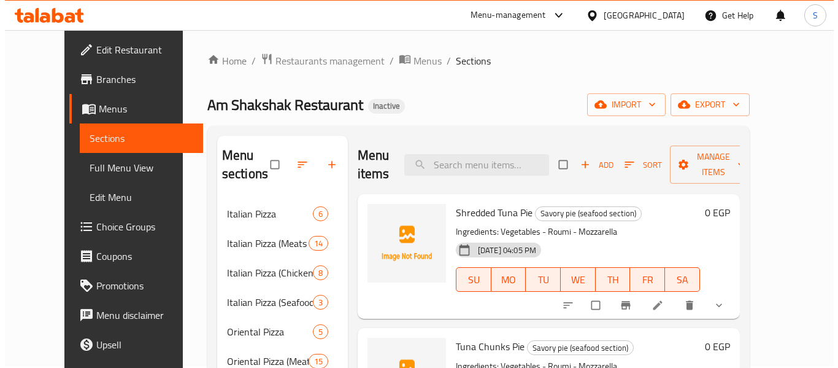
scroll to position [0, 0]
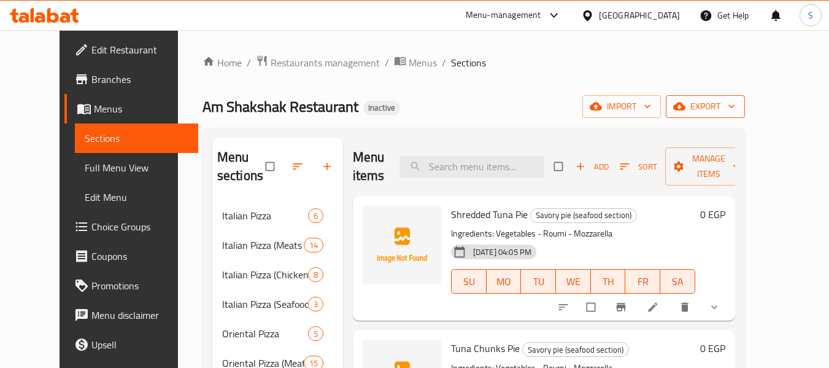
click at [735, 109] on span "export" at bounding box center [706, 106] width 60 height 15
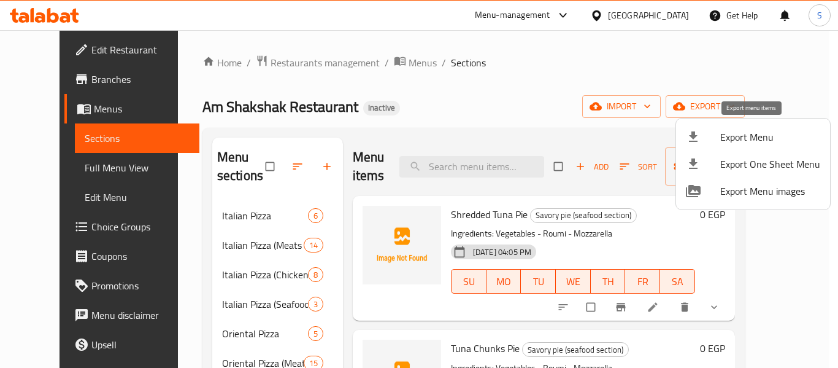
click at [752, 134] on span "Export Menu" at bounding box center [770, 136] width 100 height 15
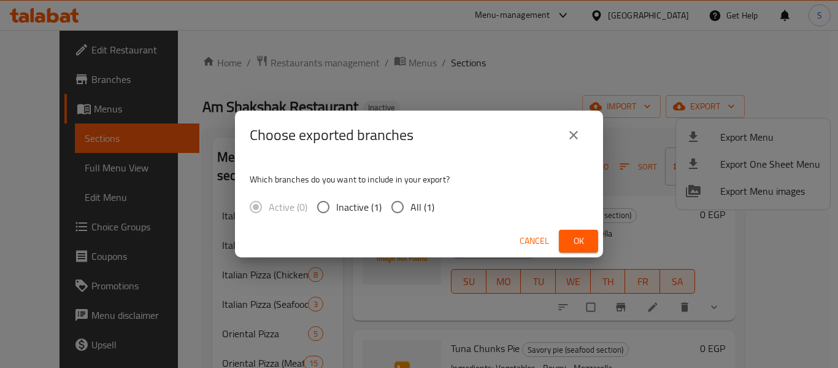
click at [412, 212] on span "All (1)" at bounding box center [422, 206] width 24 height 15
click at [410, 212] on input "All (1)" at bounding box center [398, 207] width 26 height 26
radio input "true"
click at [573, 237] on span "Ok" at bounding box center [579, 240] width 20 height 15
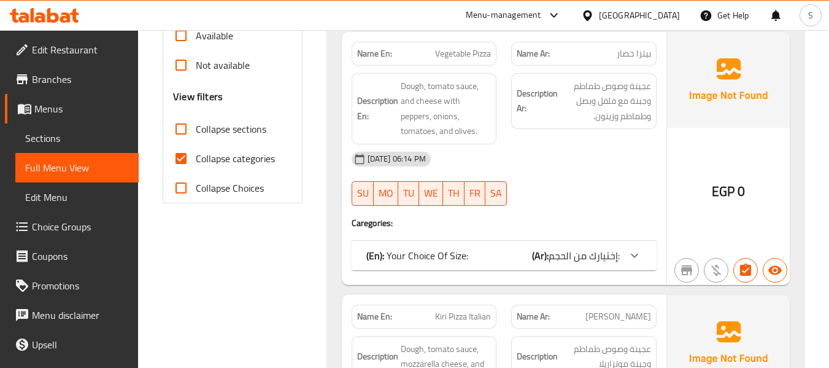
scroll to position [429, 0]
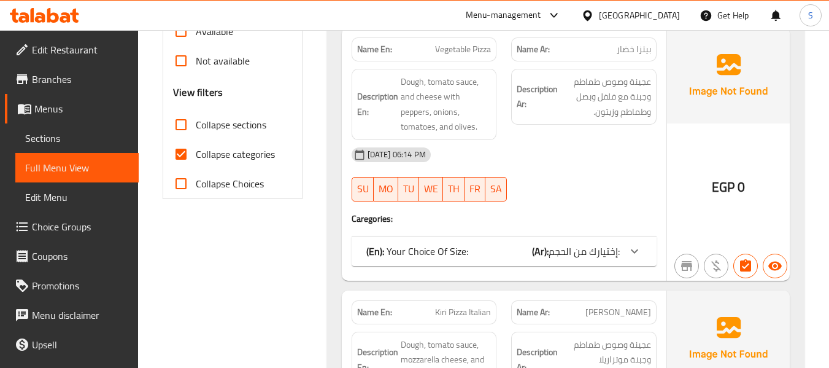
click at [210, 156] on span "Collapse categories" at bounding box center [235, 154] width 79 height 15
click at [196, 156] on input "Collapse categories" at bounding box center [180, 153] width 29 height 29
checkbox input "false"
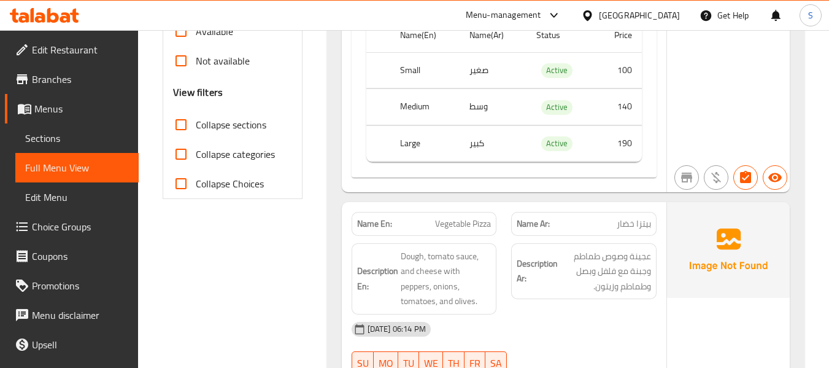
click at [220, 125] on span "Collapse sections" at bounding box center [231, 124] width 71 height 15
click at [196, 125] on input "Collapse sections" at bounding box center [180, 124] width 29 height 29
checkbox input "true"
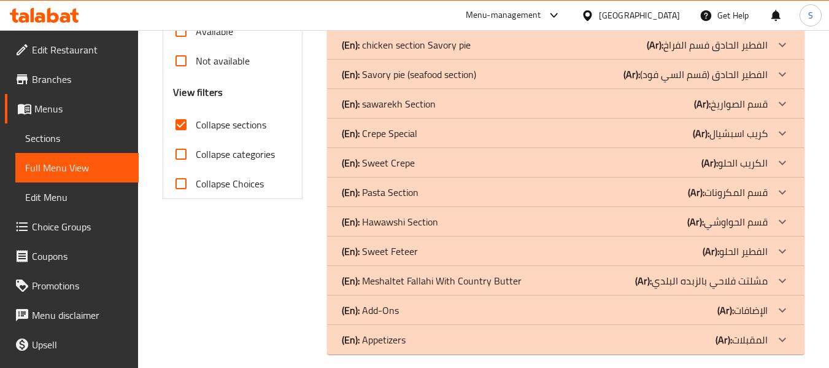
scroll to position [368, 0]
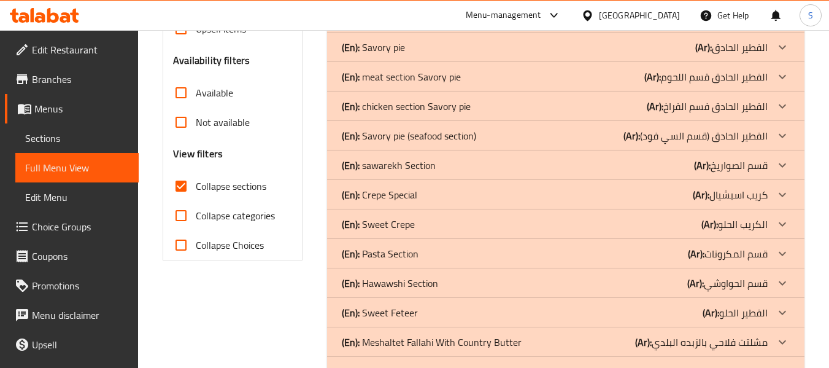
click at [391, 166] on p "(En): sawarekh Section" at bounding box center [389, 165] width 94 height 15
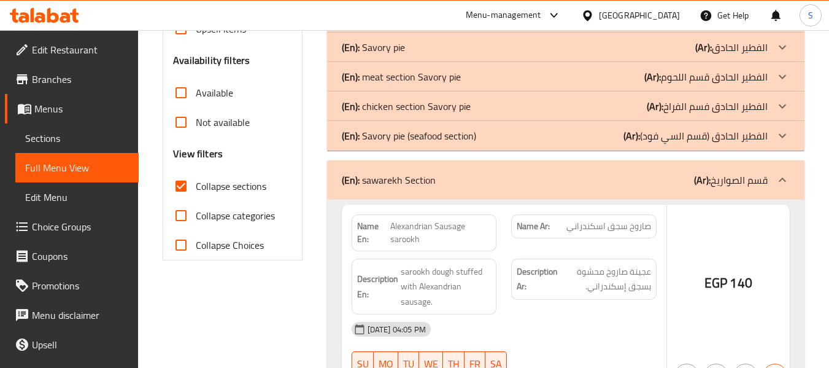
click at [406, 143] on p "(En): Savory pie (seafood section)" at bounding box center [409, 135] width 134 height 15
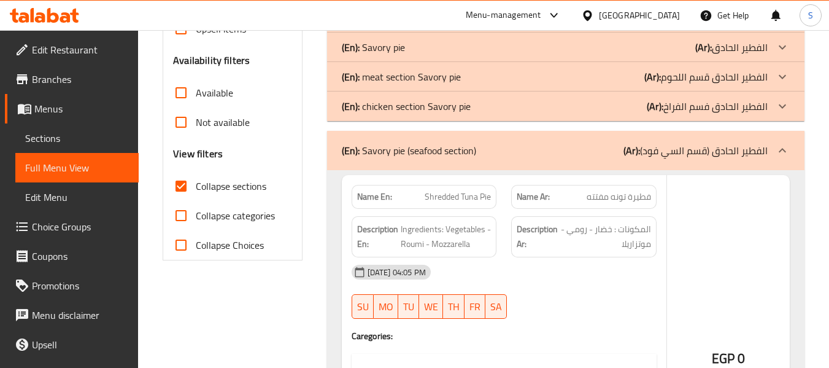
click at [425, 112] on p "(En): chicken section Savory pie" at bounding box center [406, 106] width 129 height 15
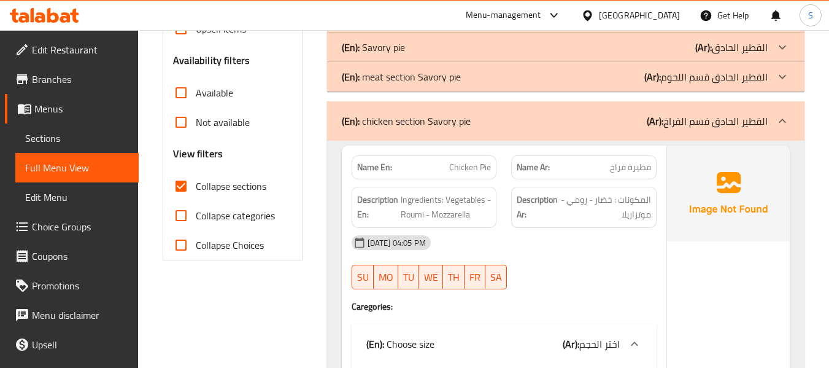
click at [434, 81] on p "(En): meat section Savory pie" at bounding box center [401, 76] width 119 height 15
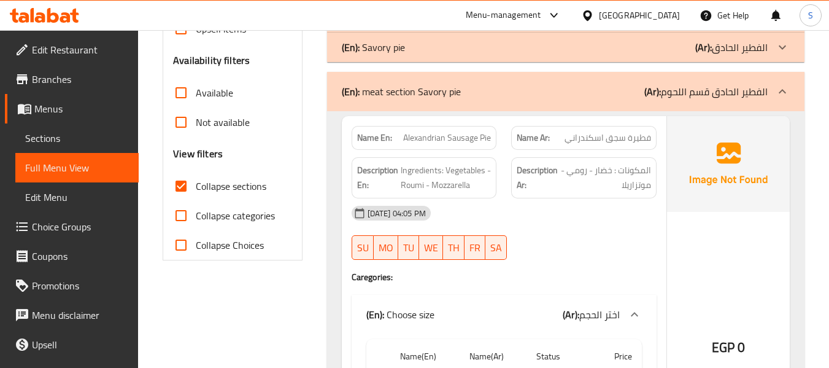
scroll to position [307, 0]
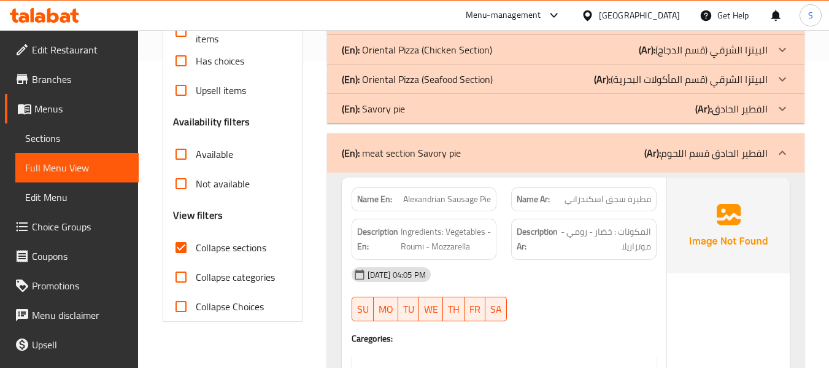
click at [425, 110] on div "(En): Savory pie (Ar): الفطير الحادق" at bounding box center [555, 108] width 426 height 15
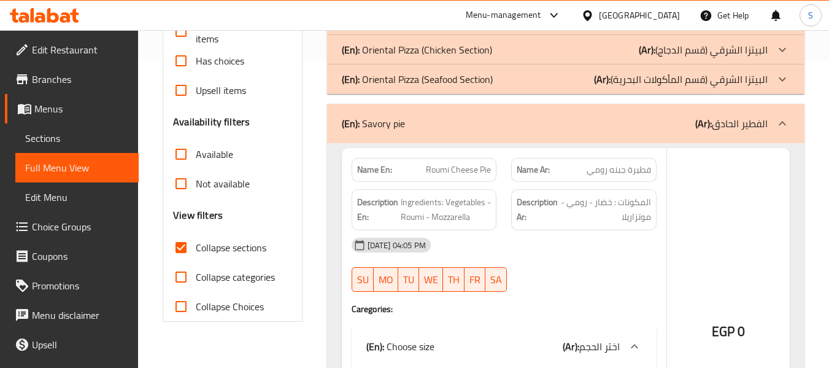
scroll to position [184, 0]
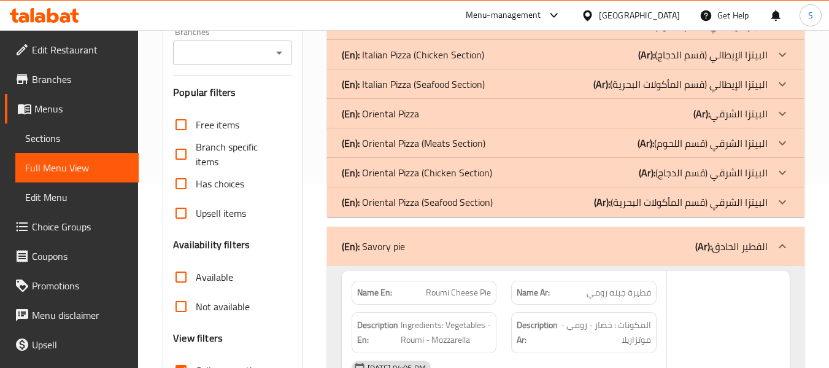
click at [437, 201] on p "(En): Oriental Pizza (Seafood Section)" at bounding box center [417, 201] width 151 height 15
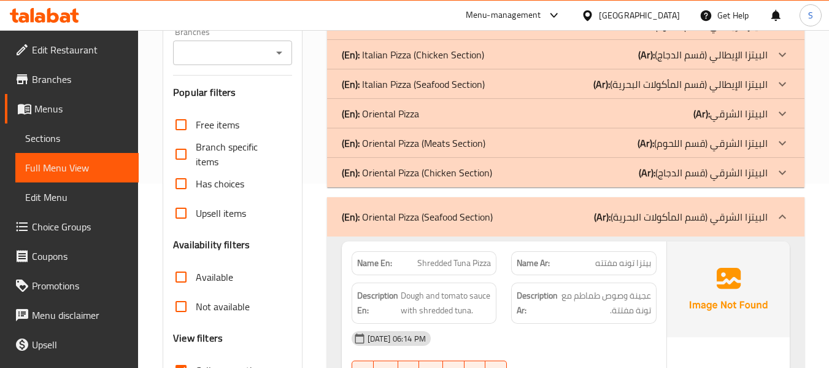
click at [442, 174] on p "(En): Oriental Pizza (Chicken Section)" at bounding box center [417, 172] width 150 height 15
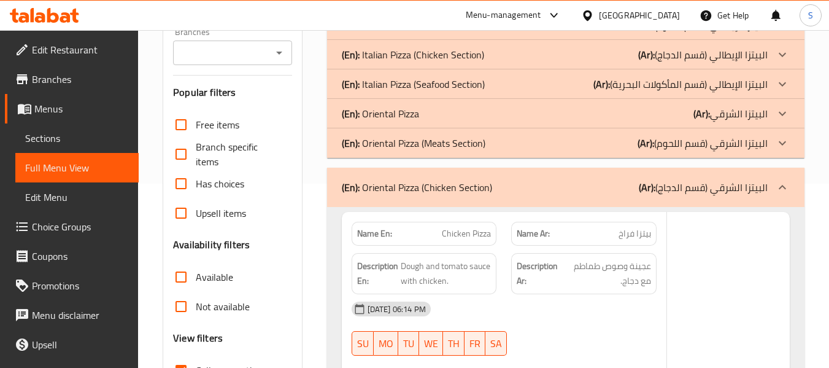
click at [453, 145] on p "(En): Oriental Pizza (Meats Section)" at bounding box center [414, 143] width 144 height 15
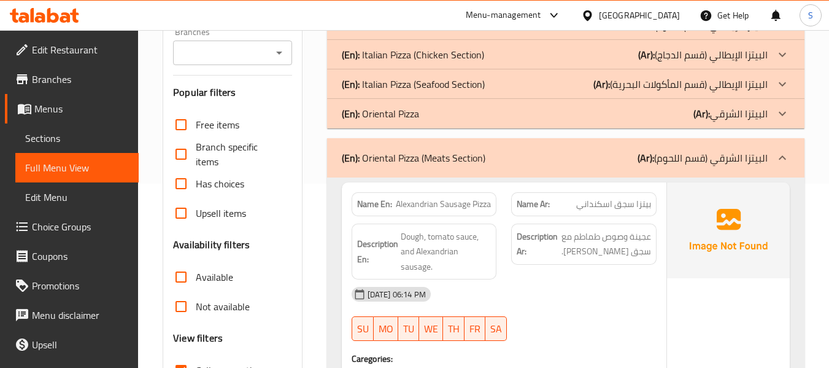
click at [449, 114] on div "(En): Oriental Pizza (Ar): البيتزا الشرقي" at bounding box center [555, 113] width 426 height 15
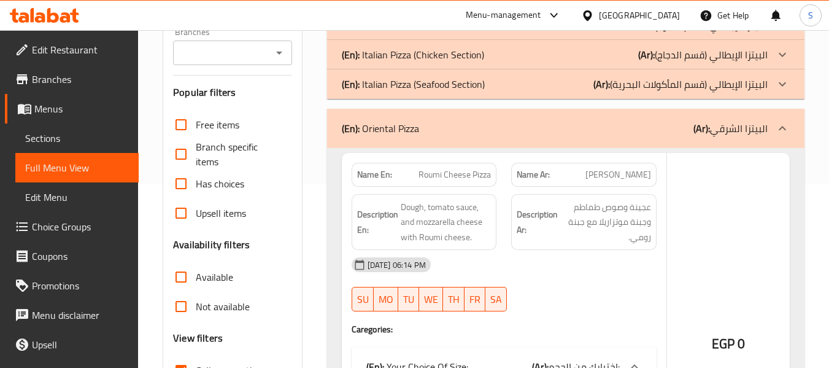
scroll to position [123, 0]
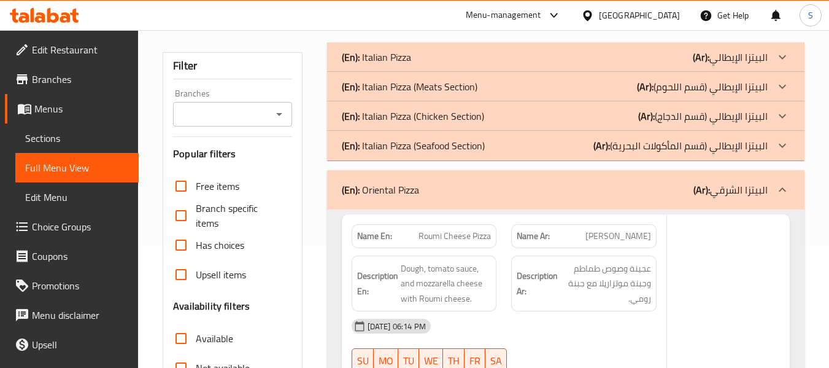
click at [442, 149] on p "(En): Italian Pizza (Seafood Section)" at bounding box center [413, 145] width 143 height 15
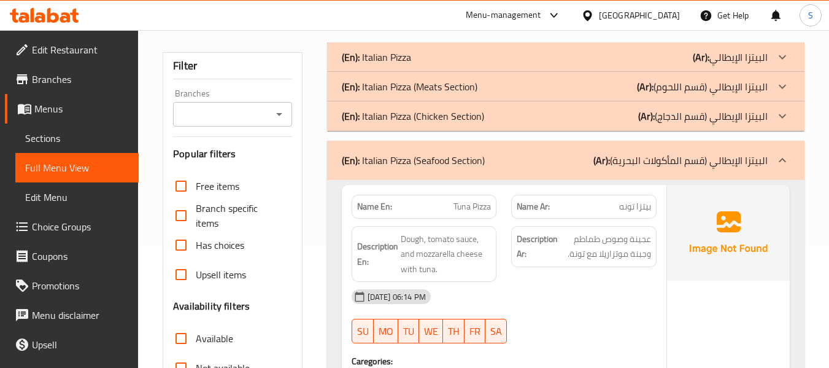
click at [440, 119] on p "(En): Italian Pizza (Chicken Section)" at bounding box center [413, 116] width 142 height 15
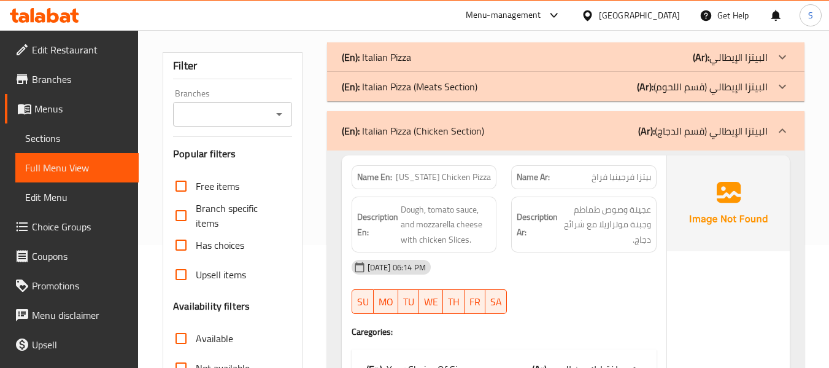
click at [429, 86] on p "(En): Italian Pizza (Meats Section)" at bounding box center [410, 86] width 136 height 15
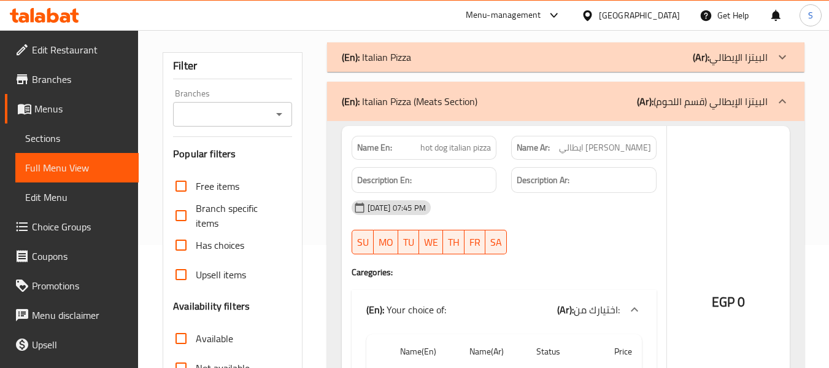
click at [420, 56] on div "(En): Italian Pizza (Ar): البيتزا الإيطالي" at bounding box center [555, 57] width 426 height 15
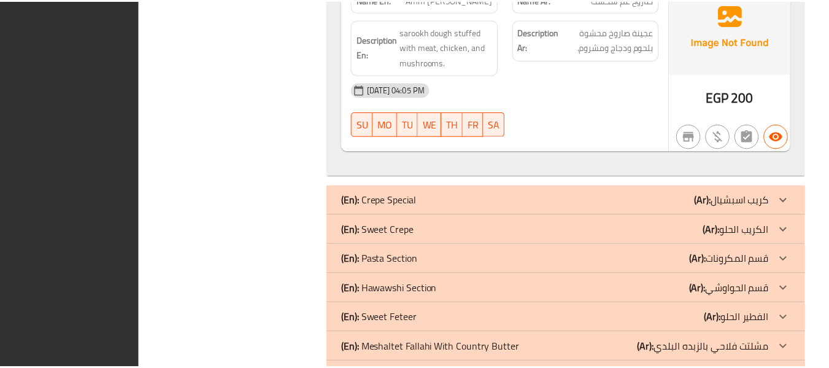
scroll to position [41582, 0]
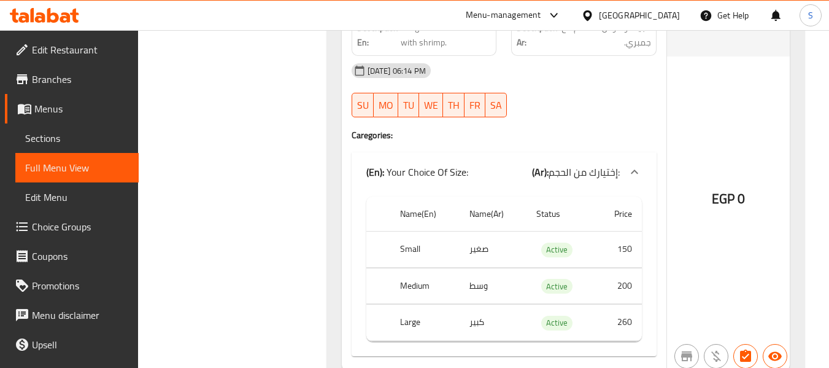
scroll to position [26166, 0]
